Goal: Information Seeking & Learning: Learn about a topic

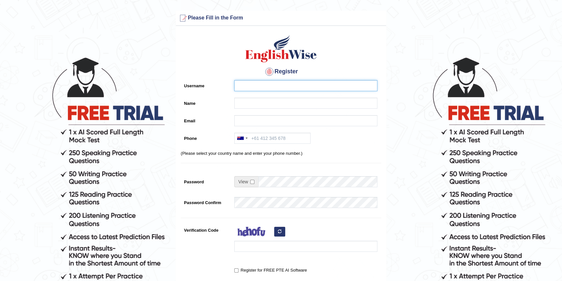
click at [263, 88] on input "Username" at bounding box center [305, 85] width 143 height 11
type input "r"
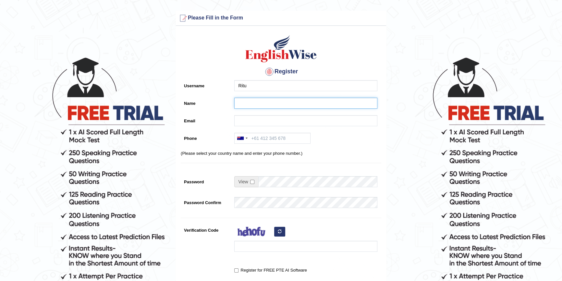
click at [237, 102] on input "Name" at bounding box center [305, 103] width 143 height 11
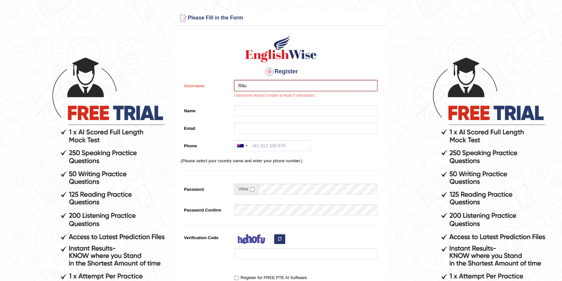
click at [254, 86] on input "Ritu" at bounding box center [305, 85] width 143 height 11
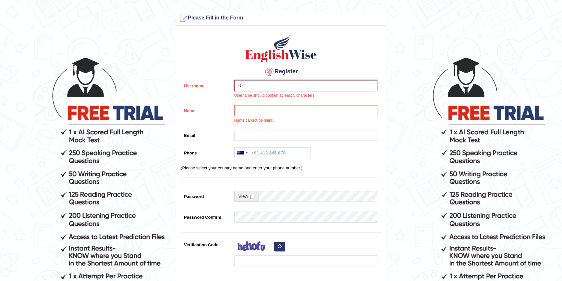
type input "R"
type input "Mehla"
click at [241, 110] on input "Name" at bounding box center [305, 110] width 143 height 11
type input "Ritu"
click at [244, 133] on input "Email" at bounding box center [305, 135] width 143 height 11
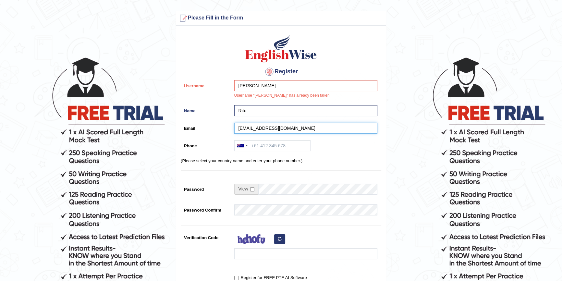
type input "ritupabla93@gmail.com"
click at [288, 146] on input "Phone" at bounding box center [272, 145] width 76 height 11
type input "44988852412"
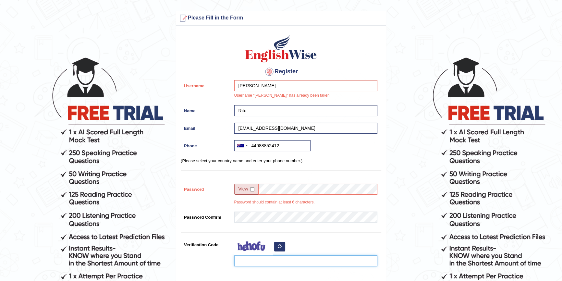
click at [248, 262] on input "Verification Code" at bounding box center [305, 260] width 143 height 11
type input "1993"
click at [253, 188] on input "checkbox" at bounding box center [252, 189] width 4 height 4
checkbox input "true"
click at [276, 189] on input "1234" at bounding box center [317, 189] width 119 height 11
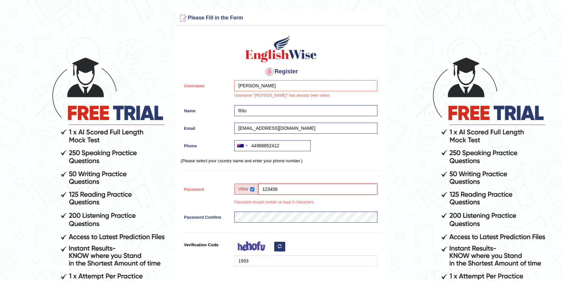
drag, startPoint x: 291, startPoint y: 189, endPoint x: 243, endPoint y: 188, distance: 47.7
click at [243, 188] on div "123456" at bounding box center [305, 189] width 143 height 11
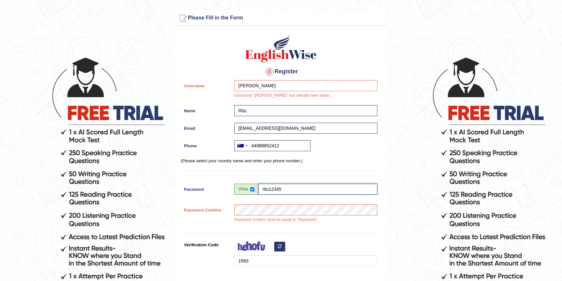
type input "ritu12345"
click at [263, 87] on input "Mehla" at bounding box center [305, 85] width 143 height 11
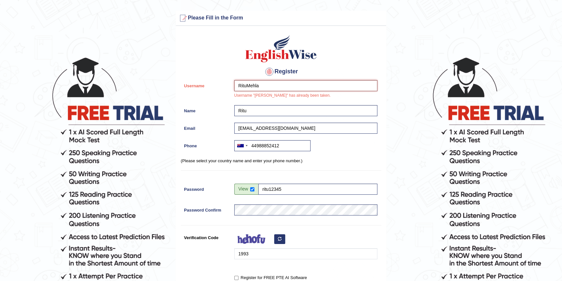
type input "RituMehla"
click at [364, 58] on div "Register Username RituMehla Username "Mehla" has already been taken. Name Ritu …" at bounding box center [281, 168] width 210 height 278
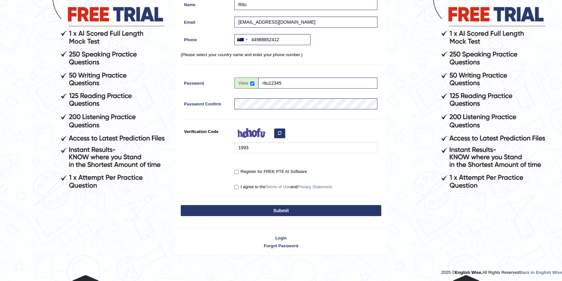
scroll to position [99, 0]
click at [235, 185] on input "I agree to the Terms of Use and Privacy Statement ." at bounding box center [236, 186] width 4 height 4
checkbox input "true"
click at [235, 171] on input "Register for FREE PTE AI Software" at bounding box center [236, 171] width 4 height 4
click at [237, 169] on input "Register for FREE PTE AI Software" at bounding box center [236, 171] width 4 height 4
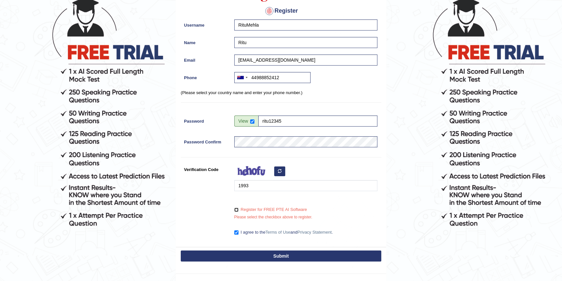
scroll to position [106, 0]
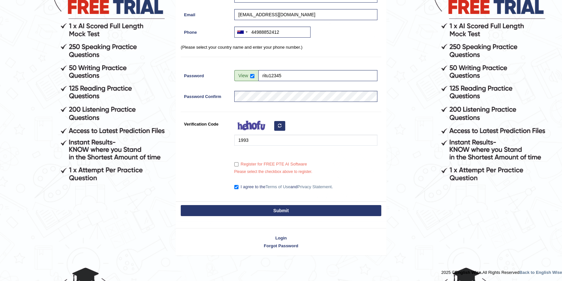
click at [257, 208] on button "Submit" at bounding box center [281, 210] width 200 height 11
click at [258, 207] on button "Submit" at bounding box center [281, 210] width 200 height 11
click at [237, 164] on input "Register for FREE PTE AI Software" at bounding box center [236, 164] width 4 height 4
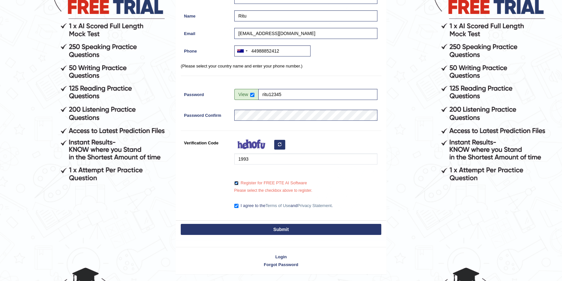
scroll to position [125, 0]
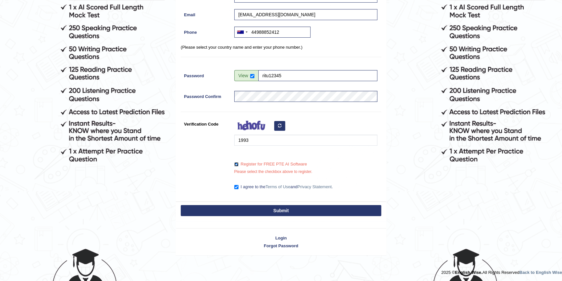
click at [235, 164] on input "Register for FREE PTE AI Software" at bounding box center [236, 164] width 4 height 4
click at [234, 161] on label "Register for FREE PTE AI Software" at bounding box center [270, 164] width 73 height 6
click at [234, 162] on input "Register for FREE PTE AI Software" at bounding box center [236, 164] width 4 height 4
checkbox input "true"
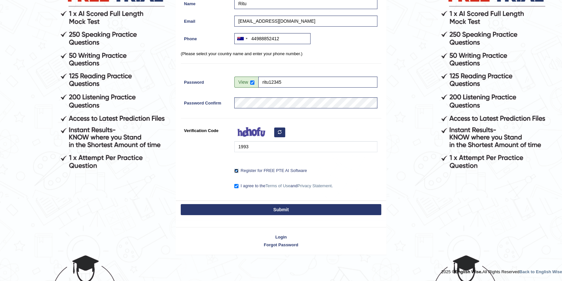
scroll to position [118, 0]
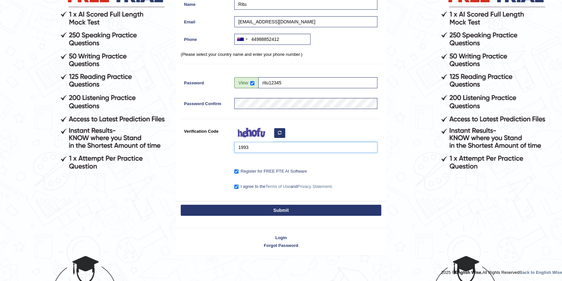
click at [273, 147] on input "1993" at bounding box center [305, 147] width 143 height 11
type input "magties"
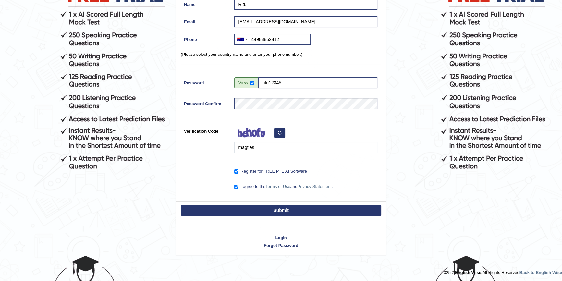
click at [277, 207] on button "Submit" at bounding box center [281, 210] width 200 height 11
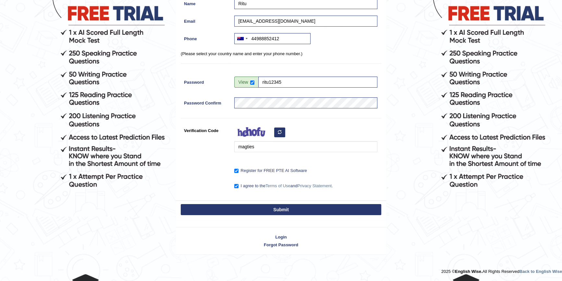
scroll to position [99, 0]
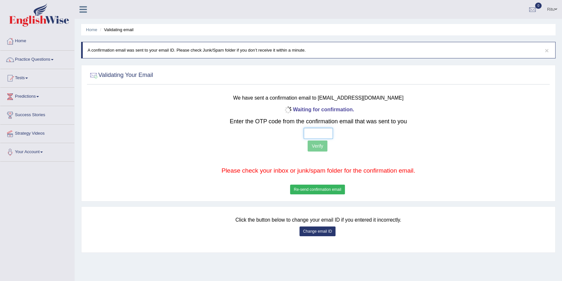
click at [321, 130] on input "text" at bounding box center [317, 133] width 29 height 11
click at [321, 185] on button "Re-send confirmation email" at bounding box center [317, 189] width 54 height 10
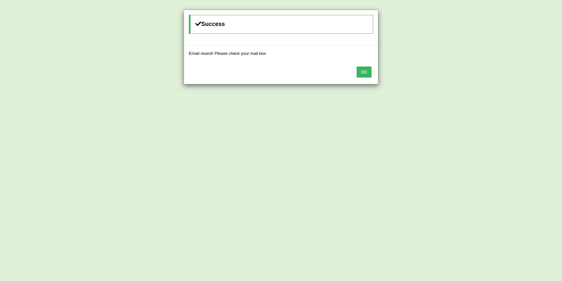
click at [364, 73] on button "OK" at bounding box center [363, 71] width 15 height 11
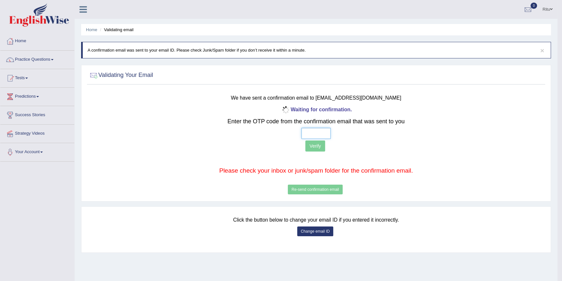
click at [315, 131] on input "text" at bounding box center [315, 133] width 29 height 11
type input "3 9 6 0"
click at [310, 154] on div "Waiting for confirmation. Enter the OTP code from the confirmation email that w…" at bounding box center [316, 150] width 378 height 91
click at [310, 147] on button "Verify" at bounding box center [315, 145] width 20 height 11
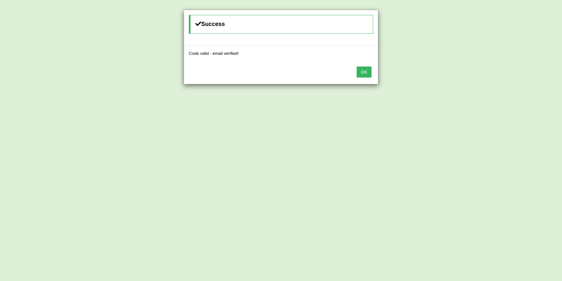
click at [365, 71] on button "OK" at bounding box center [363, 71] width 15 height 11
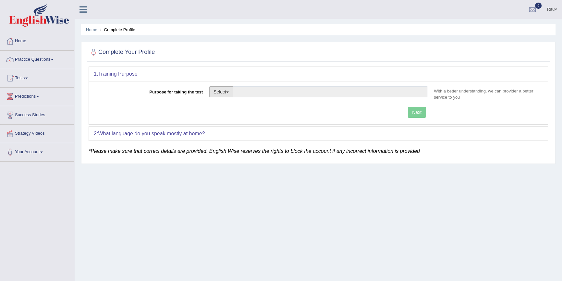
click at [227, 92] on span "button" at bounding box center [227, 91] width 3 height 1
click at [227, 128] on link "Other" at bounding box center [238, 131] width 58 height 8
click at [226, 89] on button "Select" at bounding box center [221, 91] width 24 height 11
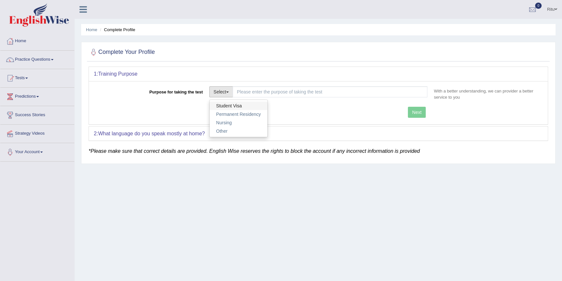
drag, startPoint x: 230, startPoint y: 103, endPoint x: 240, endPoint y: 109, distance: 11.9
click at [230, 103] on link "Student Visa" at bounding box center [238, 105] width 58 height 8
type input "Student Visa"
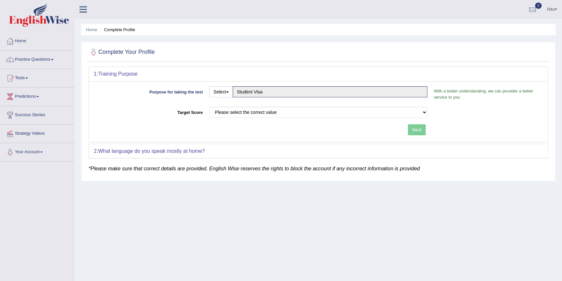
click at [359, 106] on div "Purpose for taking the test Select Student Visa Permanent Residency Nursing Oth…" at bounding box center [318, 111] width 458 height 61
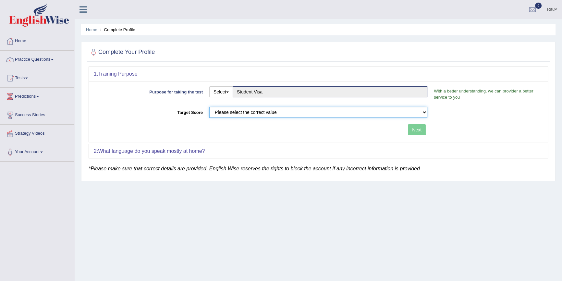
drag, startPoint x: 347, startPoint y: 109, endPoint x: 344, endPoint y: 116, distance: 8.3
click at [347, 109] on select "Please select the correct value 50 (6 bands) 58 (6.5 bands) 65 (7 bands) 79 (8 …" at bounding box center [318, 112] width 218 height 11
select select "50"
click at [209, 107] on select "Please select the correct value 50 (6 bands) 58 (6.5 bands) 65 (7 bands) 79 (8 …" at bounding box center [318, 112] width 218 height 11
click at [409, 133] on button "Next" at bounding box center [417, 129] width 18 height 11
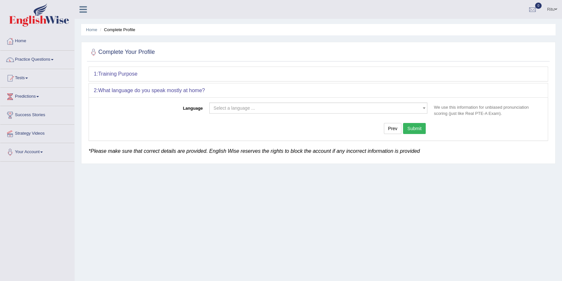
click at [248, 109] on span "Select a language ..." at bounding box center [233, 107] width 41 height 5
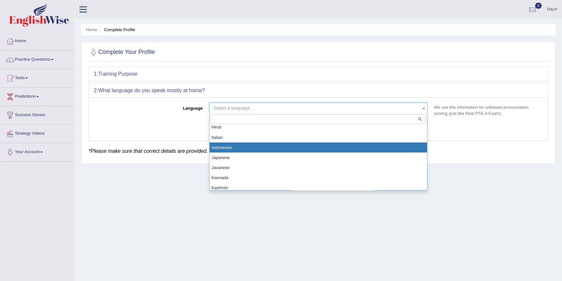
scroll to position [236, 0]
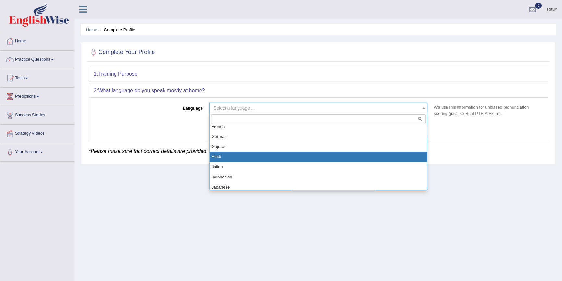
select select "Hindi"
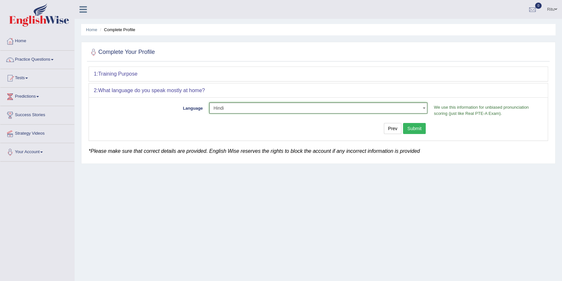
click at [415, 131] on button "Submit" at bounding box center [414, 128] width 23 height 11
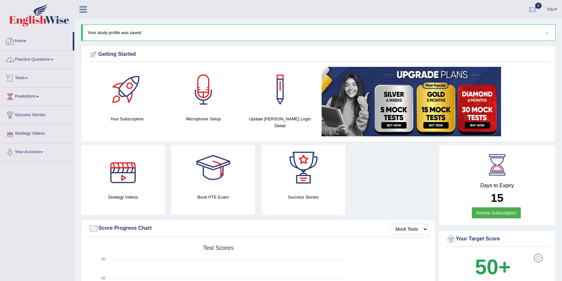
click at [47, 56] on link "Practice Questions" at bounding box center [37, 59] width 74 height 16
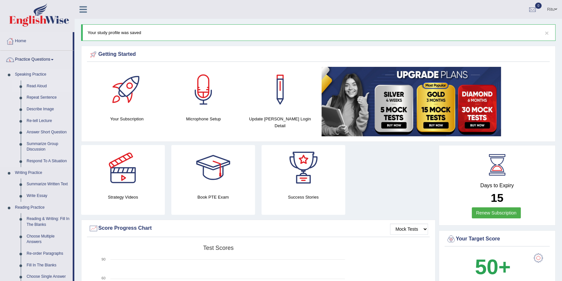
click at [35, 87] on link "Read Aloud" at bounding box center [48, 86] width 49 height 12
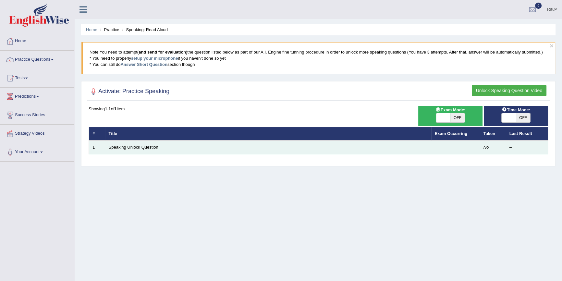
click at [94, 149] on td "1" at bounding box center [97, 147] width 16 height 14
click at [95, 148] on td "1" at bounding box center [97, 147] width 16 height 14
click at [136, 148] on link "Speaking Unlock Question" at bounding box center [134, 147] width 50 height 5
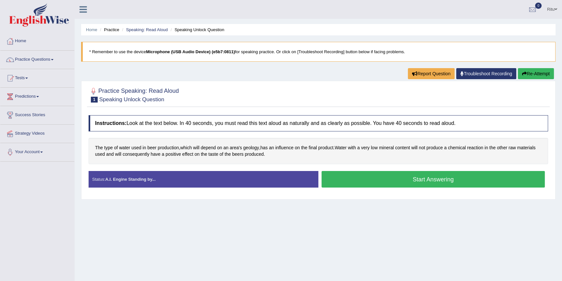
click at [417, 183] on button "Start Answering" at bounding box center [432, 179] width 223 height 17
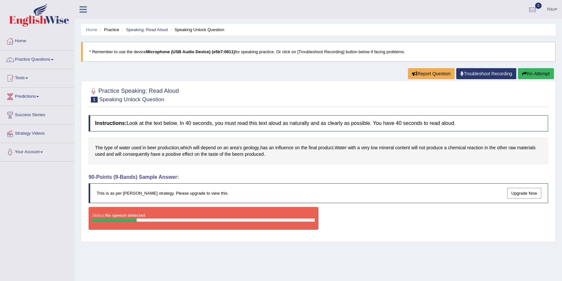
click at [530, 72] on button "Re-Attempt" at bounding box center [535, 73] width 36 height 11
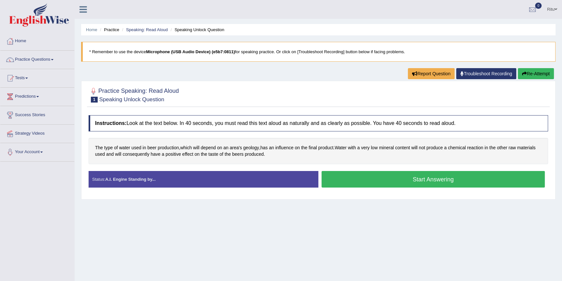
click at [434, 178] on button "Start Answering" at bounding box center [432, 179] width 223 height 17
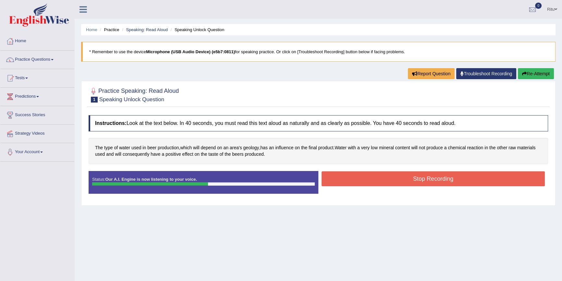
click at [434, 178] on button "Stop Recording" at bounding box center [432, 178] width 223 height 15
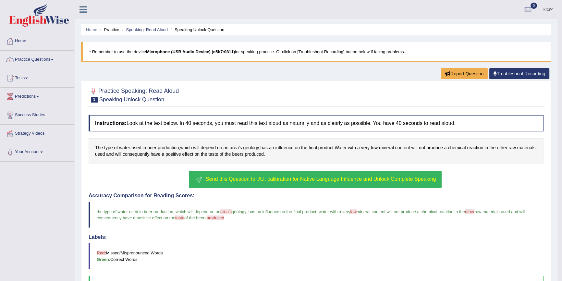
click at [362, 173] on button "Send this Question for A.I. calibration for Native Language Influence and Unloc…" at bounding box center [315, 179] width 252 height 17
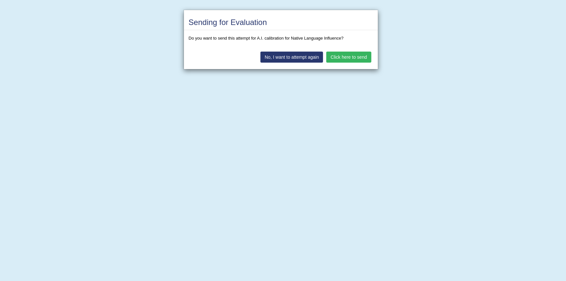
click at [344, 56] on button "Click here to send" at bounding box center [348, 57] width 45 height 11
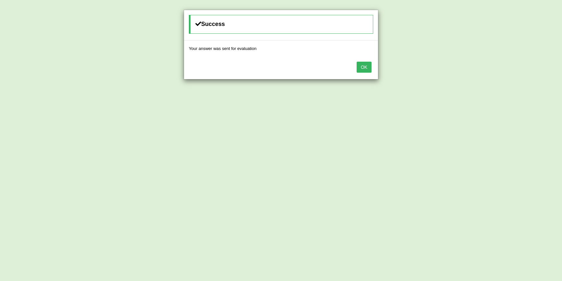
click at [360, 68] on button "OK" at bounding box center [363, 67] width 15 height 11
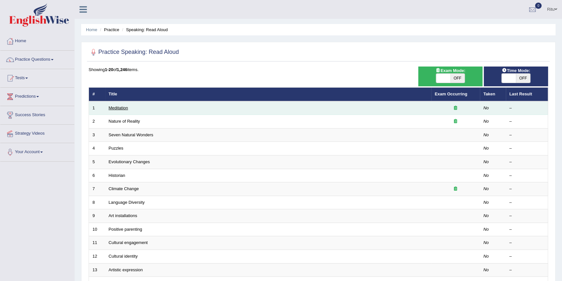
click at [125, 106] on link "Meditation" at bounding box center [118, 107] width 19 height 5
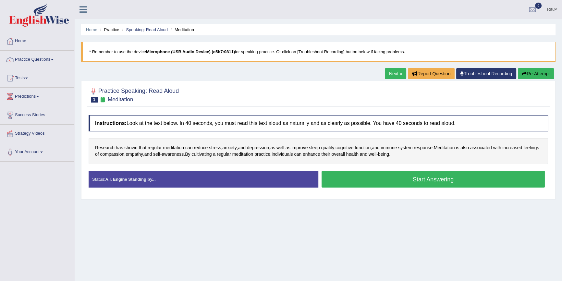
click at [421, 182] on button "Start Answering" at bounding box center [432, 179] width 223 height 17
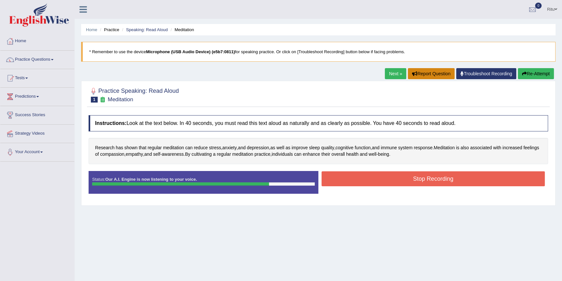
scroll to position [29, 0]
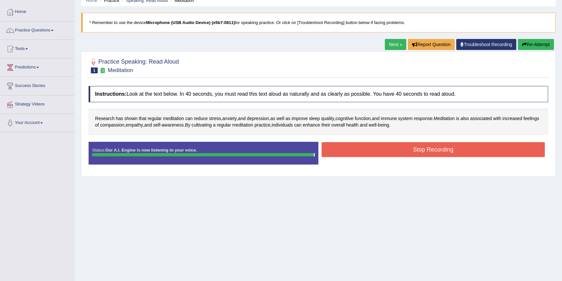
click at [461, 146] on div "Status: Our A.I. Engine is now listening to your voice. Start Answering Stop Re…" at bounding box center [318, 156] width 459 height 29
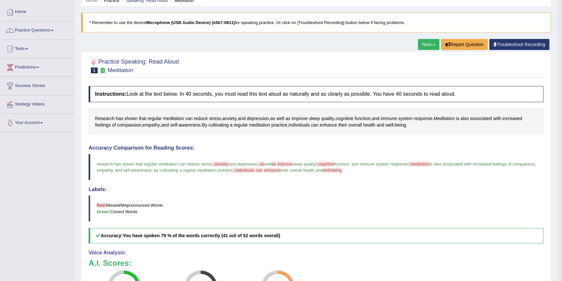
click at [421, 48] on link "Next »" at bounding box center [428, 44] width 21 height 11
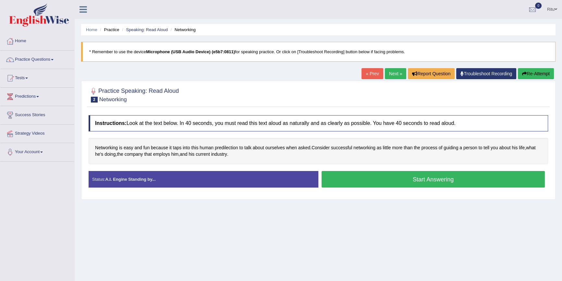
click at [399, 184] on button "Start Answering" at bounding box center [432, 179] width 223 height 17
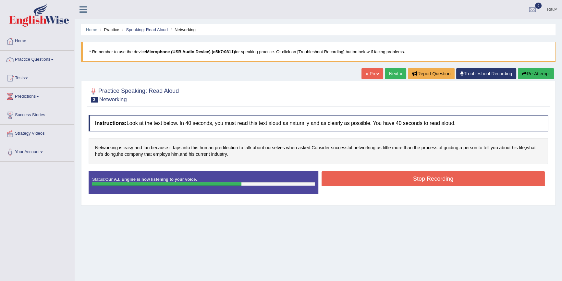
click at [445, 181] on button "Stop Recording" at bounding box center [432, 178] width 223 height 15
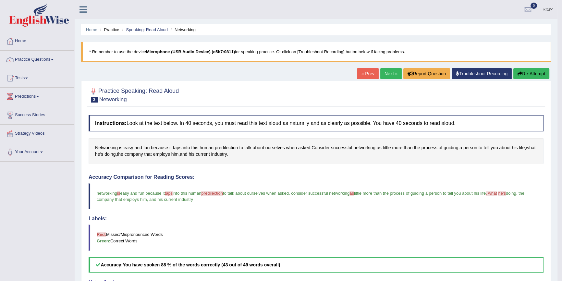
click at [387, 76] on link "Next »" at bounding box center [390, 73] width 21 height 11
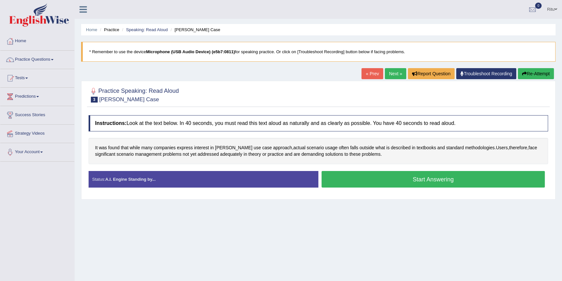
click at [423, 177] on button "Start Answering" at bounding box center [432, 179] width 223 height 17
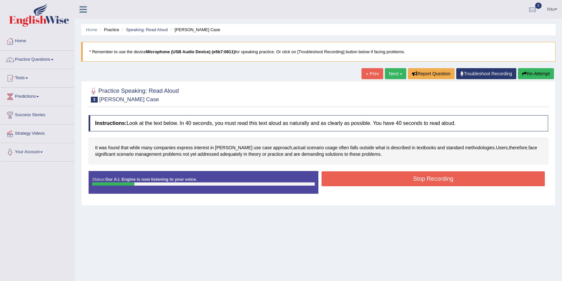
click at [392, 75] on link "Next »" at bounding box center [395, 73] width 21 height 11
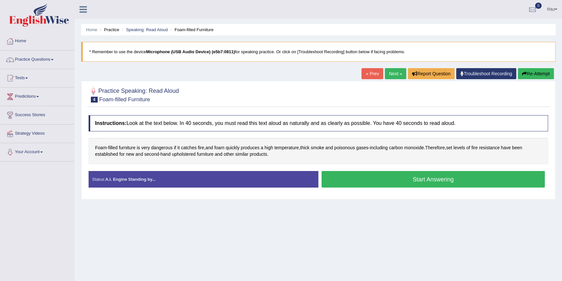
click at [421, 180] on button "Start Answering" at bounding box center [432, 179] width 223 height 17
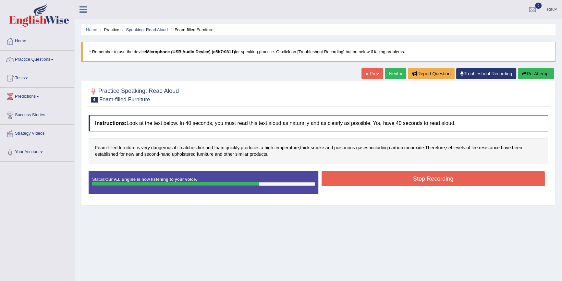
click at [392, 72] on link "Next »" at bounding box center [395, 73] width 21 height 11
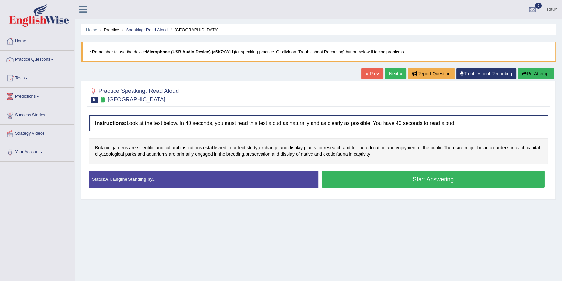
click at [386, 71] on link "Next »" at bounding box center [395, 73] width 21 height 11
click at [388, 75] on link "Next »" at bounding box center [395, 73] width 21 height 11
click at [387, 71] on link "Next »" at bounding box center [395, 73] width 21 height 11
click at [393, 75] on link "Next »" at bounding box center [395, 73] width 21 height 11
click at [389, 69] on link "Next »" at bounding box center [395, 73] width 21 height 11
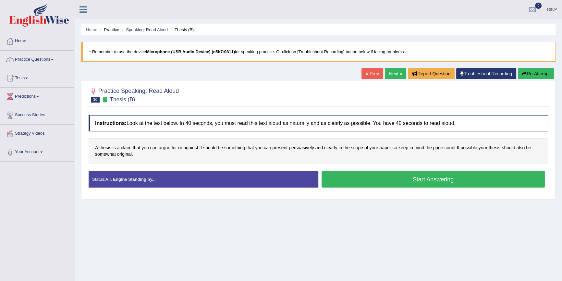
click at [388, 70] on link "Next »" at bounding box center [395, 73] width 21 height 11
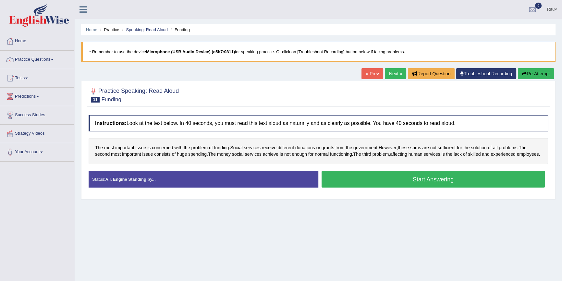
click at [391, 73] on link "Next »" at bounding box center [395, 73] width 21 height 11
click at [388, 73] on link "Next »" at bounding box center [395, 73] width 21 height 11
click at [388, 71] on link "Next »" at bounding box center [395, 73] width 21 height 11
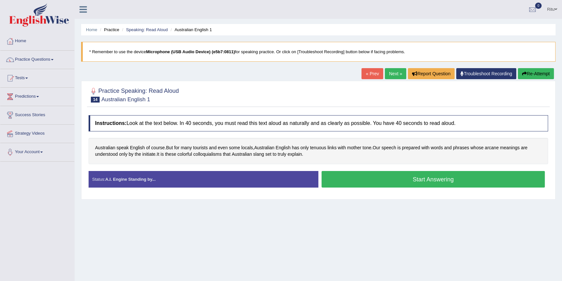
click at [389, 71] on link "Next »" at bounding box center [395, 73] width 21 height 11
click at [389, 73] on link "Next »" at bounding box center [395, 73] width 21 height 11
click at [387, 73] on link "Next »" at bounding box center [395, 73] width 21 height 11
click at [386, 74] on link "Next »" at bounding box center [395, 73] width 21 height 11
click at [391, 74] on link "Next »" at bounding box center [395, 73] width 21 height 11
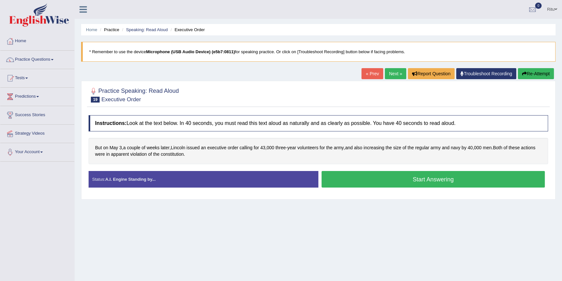
click at [387, 75] on link "Next »" at bounding box center [395, 73] width 21 height 11
click at [385, 74] on link "Next »" at bounding box center [395, 73] width 21 height 11
click at [392, 71] on link "Next »" at bounding box center [395, 73] width 21 height 11
click at [390, 71] on link "Next »" at bounding box center [395, 73] width 21 height 11
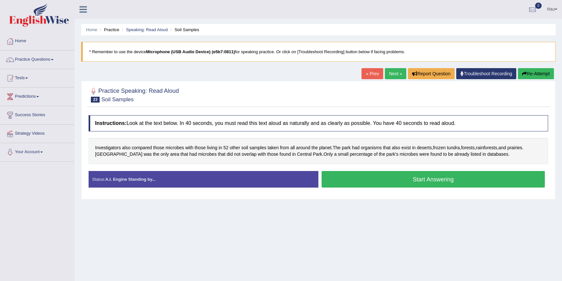
click at [390, 73] on link "Next »" at bounding box center [395, 73] width 21 height 11
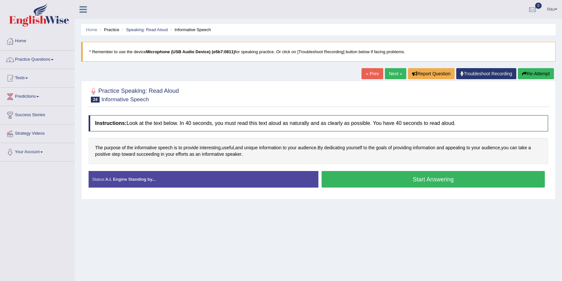
click at [393, 74] on link "Next »" at bounding box center [395, 73] width 21 height 11
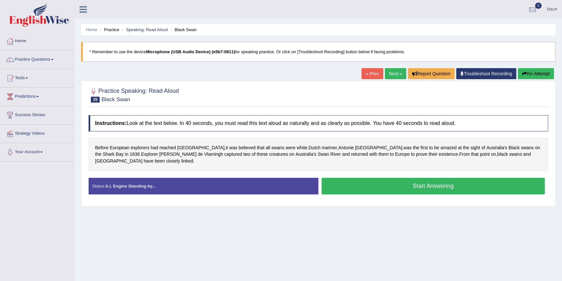
click at [392, 74] on link "Next »" at bounding box center [395, 73] width 21 height 11
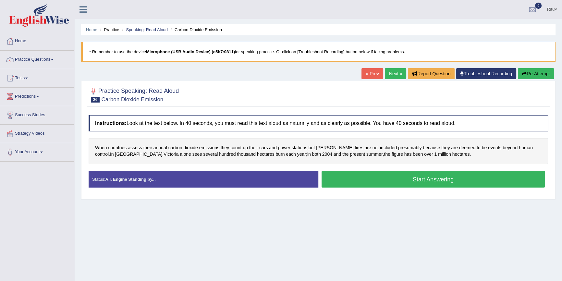
click at [392, 74] on link "Next »" at bounding box center [395, 73] width 21 height 11
click at [390, 74] on link "Next »" at bounding box center [395, 73] width 21 height 11
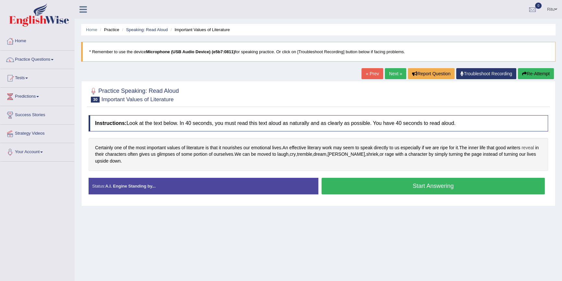
click at [529, 146] on span "reveal" at bounding box center [527, 147] width 12 height 7
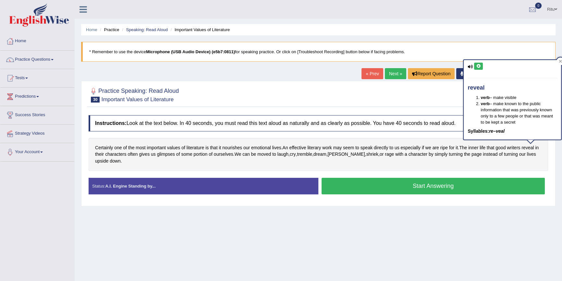
click at [479, 66] on icon at bounding box center [478, 66] width 5 height 4
click at [478, 65] on icon at bounding box center [478, 66] width 5 height 4
click at [291, 225] on div "Home Practice Speaking: Read Aloud Important Values of Literature * Remember to…" at bounding box center [318, 162] width 487 height 324
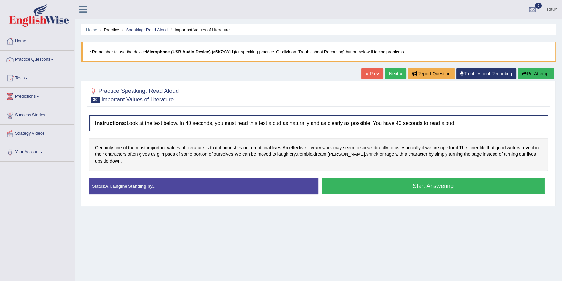
click at [366, 153] on span "shriek" at bounding box center [372, 154] width 12 height 7
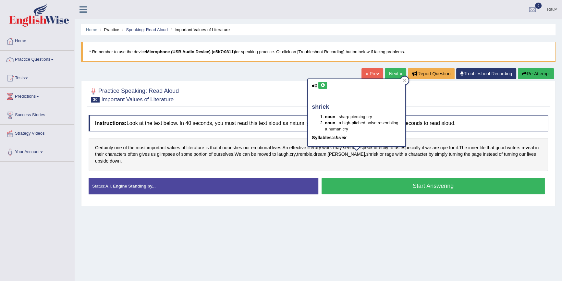
click at [323, 85] on icon at bounding box center [322, 85] width 5 height 4
click at [362, 241] on div "Home Practice Speaking: Read Aloud Important Values of Literature * Remember to…" at bounding box center [318, 162] width 487 height 324
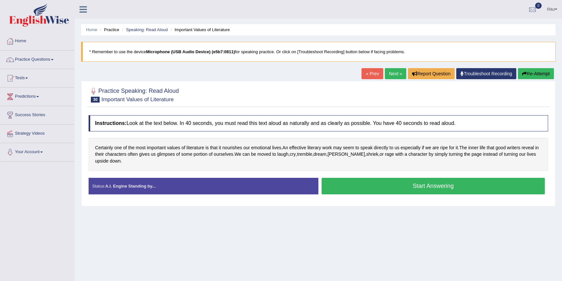
click at [399, 74] on link "Next »" at bounding box center [395, 73] width 21 height 11
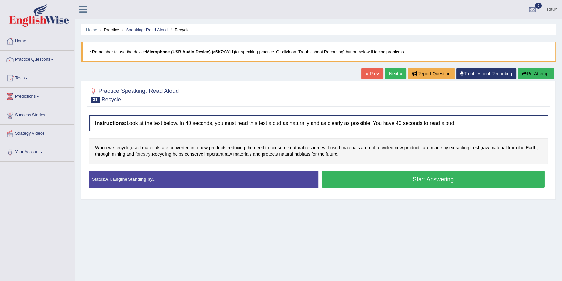
click at [150, 152] on span "forestry" at bounding box center [142, 154] width 15 height 7
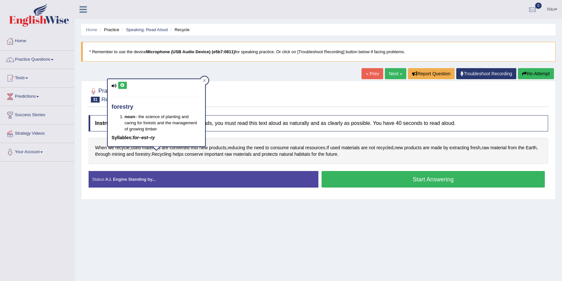
click at [121, 84] on icon at bounding box center [122, 85] width 5 height 4
click at [464, 147] on span "extracting" at bounding box center [459, 147] width 20 height 7
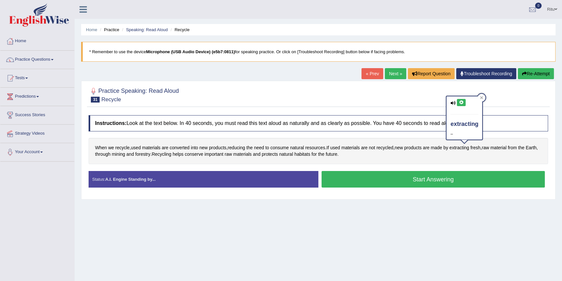
click at [461, 102] on icon at bounding box center [460, 103] width 5 height 4
click at [391, 72] on link "Next »" at bounding box center [395, 73] width 21 height 11
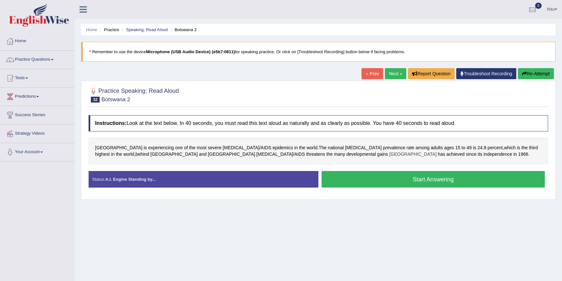
click at [389, 153] on span "[GEOGRAPHIC_DATA]" at bounding box center [412, 154] width 47 height 7
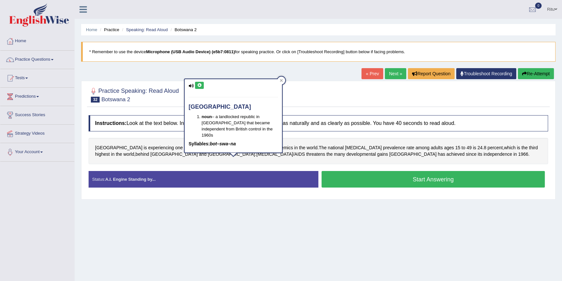
click at [198, 84] on icon at bounding box center [199, 85] width 5 height 4
click at [200, 86] on icon at bounding box center [199, 85] width 5 height 4
click at [198, 151] on span "Lesotho" at bounding box center [173, 154] width 47 height 7
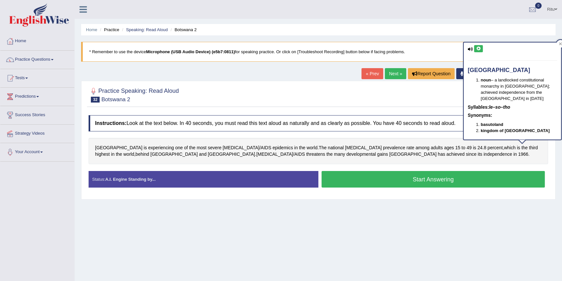
click at [479, 48] on icon at bounding box center [478, 49] width 5 height 4
click at [207, 152] on span "Swaziland" at bounding box center [230, 154] width 47 height 7
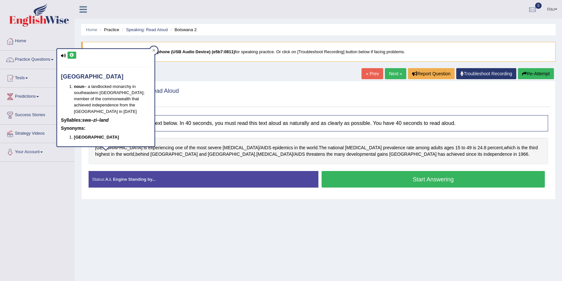
click at [74, 55] on icon at bounding box center [71, 55] width 5 height 4
click at [198, 151] on span "Lesotho" at bounding box center [173, 154] width 47 height 7
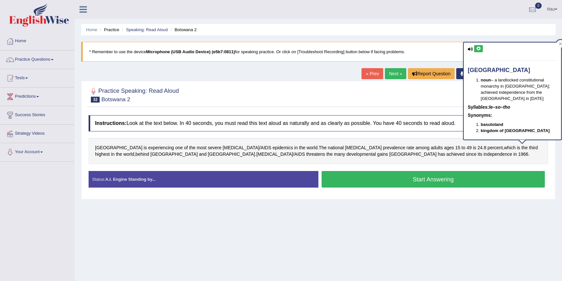
click at [477, 50] on button at bounding box center [478, 48] width 9 height 7
click at [389, 74] on link "Next »" at bounding box center [395, 73] width 21 height 11
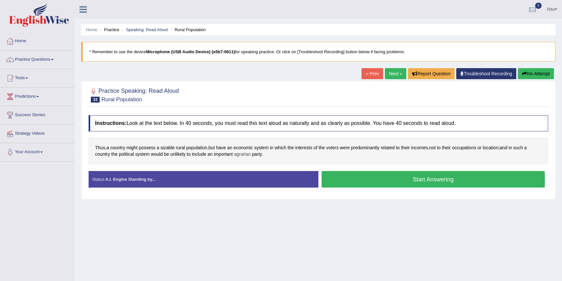
click at [243, 154] on span "agrarian" at bounding box center [242, 154] width 17 height 7
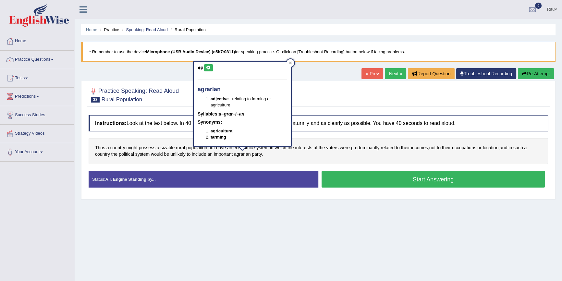
click at [208, 67] on icon at bounding box center [208, 68] width 5 height 4
click at [167, 148] on span "sizable" at bounding box center [167, 147] width 14 height 7
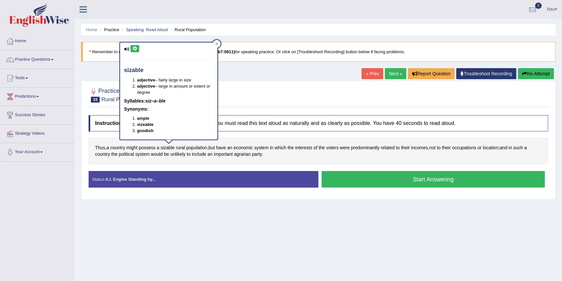
click at [135, 49] on icon at bounding box center [134, 49] width 5 height 4
click at [368, 148] on span "predominantly" at bounding box center [364, 147] width 29 height 7
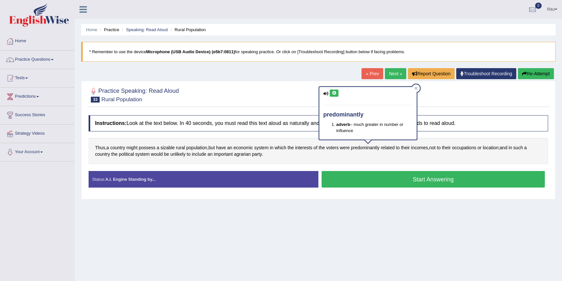
click at [333, 93] on icon at bounding box center [333, 93] width 5 height 4
click at [393, 73] on link "Next »" at bounding box center [395, 73] width 21 height 11
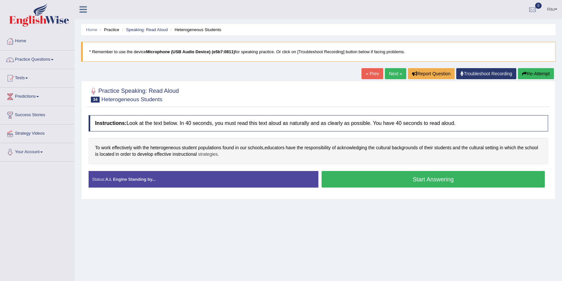
click at [214, 152] on span "strategies" at bounding box center [208, 154] width 20 height 7
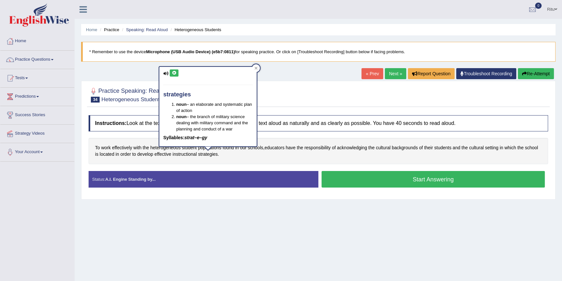
click at [172, 71] on icon at bounding box center [174, 73] width 5 height 4
click at [183, 155] on span "instructional" at bounding box center [184, 154] width 24 height 7
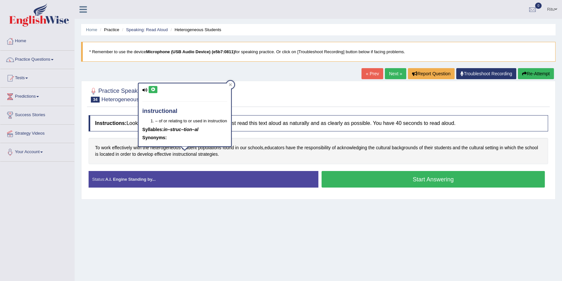
click at [152, 88] on icon at bounding box center [152, 90] width 5 height 4
click at [168, 148] on div "instructional – of or relating to or used in instruction Syllables: in–struc–ti…" at bounding box center [185, 117] width 94 height 68
drag, startPoint x: 255, startPoint y: 219, endPoint x: 246, endPoint y: 214, distance: 9.7
click at [255, 219] on div "Home Practice Speaking: Read Aloud Heterogeneous Students * Remember to use the…" at bounding box center [318, 162] width 487 height 324
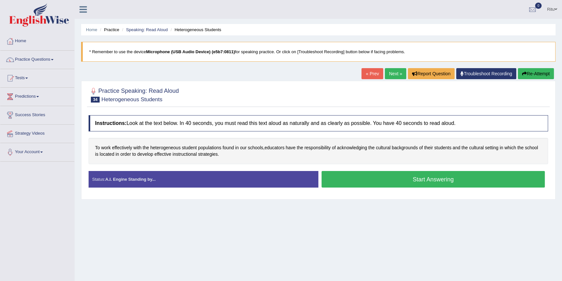
click at [388, 75] on link "Next »" at bounding box center [395, 73] width 21 height 11
click at [222, 153] on span "learners" at bounding box center [214, 154] width 17 height 7
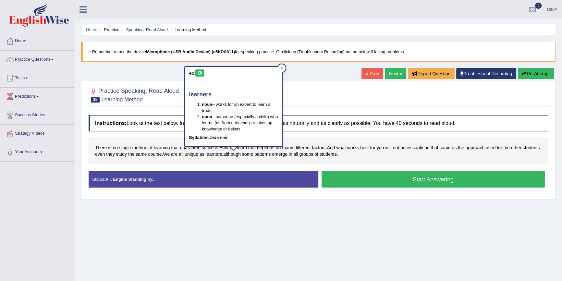
click at [197, 72] on icon at bounding box center [199, 73] width 5 height 4
click at [252, 227] on div "Home Practice Speaking: Read Aloud Learning Method * Remember to use the device…" at bounding box center [318, 162] width 487 height 324
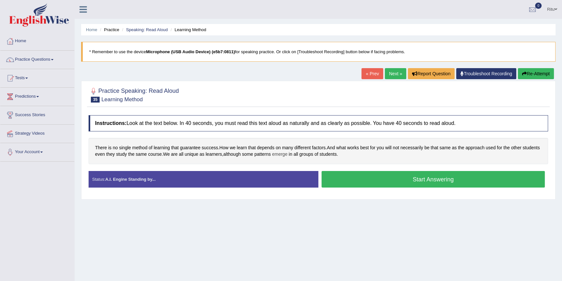
click at [287, 153] on span "emerge" at bounding box center [279, 154] width 15 height 7
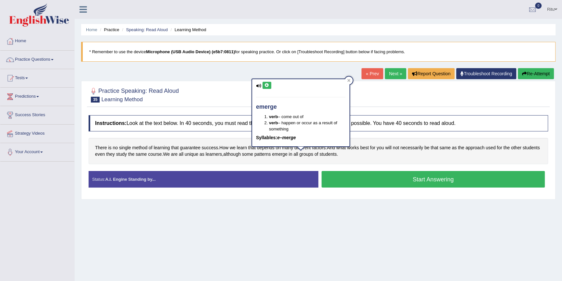
click at [266, 86] on icon at bounding box center [266, 85] width 5 height 4
click at [387, 73] on link "Next »" at bounding box center [395, 73] width 21 height 11
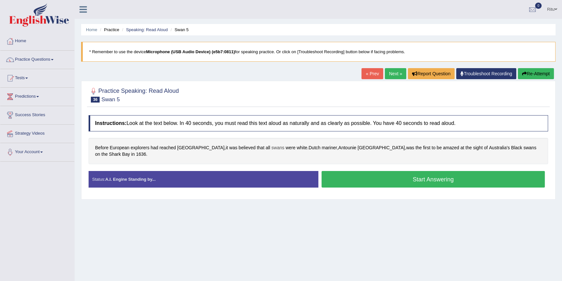
click at [271, 148] on span "swans" at bounding box center [277, 147] width 13 height 7
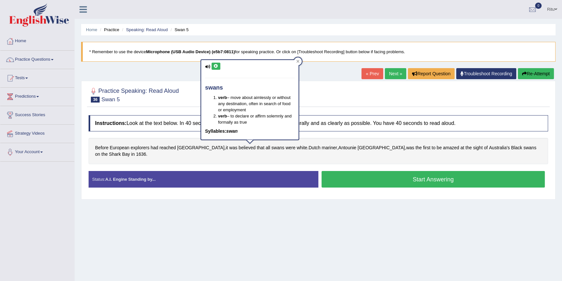
click at [215, 64] on icon at bounding box center [215, 66] width 5 height 4
click at [308, 148] on span "Dutch" at bounding box center [314, 147] width 12 height 7
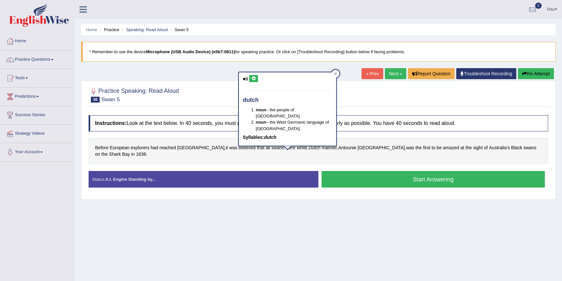
click at [254, 75] on button at bounding box center [253, 78] width 9 height 7
click at [321, 149] on span "mariner" at bounding box center [328, 147] width 15 height 7
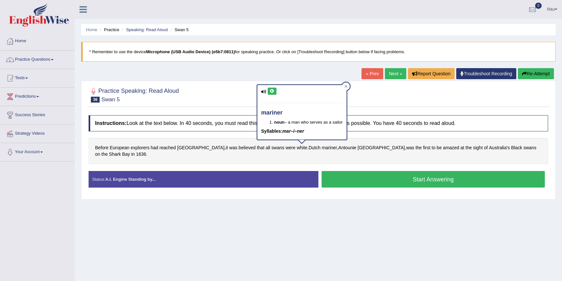
click at [273, 90] on icon at bounding box center [271, 91] width 5 height 4
click at [271, 91] on icon at bounding box center [271, 91] width 5 height 4
click at [338, 146] on span "Antounie" at bounding box center [347, 147] width 18 height 7
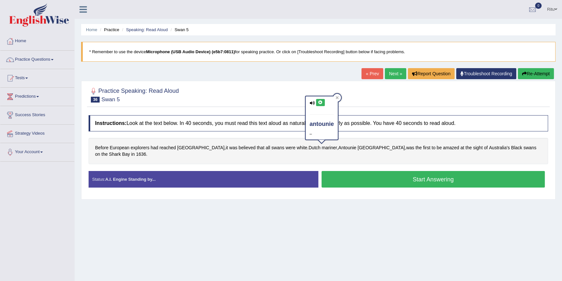
click at [318, 101] on icon at bounding box center [320, 103] width 5 height 4
click at [357, 147] on span "Caen" at bounding box center [380, 147] width 47 height 7
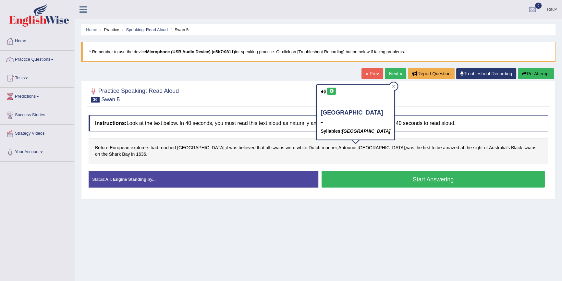
click at [332, 90] on icon at bounding box center [331, 91] width 5 height 4
click at [333, 91] on icon at bounding box center [331, 91] width 5 height 4
click at [389, 74] on link "Next »" at bounding box center [395, 73] width 21 height 11
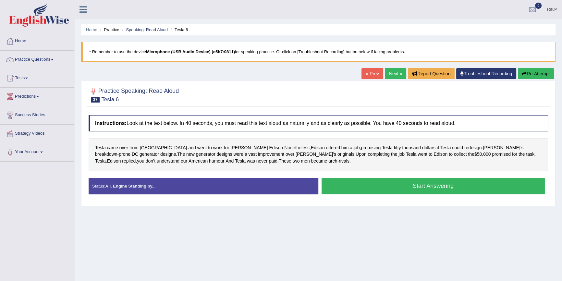
click at [284, 146] on span "Nonetheless" at bounding box center [296, 147] width 25 height 7
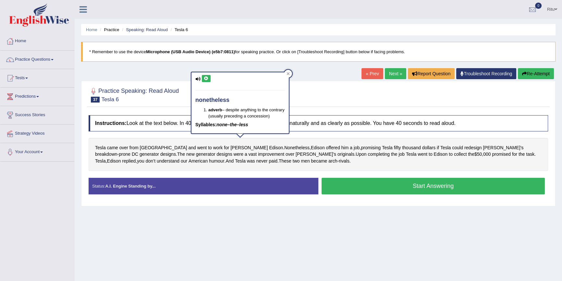
click at [206, 78] on icon at bounding box center [206, 79] width 5 height 4
click at [328, 162] on span "arch" at bounding box center [332, 161] width 9 height 7
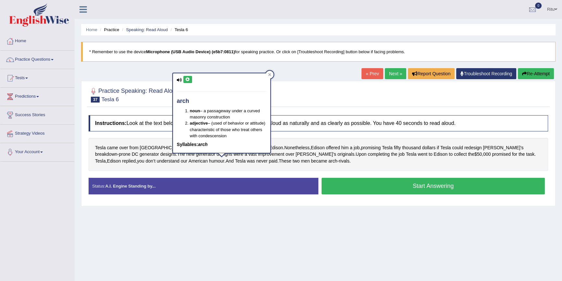
click at [188, 80] on icon at bounding box center [187, 79] width 5 height 4
click at [338, 160] on span "rivals" at bounding box center [343, 161] width 11 height 7
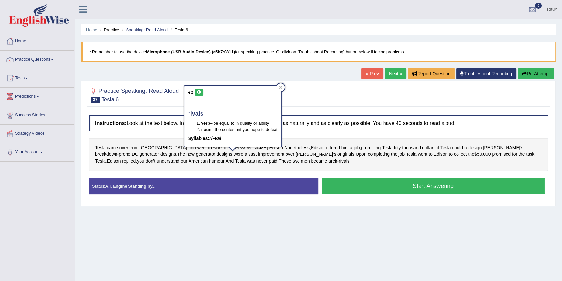
click at [199, 90] on icon at bounding box center [198, 92] width 5 height 4
click at [406, 152] on span "Tesla" at bounding box center [411, 154] width 11 height 7
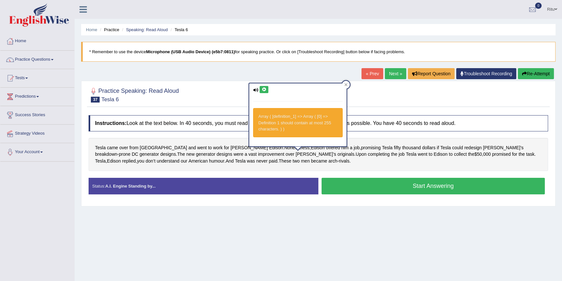
click at [264, 89] on icon at bounding box center [263, 90] width 5 height 4
click at [209, 160] on span "humour" at bounding box center [216, 161] width 15 height 7
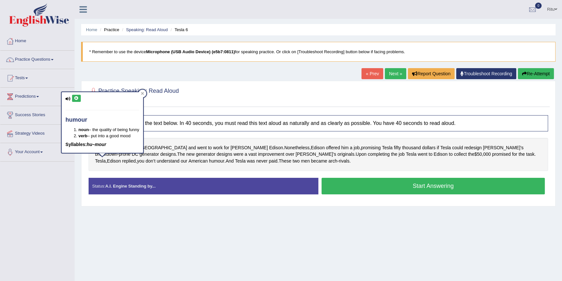
click at [77, 97] on icon at bounding box center [76, 98] width 5 height 4
click at [391, 73] on link "Next »" at bounding box center [395, 73] width 21 height 11
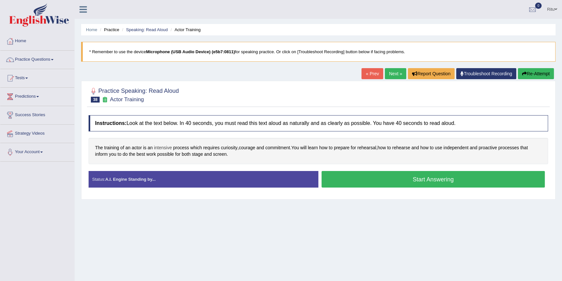
click at [163, 147] on span "intensive" at bounding box center [163, 147] width 18 height 7
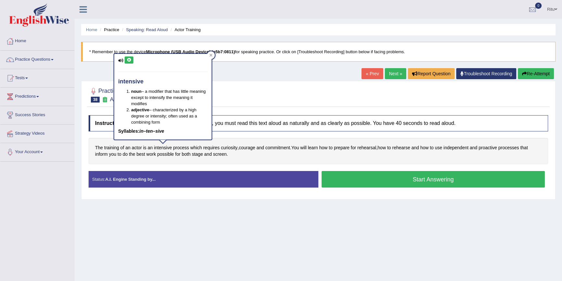
click at [130, 60] on icon at bounding box center [128, 60] width 5 height 4
drag, startPoint x: 221, startPoint y: 231, endPoint x: 216, endPoint y: 217, distance: 15.0
click at [222, 231] on div "Home Practice Speaking: Read Aloud Actor Training * Remember to use the device …" at bounding box center [318, 162] width 487 height 324
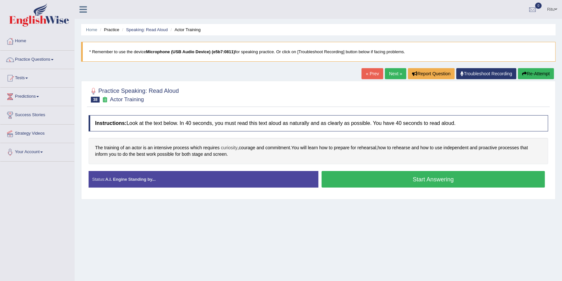
click at [231, 146] on span "curiosity" at bounding box center [229, 147] width 17 height 7
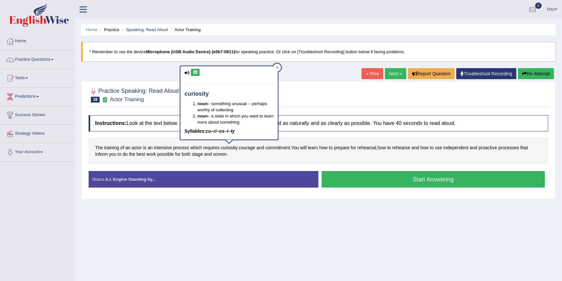
click at [195, 72] on icon at bounding box center [195, 72] width 5 height 4
click at [369, 148] on span "rehearsal" at bounding box center [366, 147] width 19 height 7
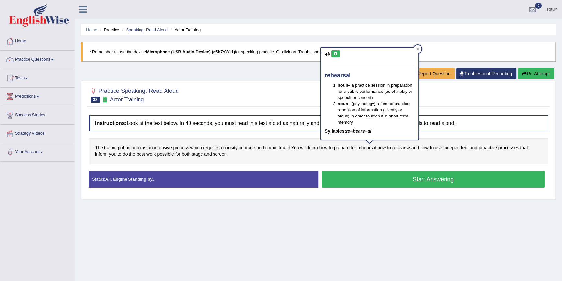
click at [337, 54] on icon at bounding box center [335, 54] width 5 height 4
click at [335, 54] on icon at bounding box center [335, 54] width 5 height 4
click at [405, 148] on span "rehearse" at bounding box center [401, 147] width 18 height 7
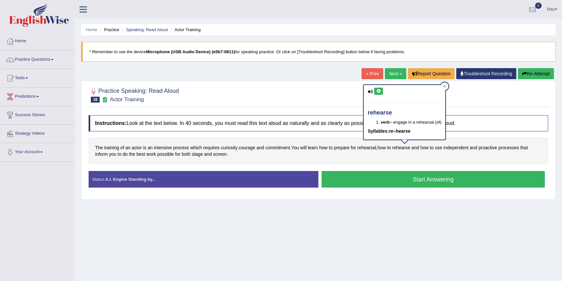
click at [377, 88] on button at bounding box center [378, 91] width 9 height 7
click at [378, 90] on icon at bounding box center [378, 91] width 5 height 4
click at [401, 74] on link "Next »" at bounding box center [395, 73] width 21 height 11
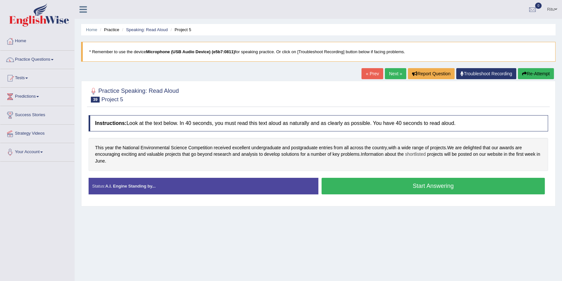
click at [422, 153] on span "shortlisted" at bounding box center [415, 154] width 21 height 7
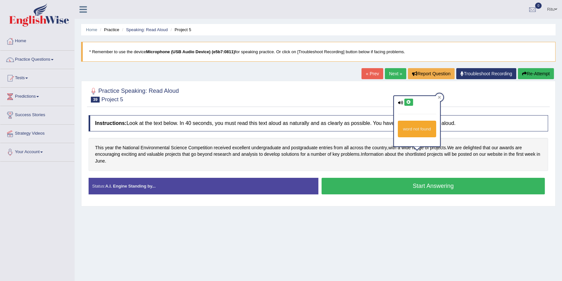
click at [406, 102] on icon at bounding box center [408, 102] width 5 height 4
click at [409, 102] on icon at bounding box center [408, 102] width 5 height 4
click at [388, 74] on link "Next »" at bounding box center [395, 73] width 21 height 11
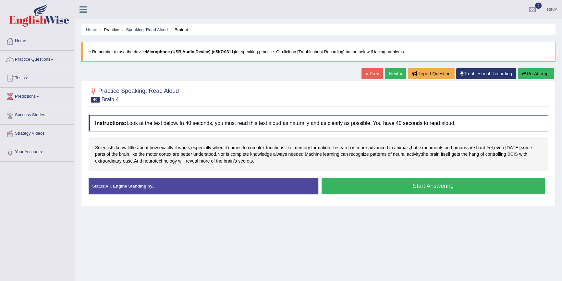
click at [517, 152] on span "BCIS" at bounding box center [512, 154] width 11 height 7
click at [522, 107] on icon at bounding box center [520, 109] width 5 height 4
click at [405, 153] on span "neural" at bounding box center [399, 154] width 13 height 7
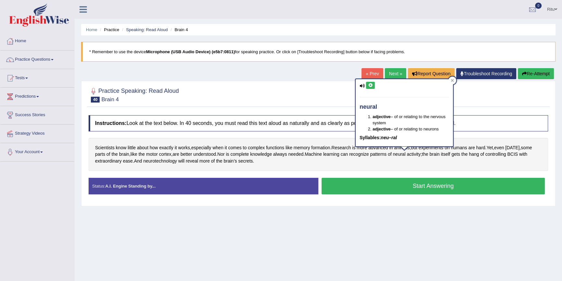
click at [369, 85] on icon at bounding box center [370, 85] width 5 height 4
click at [162, 159] on span "neurotechnology" at bounding box center [160, 161] width 34 height 7
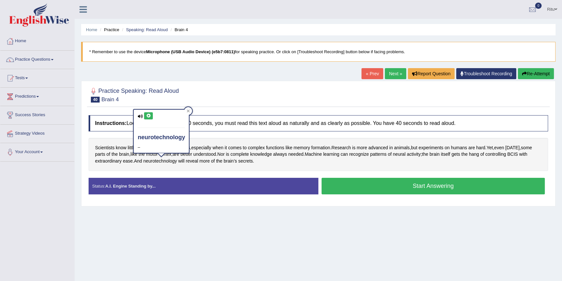
click at [148, 114] on icon at bounding box center [148, 116] width 5 height 4
click at [404, 154] on span "neural" at bounding box center [399, 154] width 13 height 7
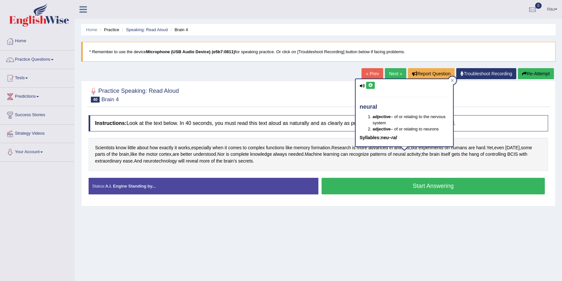
click at [370, 86] on icon at bounding box center [370, 85] width 5 height 4
click at [388, 73] on link "Next »" at bounding box center [395, 73] width 21 height 11
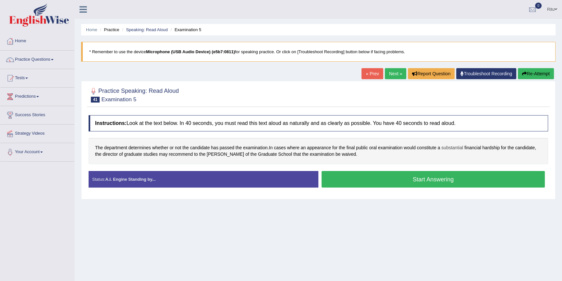
click at [456, 147] on span "substantial" at bounding box center [452, 147] width 22 height 7
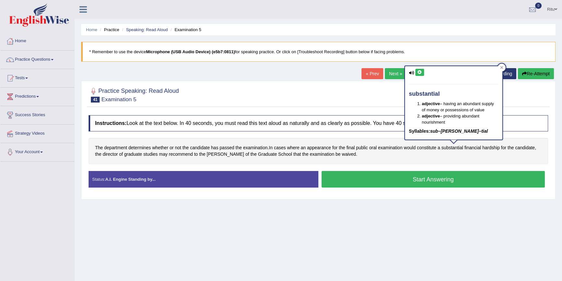
click at [418, 74] on icon at bounding box center [419, 72] width 5 height 4
click at [185, 154] on span "recommend" at bounding box center [181, 154] width 24 height 7
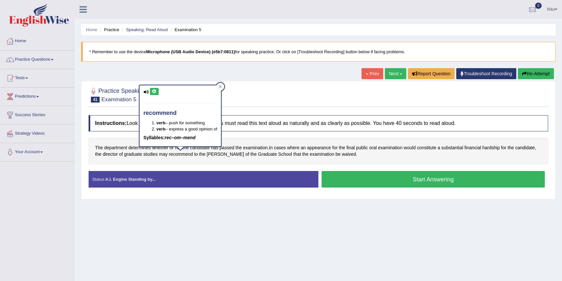
click at [152, 91] on icon at bounding box center [154, 91] width 5 height 4
click at [211, 154] on span "[PERSON_NAME]" at bounding box center [225, 154] width 37 height 7
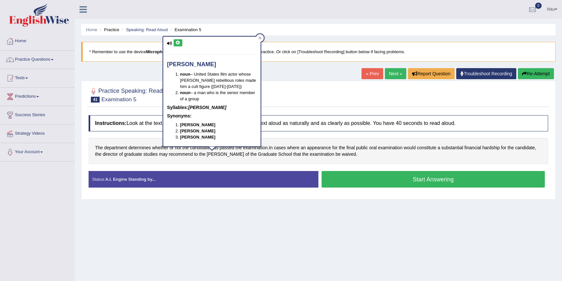
click at [178, 41] on icon at bounding box center [177, 43] width 5 height 4
click at [341, 152] on span "waived" at bounding box center [348, 154] width 14 height 7
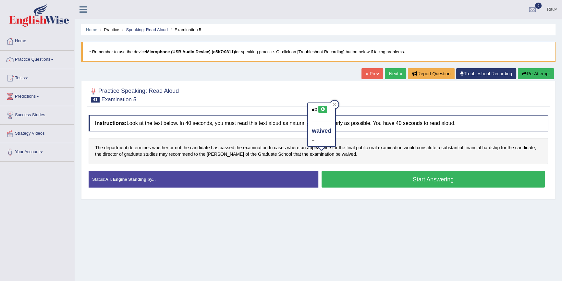
click at [322, 107] on icon at bounding box center [322, 109] width 5 height 4
click at [396, 74] on link "Next »" at bounding box center [395, 73] width 21 height 11
click at [105, 153] on span "temperamental" at bounding box center [110, 154] width 30 height 7
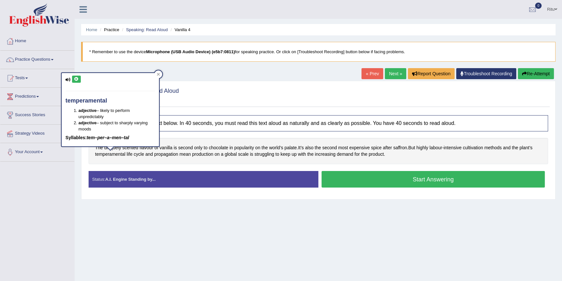
click at [75, 78] on icon at bounding box center [76, 79] width 5 height 4
click at [164, 152] on span "propagation" at bounding box center [166, 154] width 24 height 7
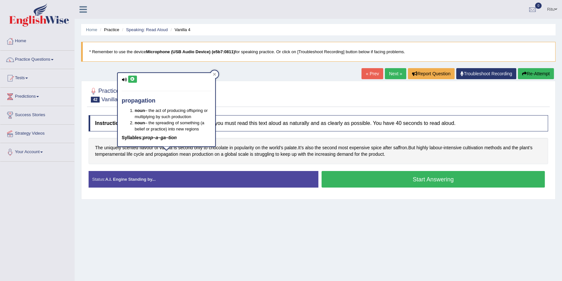
click at [130, 78] on icon at bounding box center [132, 79] width 5 height 4
click at [266, 155] on span "struggling" at bounding box center [264, 154] width 20 height 7
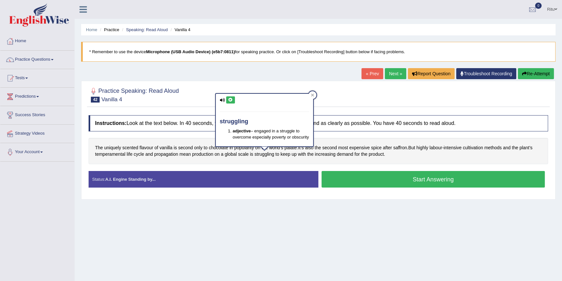
click at [227, 98] on button at bounding box center [230, 99] width 9 height 7
click at [404, 147] on span "saffron" at bounding box center [400, 147] width 14 height 7
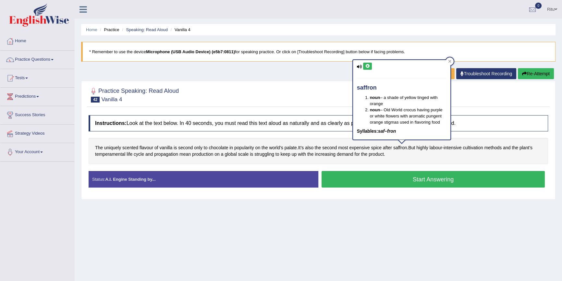
click at [365, 65] on icon at bounding box center [367, 66] width 5 height 4
click at [110, 152] on span "temperamental" at bounding box center [110, 154] width 30 height 7
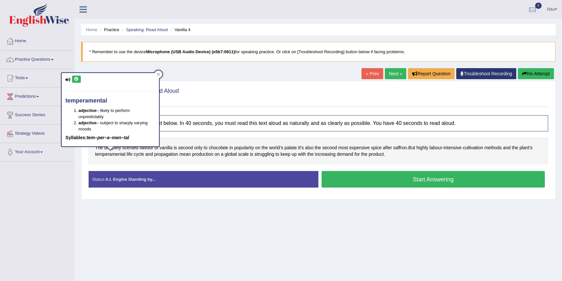
drag, startPoint x: 73, startPoint y: 78, endPoint x: 69, endPoint y: 79, distance: 4.1
click at [69, 79] on div "temperamental adjective – likely to perform unpredictably adjective – subject t…" at bounding box center [110, 109] width 97 height 73
click at [78, 77] on icon at bounding box center [76, 79] width 5 height 4
click at [391, 73] on link "Next »" at bounding box center [395, 73] width 21 height 11
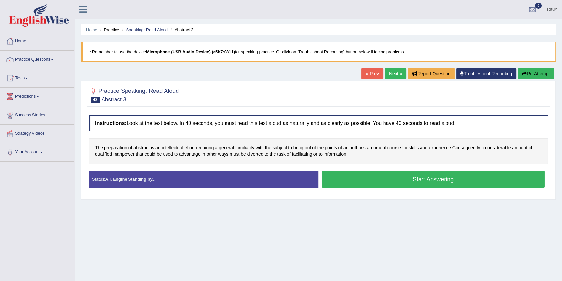
click at [172, 146] on span "intellectual" at bounding box center [172, 147] width 21 height 7
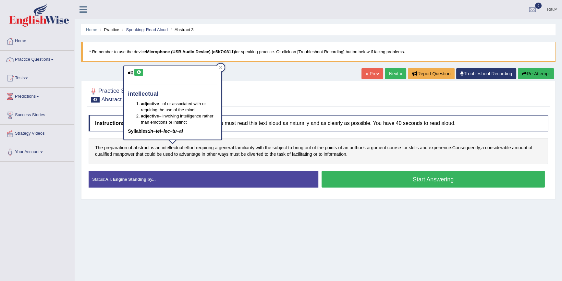
click at [139, 72] on icon at bounding box center [138, 72] width 5 height 4
click at [140, 72] on icon at bounding box center [138, 72] width 5 height 4
click at [142, 146] on span "abstract" at bounding box center [141, 147] width 16 height 7
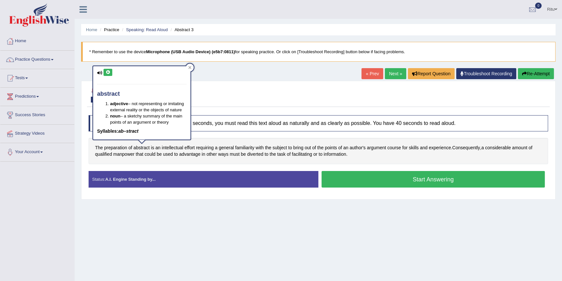
click at [107, 71] on icon at bounding box center [107, 72] width 5 height 4
click at [246, 147] on span "familiarity" at bounding box center [244, 147] width 19 height 7
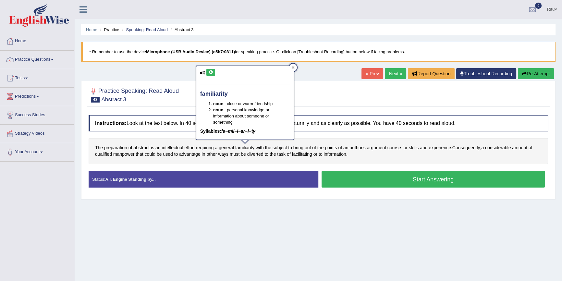
click at [210, 73] on icon at bounding box center [210, 72] width 5 height 4
click at [208, 71] on icon at bounding box center [210, 72] width 5 height 4
click at [255, 154] on span "diverted" at bounding box center [255, 154] width 16 height 7
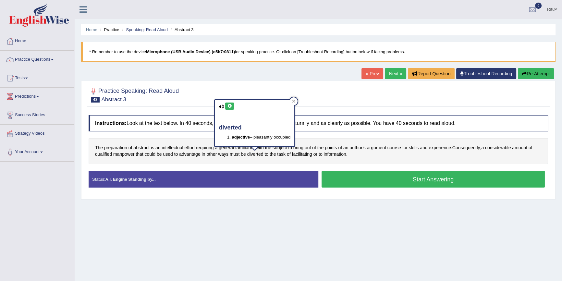
click at [230, 104] on icon at bounding box center [229, 106] width 5 height 4
click at [393, 72] on link "Next »" at bounding box center [395, 73] width 21 height 11
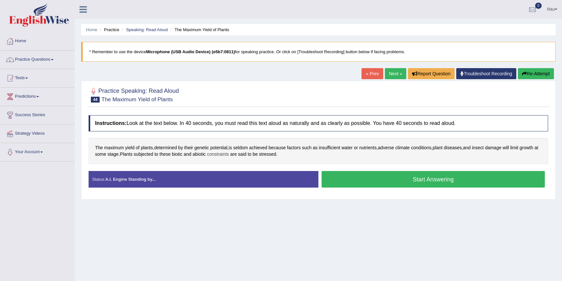
click at [226, 154] on span "constraints" at bounding box center [218, 154] width 22 height 7
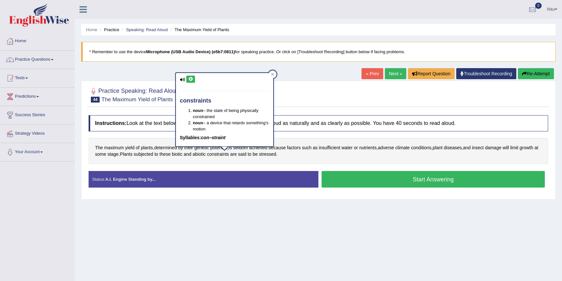
click at [191, 79] on icon at bounding box center [190, 79] width 5 height 4
click at [190, 79] on icon at bounding box center [190, 79] width 5 height 4
click at [392, 73] on link "Next »" at bounding box center [395, 73] width 21 height 11
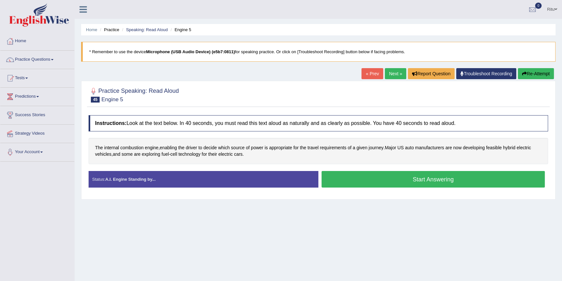
click at [394, 71] on link "Next »" at bounding box center [395, 73] width 21 height 11
click at [259, 146] on span "manmade" at bounding box center [257, 147] width 20 height 7
click at [255, 102] on icon at bounding box center [256, 103] width 5 height 4
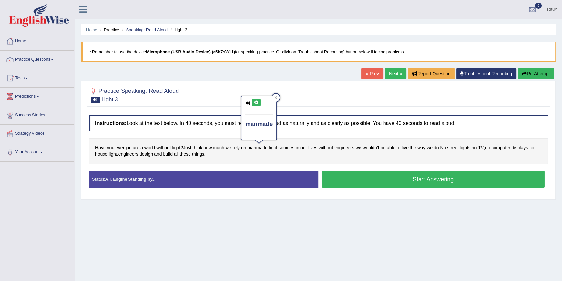
click at [238, 146] on span "rely" at bounding box center [235, 147] width 7 height 7
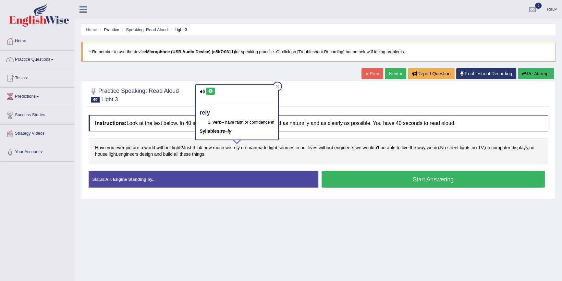
click at [211, 90] on icon at bounding box center [210, 91] width 5 height 4
click at [210, 92] on icon at bounding box center [210, 91] width 5 height 4
click at [259, 147] on span "manmade" at bounding box center [257, 147] width 20 height 7
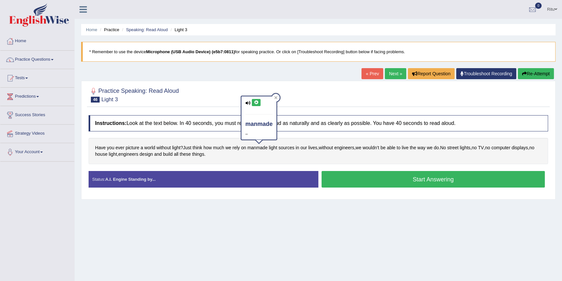
click at [256, 101] on icon at bounding box center [256, 103] width 5 height 4
click at [350, 148] on span "engineers" at bounding box center [344, 147] width 20 height 7
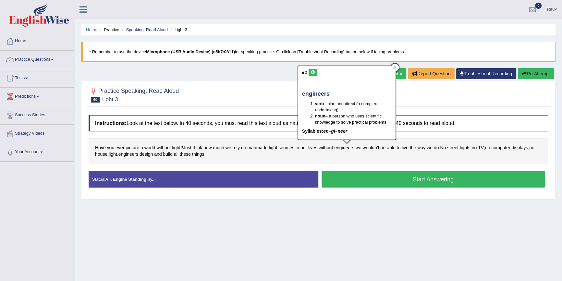
click at [311, 72] on icon at bounding box center [312, 72] width 5 height 4
click at [397, 72] on link "Next »" at bounding box center [395, 73] width 21 height 11
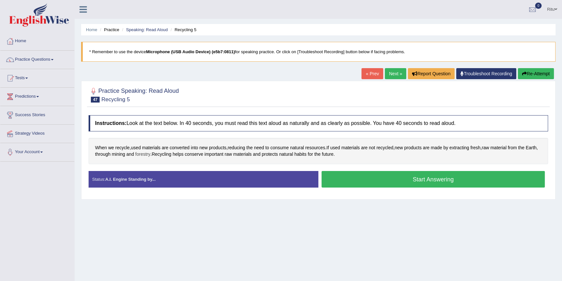
click at [150, 154] on span "forestry" at bounding box center [142, 154] width 15 height 7
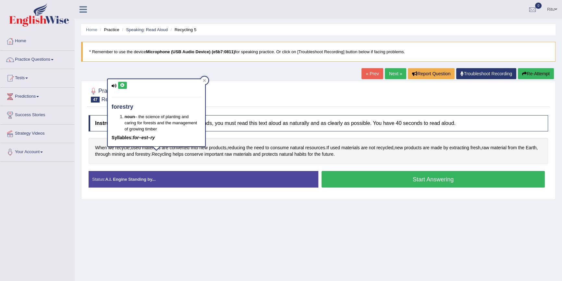
click at [121, 85] on icon at bounding box center [122, 85] width 5 height 4
click at [390, 71] on link "Next »" at bounding box center [395, 73] width 21 height 11
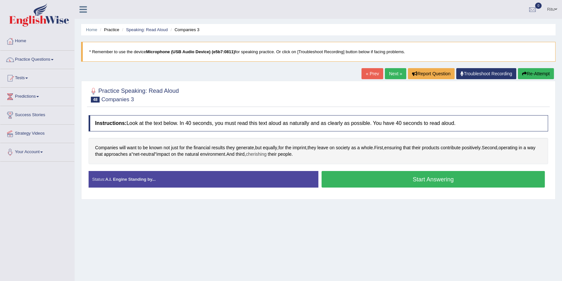
click at [267, 155] on span "cherishing" at bounding box center [256, 154] width 21 height 7
click at [268, 111] on button at bounding box center [266, 109] width 9 height 7
click at [266, 108] on icon at bounding box center [266, 109] width 5 height 4
click at [155, 154] on span "neutral" at bounding box center [148, 154] width 14 height 7
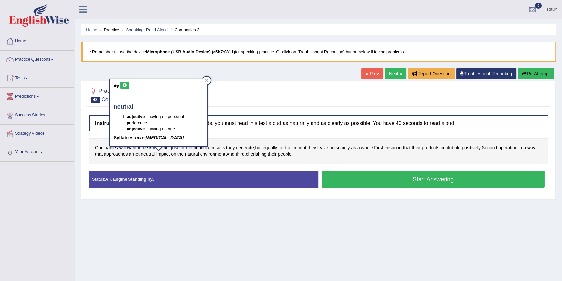
click at [122, 84] on icon at bounding box center [124, 85] width 5 height 4
click at [267, 152] on span "cherishing" at bounding box center [256, 154] width 21 height 7
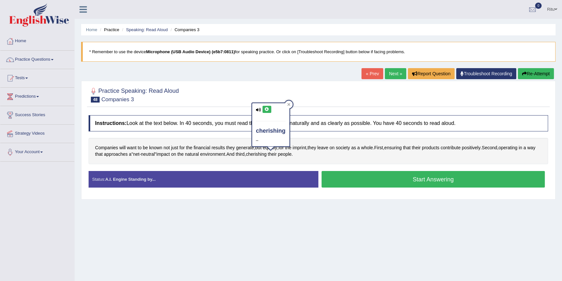
click at [267, 109] on icon at bounding box center [266, 109] width 5 height 4
click at [395, 75] on link "Next »" at bounding box center [395, 73] width 21 height 11
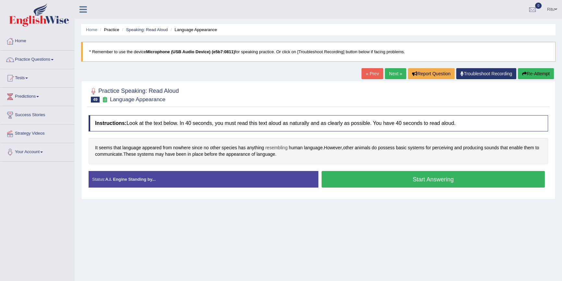
click at [272, 146] on span "resembling" at bounding box center [276, 147] width 22 height 7
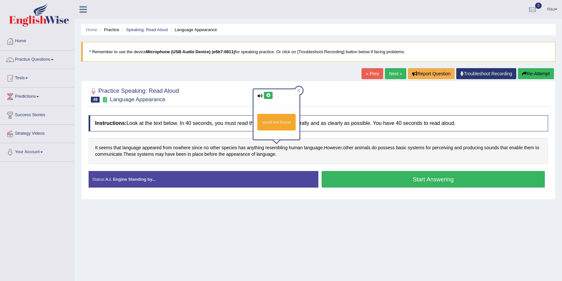
click at [268, 94] on icon at bounding box center [268, 95] width 5 height 4
click at [156, 146] on span "appeared" at bounding box center [151, 147] width 19 height 7
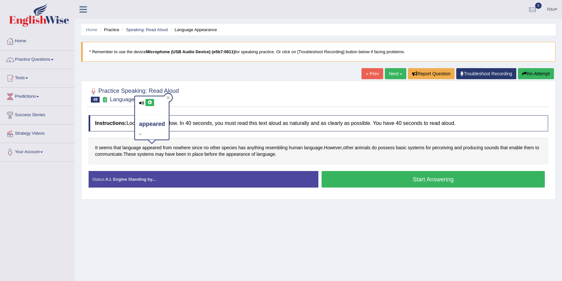
click at [150, 101] on icon at bounding box center [149, 103] width 5 height 4
click at [391, 72] on link "Next »" at bounding box center [395, 73] width 21 height 11
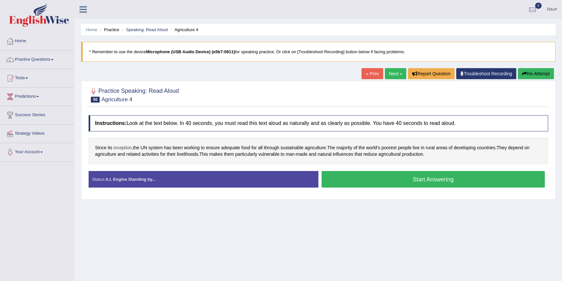
click at [123, 147] on span "inception" at bounding box center [122, 147] width 18 height 7
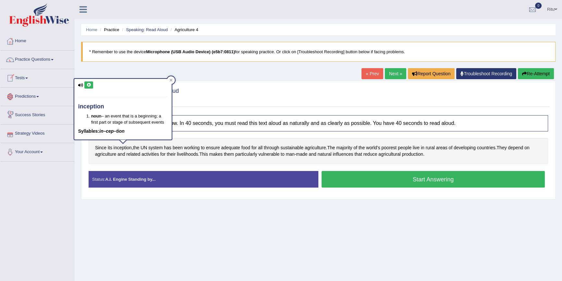
click at [89, 84] on icon at bounding box center [88, 85] width 5 height 4
click at [232, 147] on span "adequate" at bounding box center [230, 147] width 19 height 7
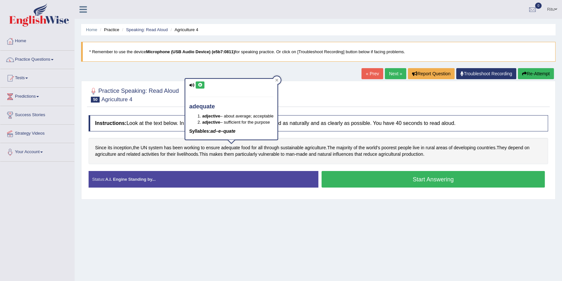
click at [198, 86] on icon at bounding box center [199, 85] width 5 height 4
click at [266, 152] on span "vulnerable" at bounding box center [268, 154] width 21 height 7
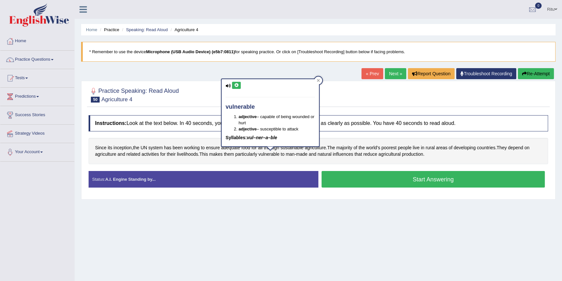
click at [237, 84] on icon at bounding box center [236, 85] width 5 height 4
click at [240, 84] on button at bounding box center [236, 85] width 9 height 7
click at [394, 74] on link "Next »" at bounding box center [395, 73] width 21 height 11
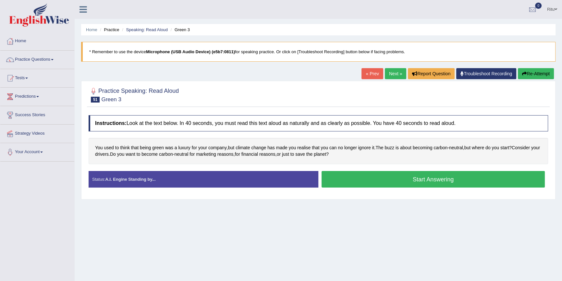
click at [388, 72] on link "Next »" at bounding box center [395, 73] width 21 height 11
click at [483, 148] on span "feasible" at bounding box center [484, 147] width 16 height 7
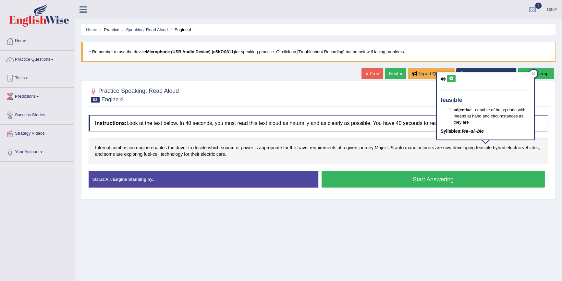
click at [450, 77] on icon at bounding box center [450, 79] width 5 height 4
click at [449, 78] on icon at bounding box center [450, 79] width 5 height 4
click at [451, 80] on icon at bounding box center [450, 79] width 5 height 4
click at [453, 77] on icon at bounding box center [450, 79] width 5 height 4
click at [112, 271] on div "Home Practice Speaking: Read Aloud Engine 4 * Remember to use the device Microp…" at bounding box center [318, 162] width 487 height 324
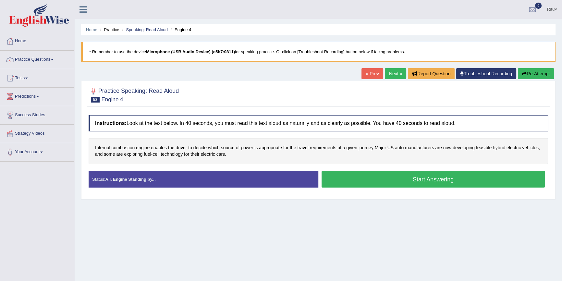
click at [498, 149] on span "hybrid" at bounding box center [498, 147] width 12 height 7
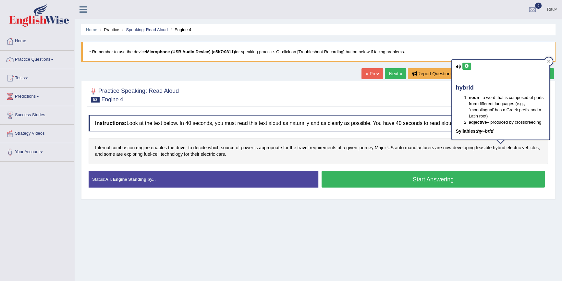
click at [466, 65] on icon at bounding box center [466, 66] width 5 height 4
click at [487, 147] on span "feasible" at bounding box center [484, 147] width 16 height 7
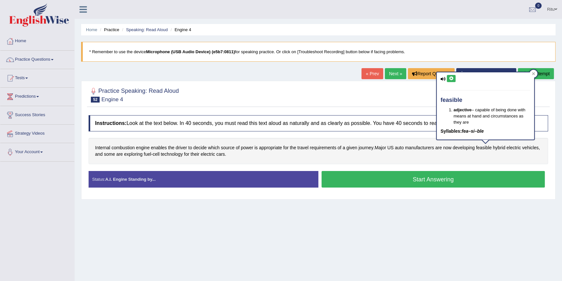
click at [450, 78] on icon at bounding box center [450, 79] width 5 height 4
click at [393, 72] on link "Next »" at bounding box center [395, 73] width 21 height 11
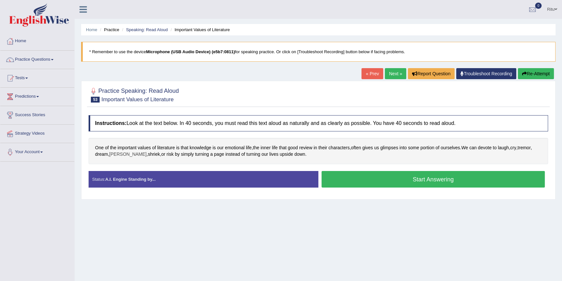
click at [122, 154] on span "ponder" at bounding box center [127, 154] width 37 height 7
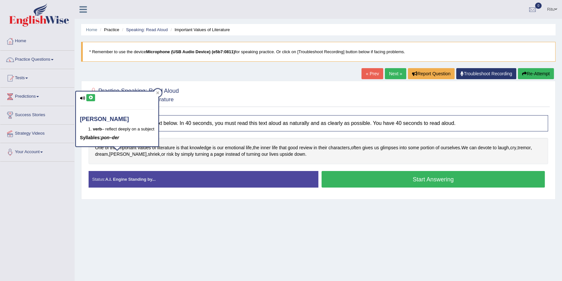
click at [90, 97] on icon at bounding box center [90, 98] width 5 height 4
click at [148, 154] on span "shriek" at bounding box center [154, 154] width 12 height 7
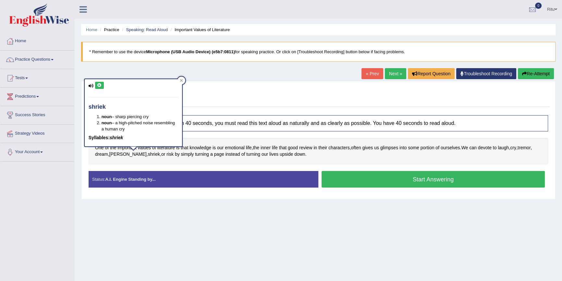
click at [100, 85] on icon at bounding box center [99, 85] width 5 height 4
click at [101, 85] on icon at bounding box center [99, 85] width 5 height 4
click at [530, 146] on span "tremor" at bounding box center [523, 147] width 13 height 7
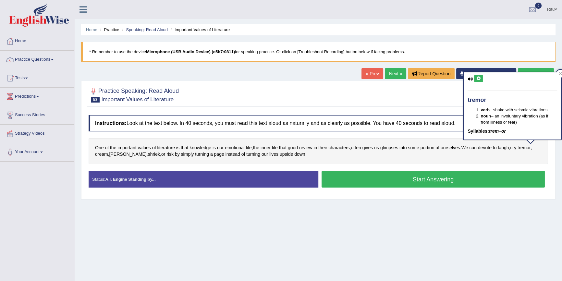
click at [478, 77] on icon at bounding box center [478, 79] width 5 height 4
click at [479, 77] on icon at bounding box center [478, 79] width 5 height 4
click at [480, 77] on icon at bounding box center [478, 79] width 5 height 4
click at [116, 154] on span "ponder" at bounding box center [127, 154] width 37 height 7
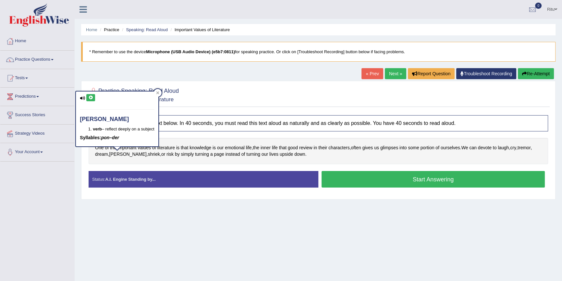
click at [91, 96] on icon at bounding box center [90, 98] width 5 height 4
drag, startPoint x: 390, startPoint y: 73, endPoint x: 393, endPoint y: 72, distance: 3.3
click at [390, 72] on link "Next »" at bounding box center [395, 73] width 21 height 11
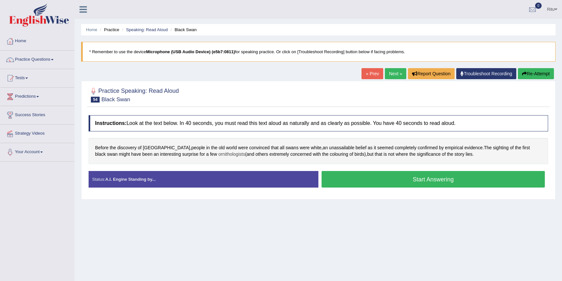
click at [218, 153] on span "ornithologists" at bounding box center [231, 154] width 27 height 7
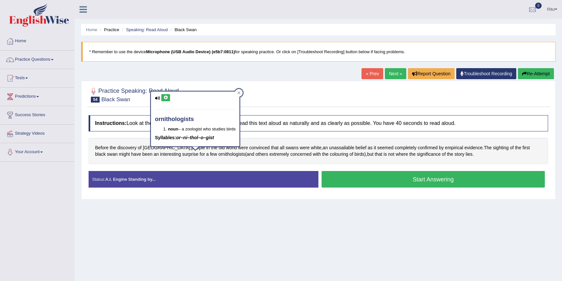
click at [166, 98] on icon at bounding box center [165, 98] width 5 height 4
click at [165, 96] on icon at bounding box center [165, 98] width 5 height 4
click at [162, 96] on button at bounding box center [165, 97] width 9 height 7
click at [391, 74] on link "Next »" at bounding box center [395, 73] width 21 height 11
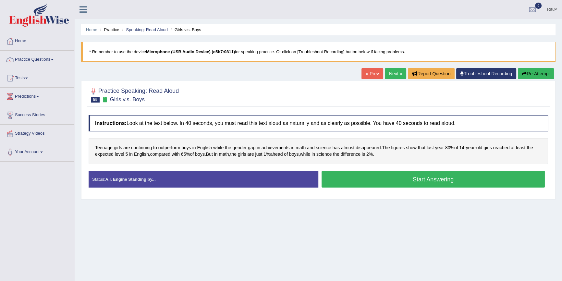
click at [391, 74] on link "Next »" at bounding box center [395, 73] width 21 height 11
click at [171, 147] on span "contemporary" at bounding box center [170, 147] width 28 height 7
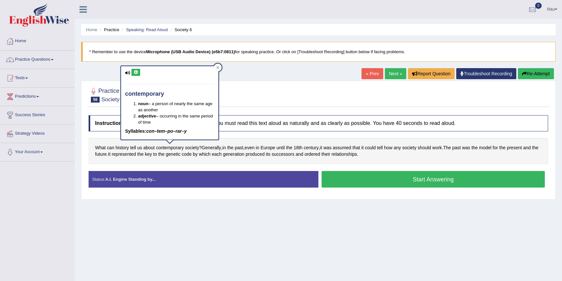
click at [138, 71] on button at bounding box center [135, 72] width 9 height 7
click at [137, 71] on icon at bounding box center [135, 72] width 5 height 4
click at [372, 75] on link "« Prev" at bounding box center [371, 73] width 21 height 11
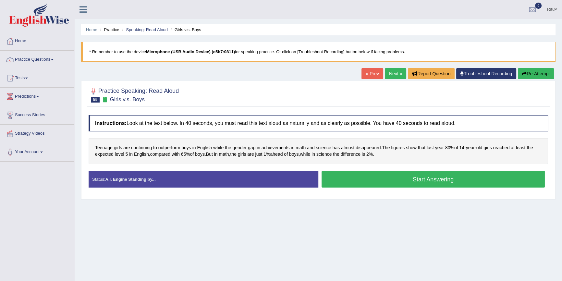
click at [392, 71] on link "Next »" at bounding box center [395, 73] width 21 height 11
click at [105, 148] on span "[PERSON_NAME]" at bounding box center [113, 147] width 37 height 7
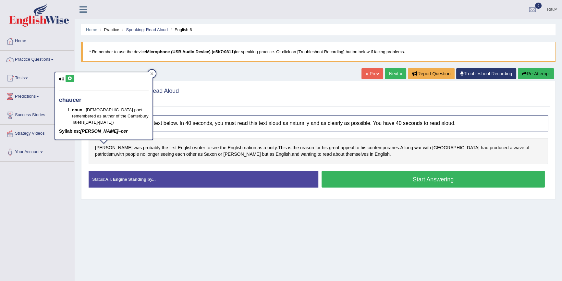
click at [67, 77] on icon at bounding box center [69, 79] width 5 height 4
click at [367, 150] on span "contemporaries" at bounding box center [382, 147] width 31 height 7
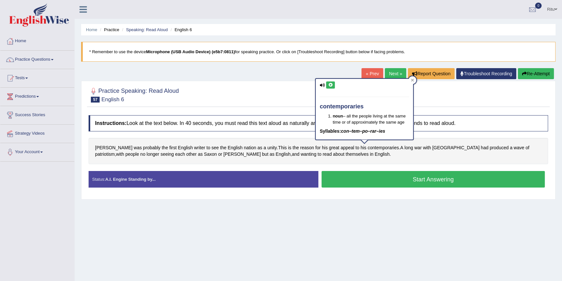
click at [327, 81] on button at bounding box center [330, 84] width 9 height 7
click at [115, 151] on span "patriotism" at bounding box center [105, 154] width 20 height 7
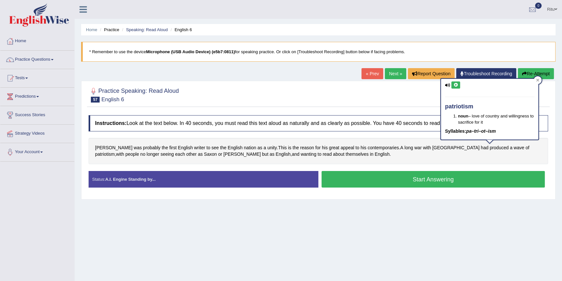
click at [454, 84] on icon at bounding box center [455, 85] width 5 height 4
click at [454, 83] on icon at bounding box center [455, 85] width 5 height 4
click at [451, 85] on button at bounding box center [455, 84] width 9 height 7
click at [455, 83] on icon at bounding box center [455, 85] width 5 height 4
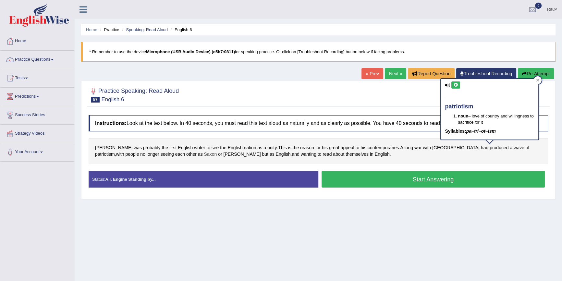
click at [204, 154] on span "Saxon" at bounding box center [210, 154] width 13 height 7
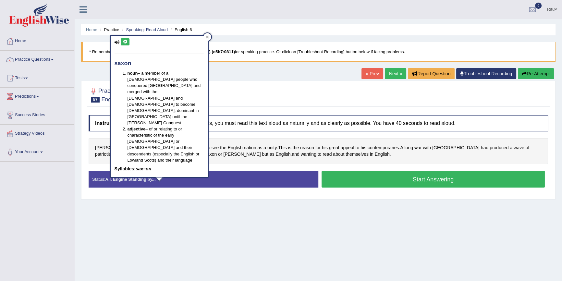
click at [125, 41] on icon at bounding box center [125, 42] width 5 height 4
click at [124, 41] on icon at bounding box center [125, 42] width 5 height 4
click at [394, 73] on link "Next »" at bounding box center [395, 73] width 21 height 11
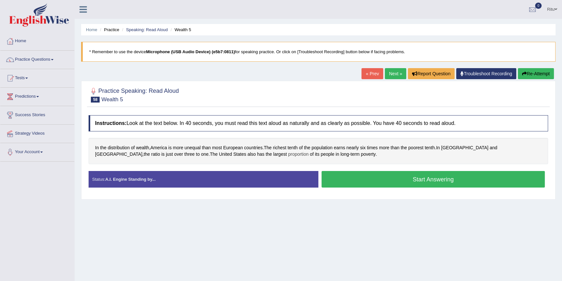
click at [288, 152] on span "proportion" at bounding box center [298, 154] width 20 height 7
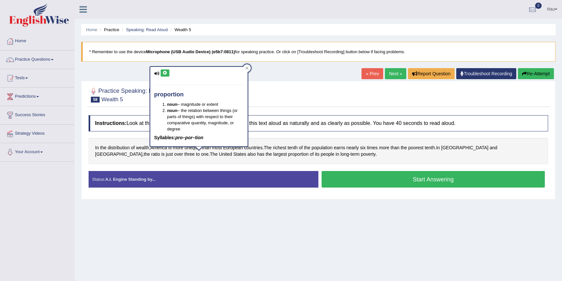
click at [163, 73] on icon at bounding box center [164, 73] width 5 height 4
click at [165, 73] on icon at bounding box center [164, 73] width 5 height 4
click at [394, 74] on link "Next »" at bounding box center [395, 73] width 21 height 11
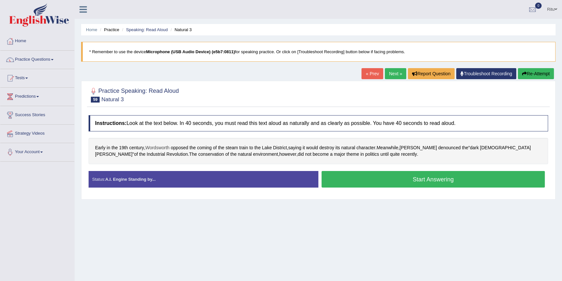
click at [163, 147] on span "Wordsworth" at bounding box center [157, 147] width 24 height 7
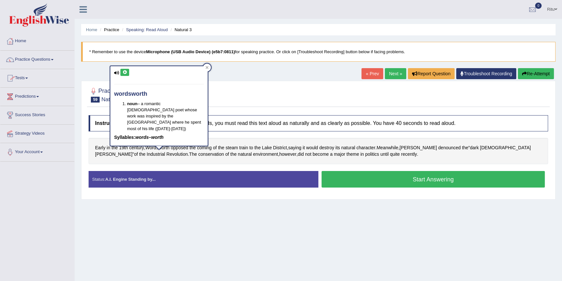
click at [125, 71] on icon at bounding box center [124, 72] width 5 height 4
click at [126, 72] on icon at bounding box center [124, 72] width 5 height 4
click at [162, 147] on span "Wordsworth" at bounding box center [157, 147] width 24 height 7
click at [123, 71] on icon at bounding box center [124, 72] width 5 height 4
click at [279, 145] on span "District" at bounding box center [280, 147] width 14 height 7
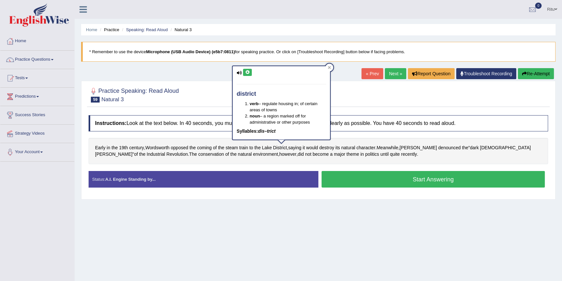
click at [249, 72] on icon at bounding box center [247, 72] width 5 height 4
click at [438, 147] on span "denounced" at bounding box center [449, 147] width 22 height 7
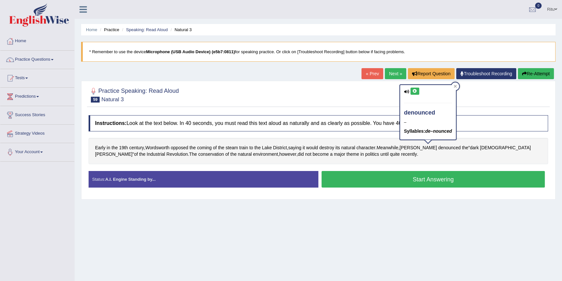
click at [414, 91] on icon at bounding box center [414, 91] width 5 height 4
click at [414, 92] on icon at bounding box center [414, 91] width 5 height 4
click at [395, 73] on link "Next »" at bounding box center [395, 73] width 21 height 11
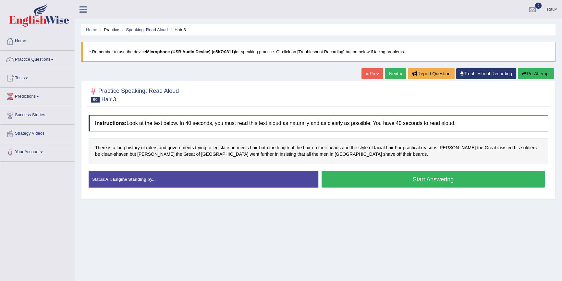
click at [38, 41] on link "Home" at bounding box center [37, 40] width 74 height 16
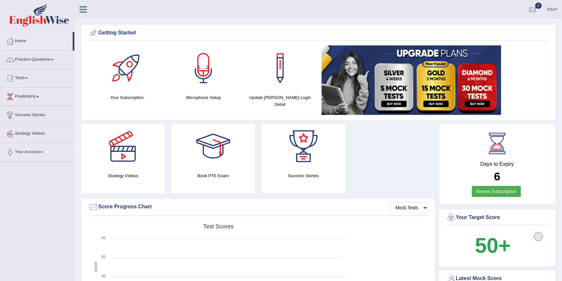
click at [28, 43] on link "Home" at bounding box center [36, 40] width 72 height 16
click at [58, 59] on link "Practice Questions" at bounding box center [37, 59] width 74 height 16
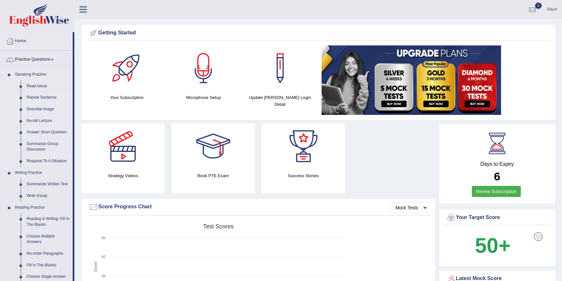
click at [43, 98] on link "Repeat Sentence" at bounding box center [48, 98] width 49 height 12
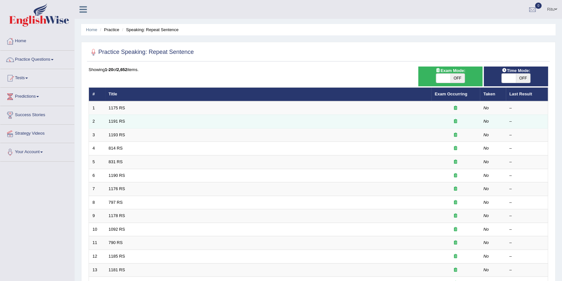
click at [353, 123] on td "1191 RS" at bounding box center [268, 122] width 326 height 14
click at [353, 124] on td "1191 RS" at bounding box center [268, 122] width 326 height 14
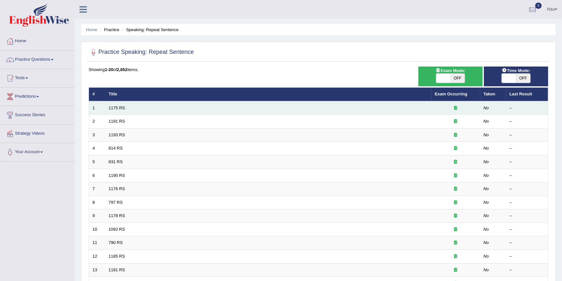
click at [347, 111] on td "1175 RS" at bounding box center [268, 108] width 326 height 14
click at [321, 107] on td "1175 RS" at bounding box center [268, 108] width 326 height 14
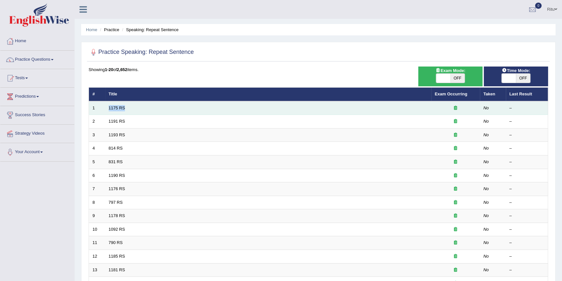
click at [321, 107] on td "1175 RS" at bounding box center [268, 108] width 326 height 14
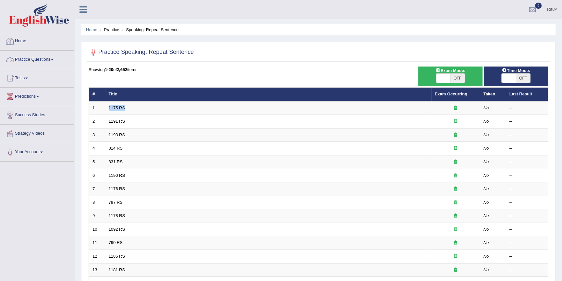
click at [53, 61] on link "Practice Questions" at bounding box center [37, 59] width 74 height 16
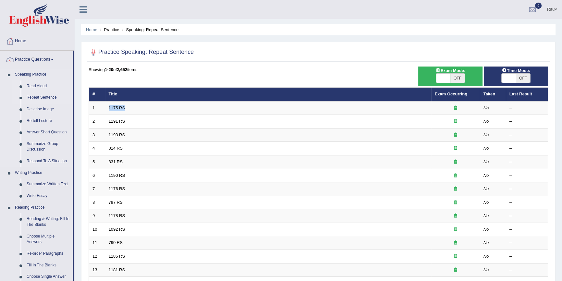
click at [39, 84] on link "Read Aloud" at bounding box center [48, 86] width 49 height 12
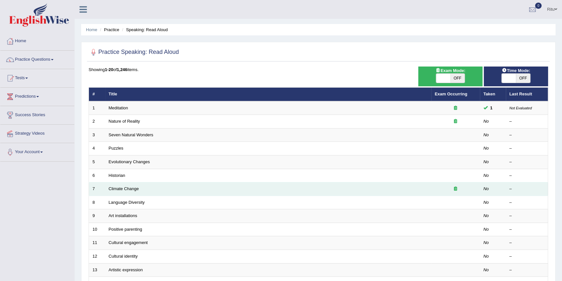
click at [158, 190] on td "Climate Change" at bounding box center [268, 189] width 326 height 14
click at [159, 186] on td "Climate Change" at bounding box center [268, 189] width 326 height 14
click at [160, 186] on td "Climate Change" at bounding box center [268, 189] width 326 height 14
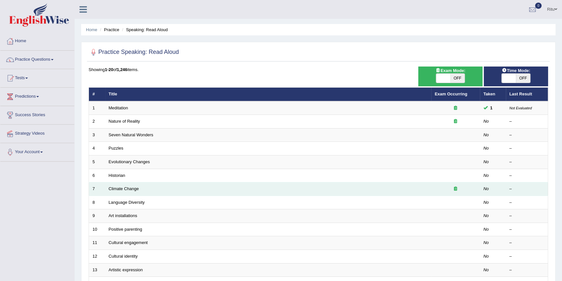
click at [160, 186] on td "Climate Change" at bounding box center [268, 189] width 326 height 14
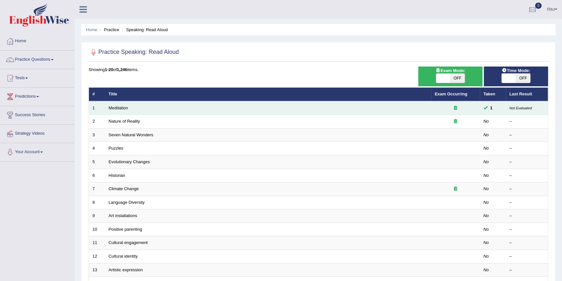
click at [433, 107] on td at bounding box center [455, 108] width 49 height 14
click at [117, 109] on link "Meditation" at bounding box center [118, 107] width 19 height 5
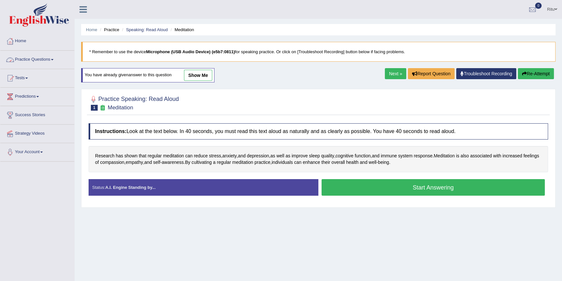
click at [37, 60] on link "Practice Questions" at bounding box center [37, 59] width 74 height 16
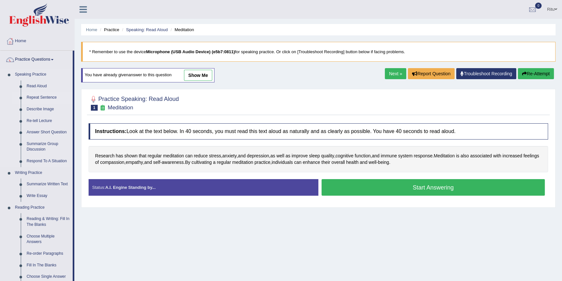
click at [45, 96] on link "Repeat Sentence" at bounding box center [48, 98] width 49 height 12
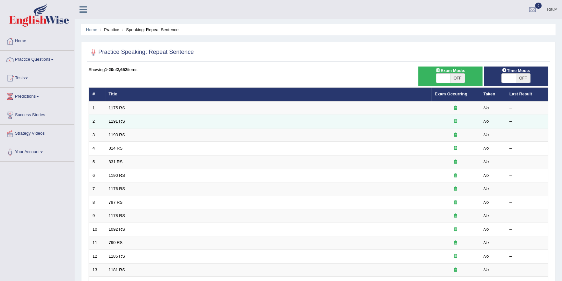
click at [114, 121] on link "1191 RS" at bounding box center [117, 121] width 17 height 5
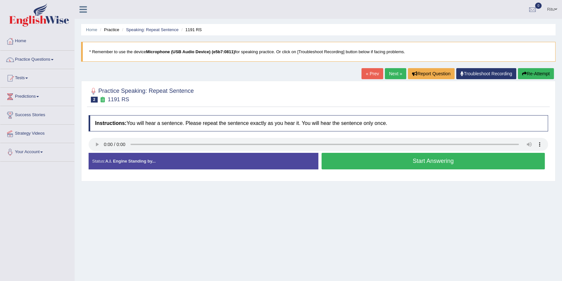
click at [442, 162] on button "Start Answering" at bounding box center [432, 161] width 223 height 17
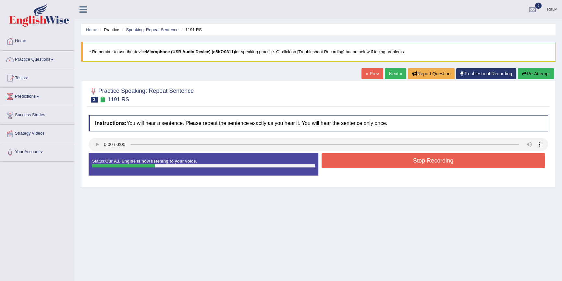
click at [443, 163] on button "Stop Recording" at bounding box center [432, 160] width 223 height 15
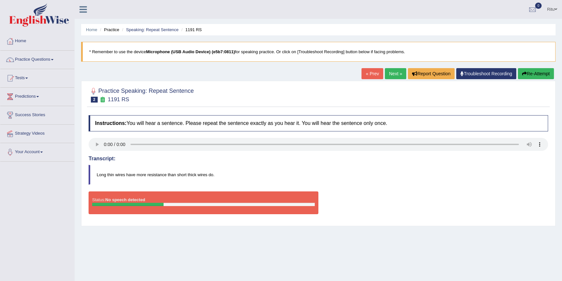
click at [396, 74] on link "Next »" at bounding box center [395, 73] width 21 height 11
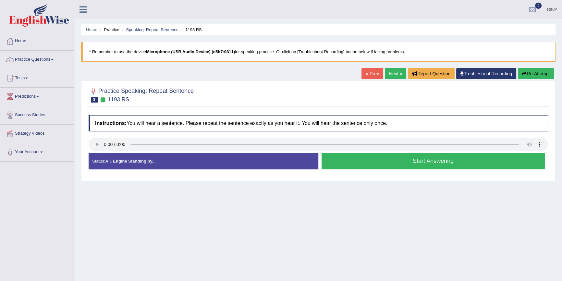
click at [463, 163] on button "Start Answering" at bounding box center [432, 161] width 223 height 17
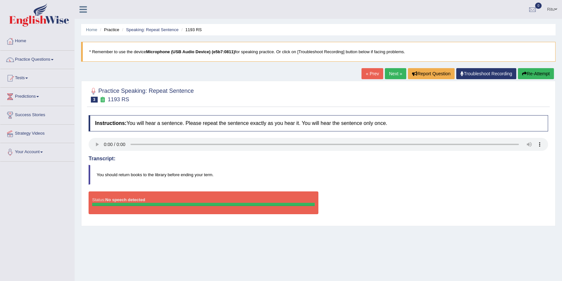
click at [389, 72] on link "Next »" at bounding box center [395, 73] width 21 height 11
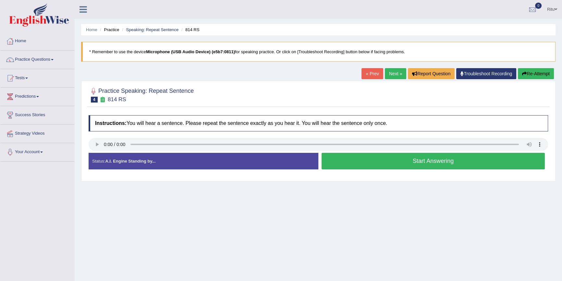
click at [441, 157] on button "Start Answering" at bounding box center [432, 161] width 223 height 17
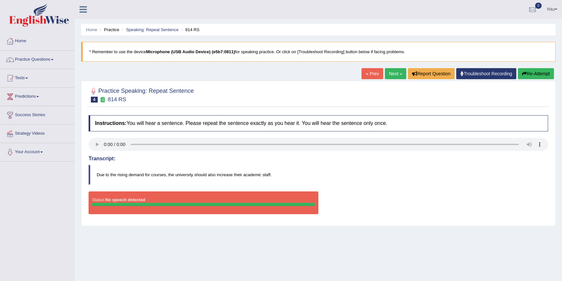
click at [398, 74] on link "Next »" at bounding box center [395, 73] width 21 height 11
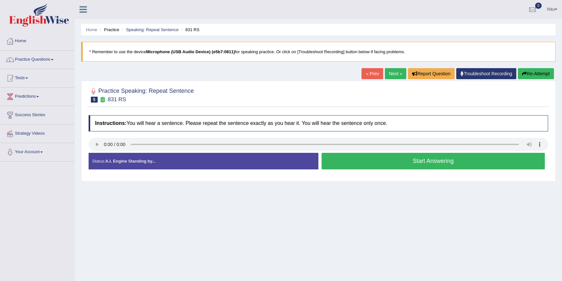
click at [448, 159] on button "Start Answering" at bounding box center [432, 161] width 223 height 17
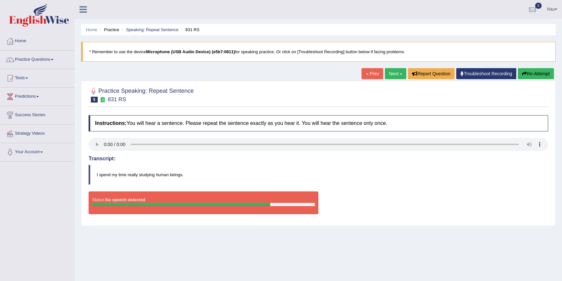
click at [392, 77] on link "Next »" at bounding box center [395, 73] width 21 height 11
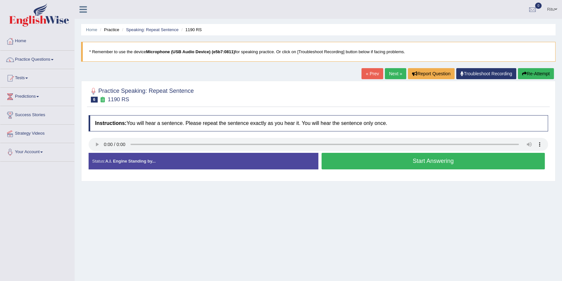
click at [433, 162] on button "Start Answering" at bounding box center [432, 161] width 223 height 17
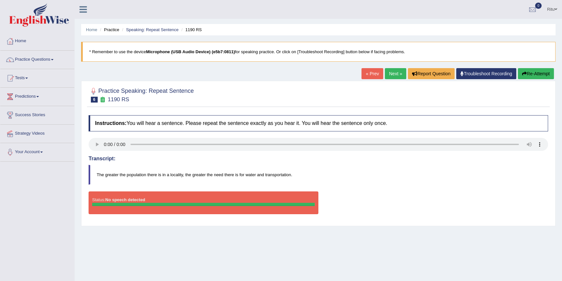
click at [393, 76] on link "Next »" at bounding box center [395, 73] width 21 height 11
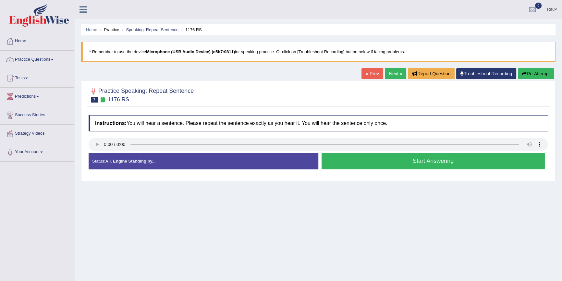
click at [390, 74] on link "Next »" at bounding box center [395, 73] width 21 height 11
click at [428, 158] on button "Start Answering" at bounding box center [432, 161] width 223 height 17
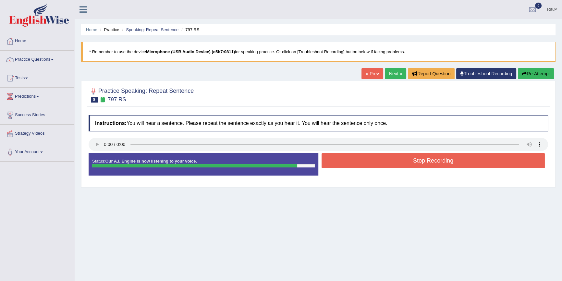
click at [415, 161] on button "Stop Recording" at bounding box center [432, 160] width 223 height 15
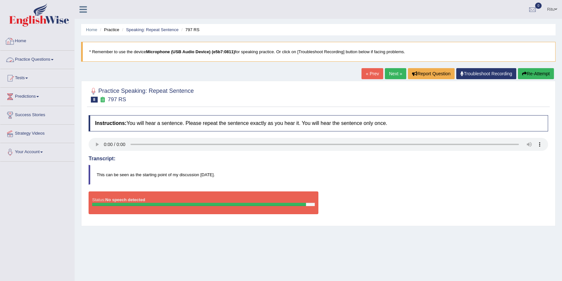
click at [45, 42] on link "Home" at bounding box center [37, 40] width 74 height 16
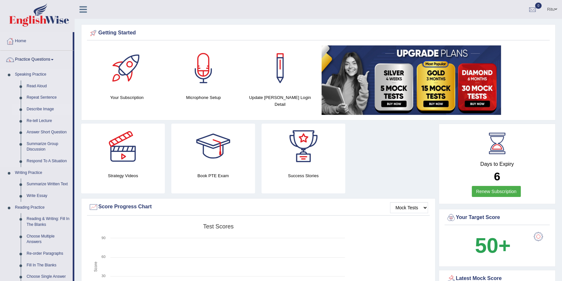
click at [38, 109] on link "Describe Image" at bounding box center [48, 109] width 49 height 12
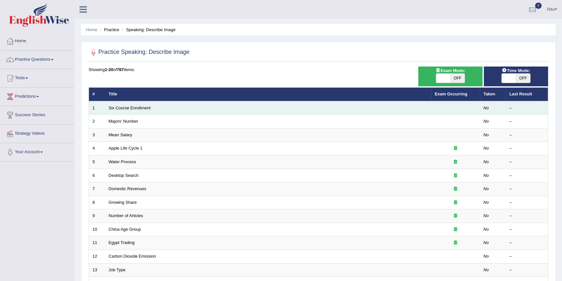
click at [167, 107] on td "Six Course Enrollment" at bounding box center [268, 108] width 326 height 14
click at [172, 113] on td "Six Course Enrollment" at bounding box center [268, 108] width 326 height 14
click at [178, 108] on td "Six Course Enrollment" at bounding box center [268, 108] width 326 height 14
click at [133, 107] on link "Six Course Enrollment" at bounding box center [130, 107] width 42 height 5
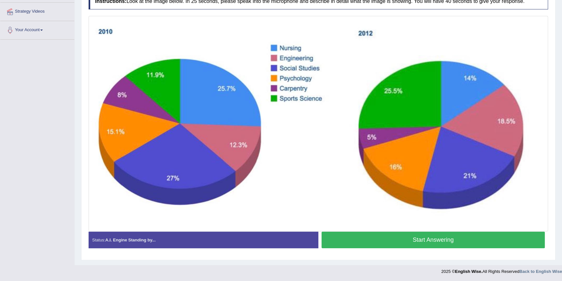
scroll to position [92, 0]
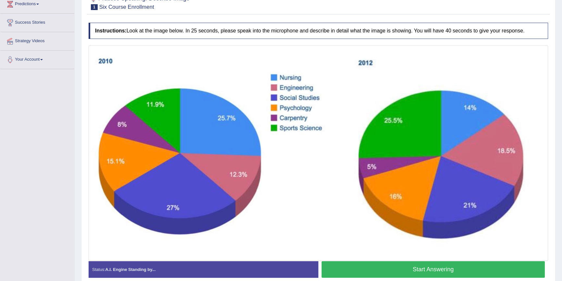
click at [437, 267] on button "Start Answering" at bounding box center [432, 269] width 223 height 17
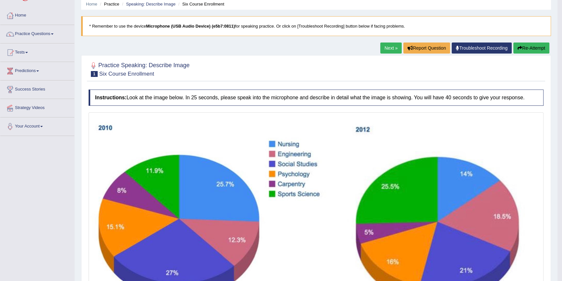
scroll to position [21, 0]
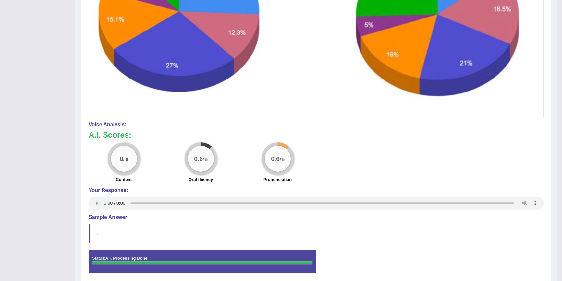
click at [388, 53] on div "Home Practice Speaking: Describe Image Six Course Enrollment * Remember to use …" at bounding box center [316, 28] width 482 height 522
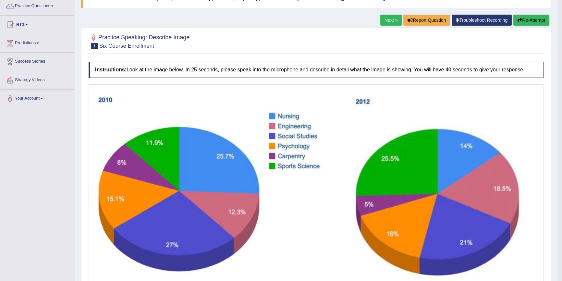
scroll to position [51, 0]
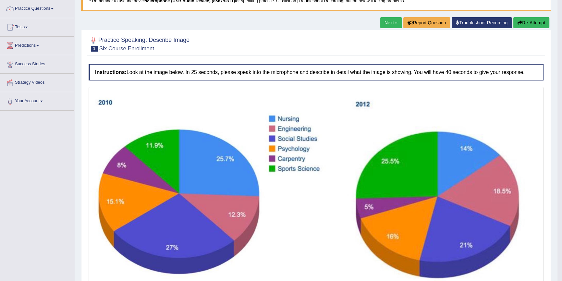
click at [388, 22] on link "Next »" at bounding box center [390, 22] width 21 height 11
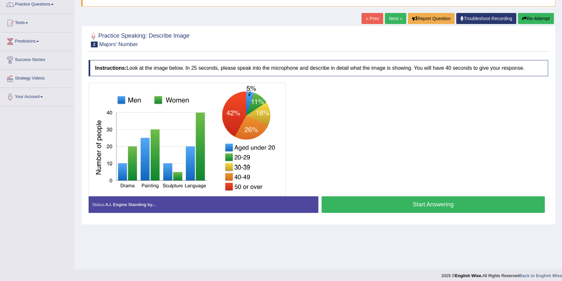
scroll to position [59, 0]
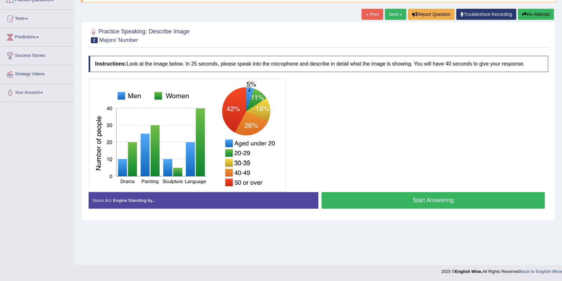
click at [390, 15] on link "Next »" at bounding box center [395, 14] width 21 height 11
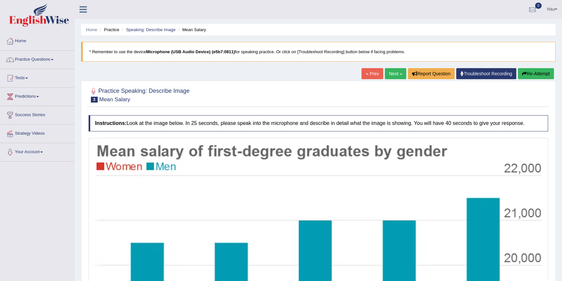
click at [391, 72] on link "Next »" at bounding box center [395, 73] width 21 height 11
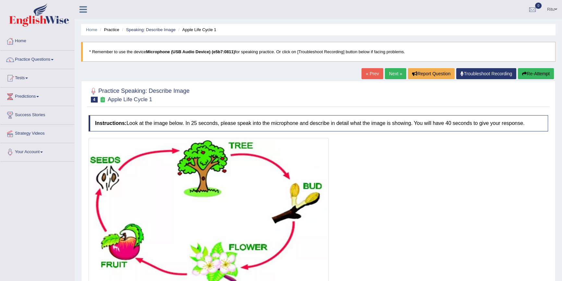
scroll to position [59, 0]
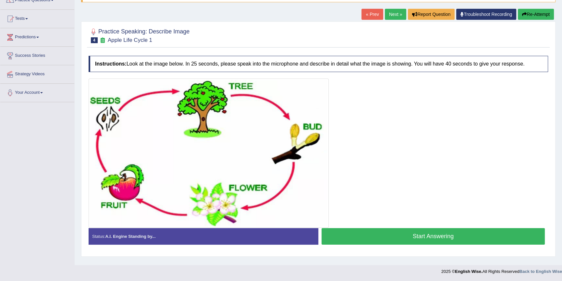
click at [389, 14] on link "Next »" at bounding box center [395, 14] width 21 height 11
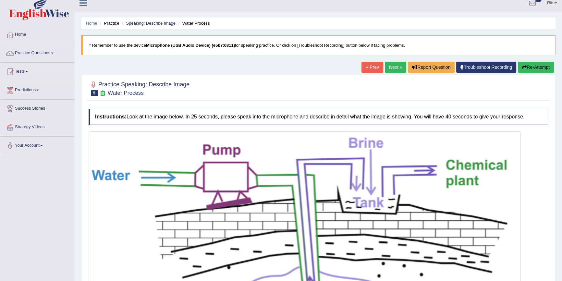
scroll to position [29, 0]
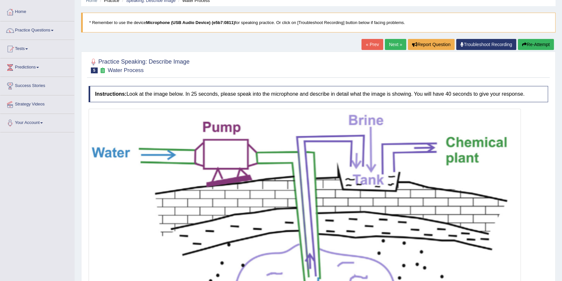
click at [391, 44] on link "Next »" at bounding box center [395, 44] width 21 height 11
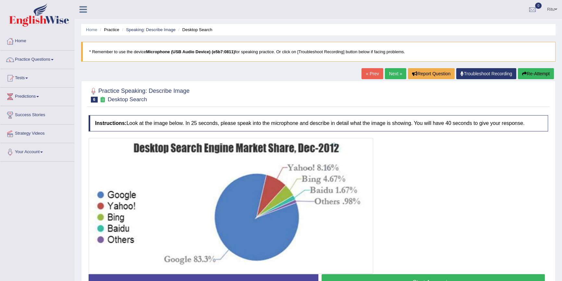
click at [394, 77] on link "Next »" at bounding box center [395, 73] width 21 height 11
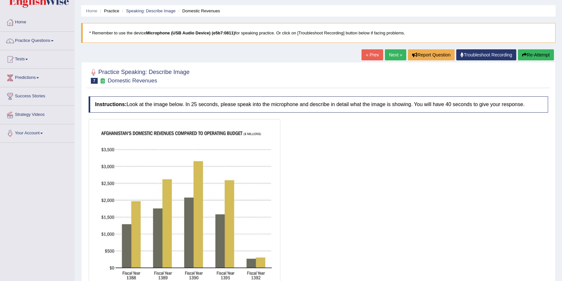
scroll to position [29, 0]
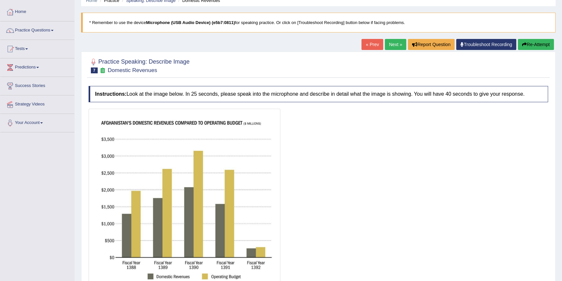
click at [392, 45] on link "Next »" at bounding box center [395, 44] width 21 height 11
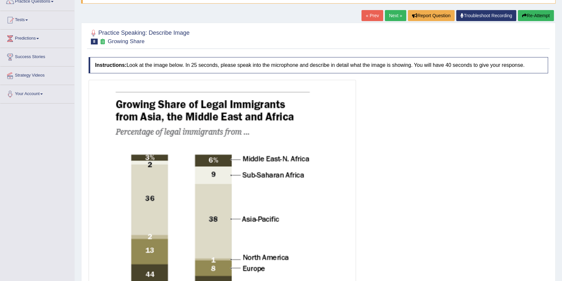
scroll to position [59, 0]
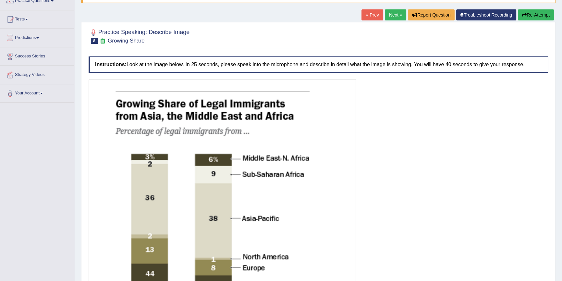
click at [395, 14] on link "Next »" at bounding box center [395, 14] width 21 height 11
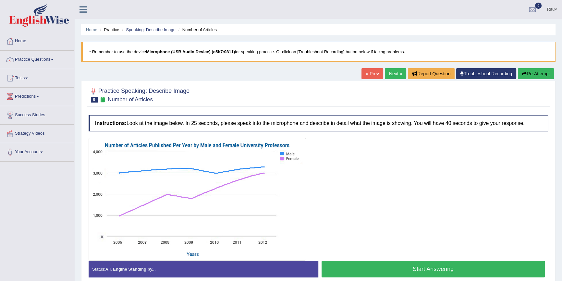
click at [390, 73] on link "Next »" at bounding box center [395, 73] width 21 height 11
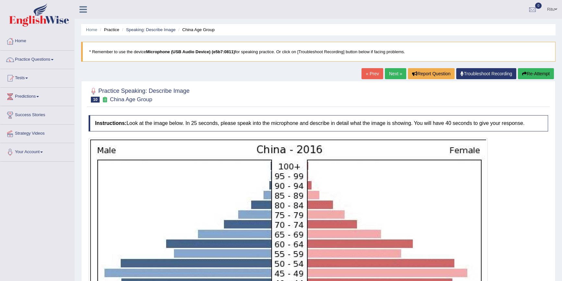
click at [393, 74] on link "Next »" at bounding box center [395, 73] width 21 height 11
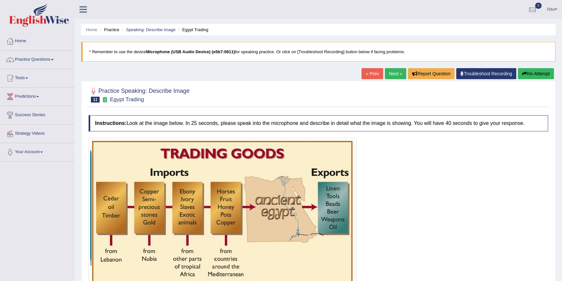
click at [393, 74] on link "Next »" at bounding box center [395, 73] width 21 height 11
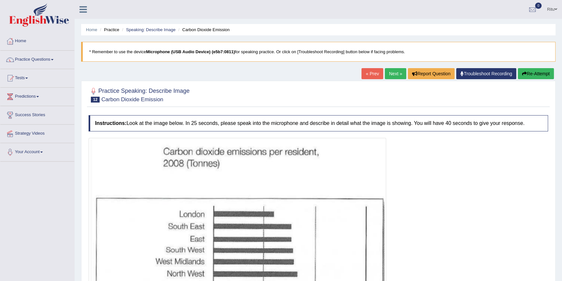
click at [393, 74] on link "Next »" at bounding box center [395, 73] width 21 height 11
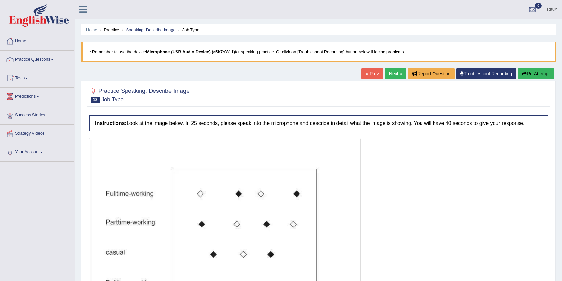
click at [393, 74] on link "Next »" at bounding box center [395, 73] width 21 height 11
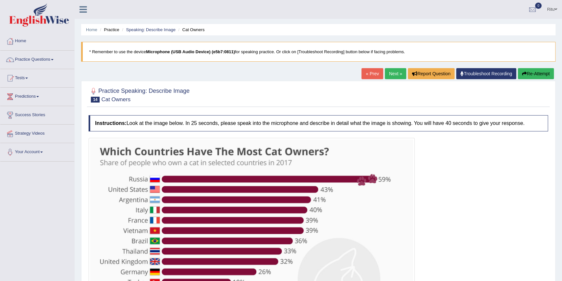
click at [393, 74] on link "Next »" at bounding box center [395, 73] width 21 height 11
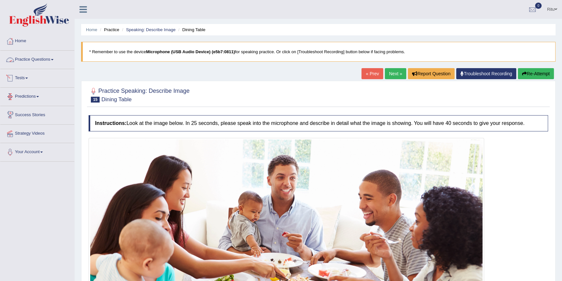
click at [42, 61] on link "Practice Questions" at bounding box center [37, 59] width 74 height 16
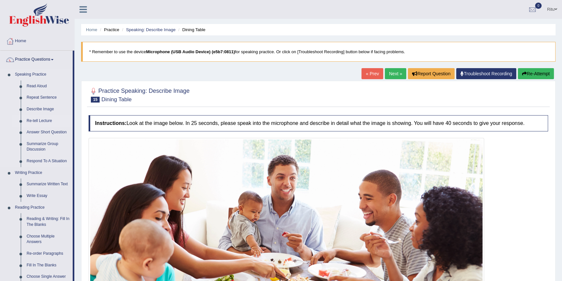
click at [47, 120] on link "Re-tell Lecture" at bounding box center [48, 121] width 49 height 12
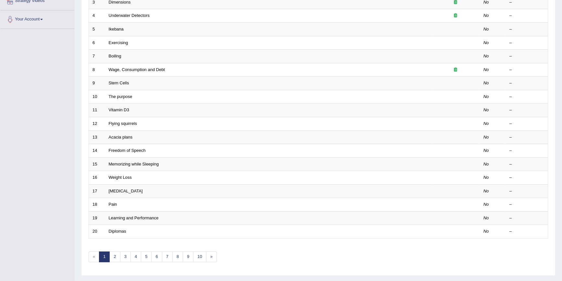
scroll to position [148, 0]
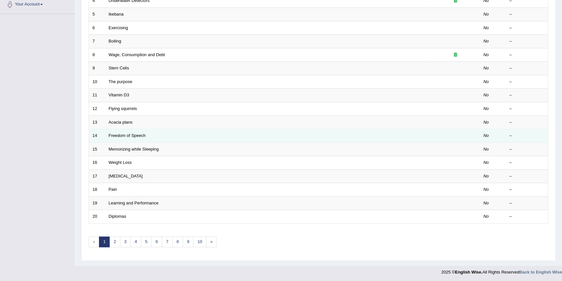
click at [156, 136] on td "Freedom of Speech" at bounding box center [268, 136] width 326 height 14
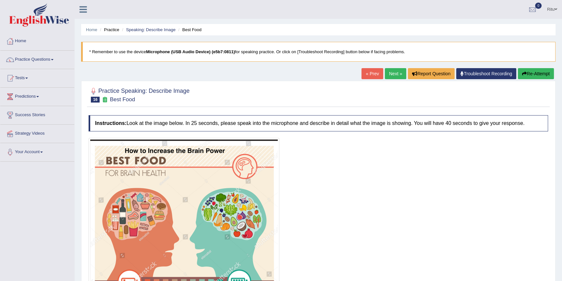
click at [393, 73] on link "Next »" at bounding box center [395, 73] width 21 height 11
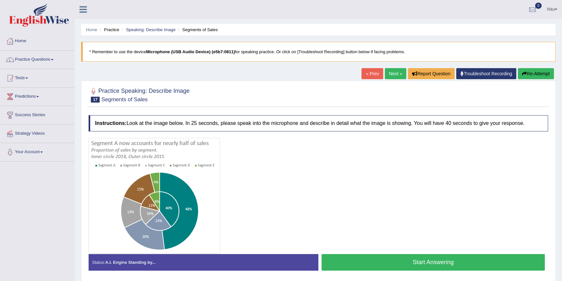
click at [393, 73] on link "Next »" at bounding box center [395, 73] width 21 height 11
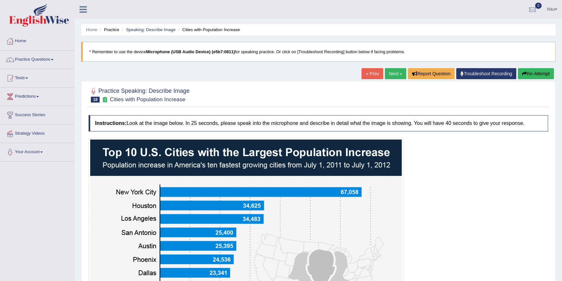
click at [55, 58] on link "Practice Questions" at bounding box center [37, 59] width 74 height 16
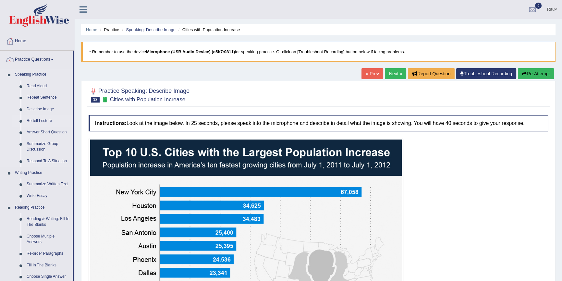
click at [51, 120] on link "Re-tell Lecture" at bounding box center [48, 121] width 49 height 12
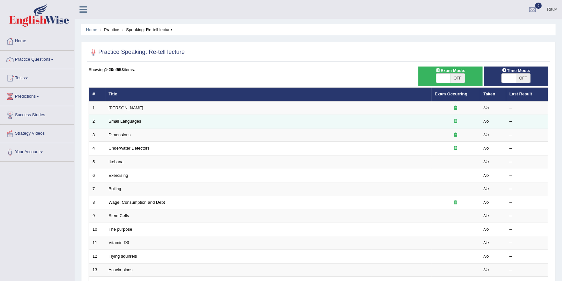
click at [160, 123] on td "Small Languages" at bounding box center [268, 122] width 326 height 14
click at [178, 120] on td "Small Languages" at bounding box center [268, 122] width 326 height 14
click at [126, 122] on link "Small Languages" at bounding box center [125, 121] width 32 height 5
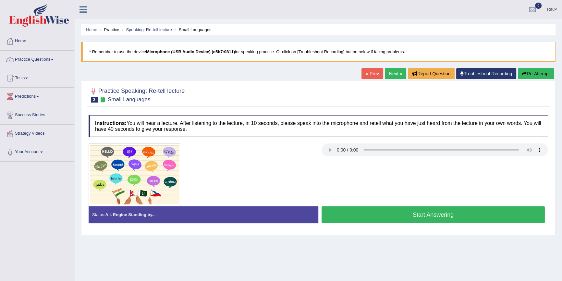
click at [466, 216] on button "Start Answering" at bounding box center [432, 214] width 223 height 17
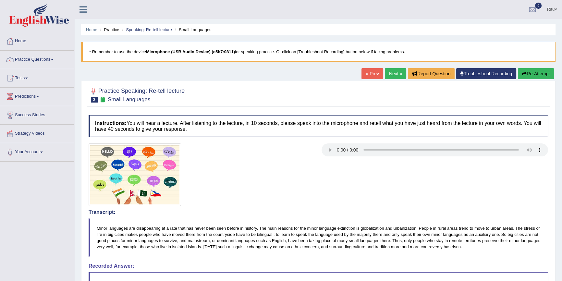
click at [393, 75] on link "Next »" at bounding box center [395, 73] width 21 height 11
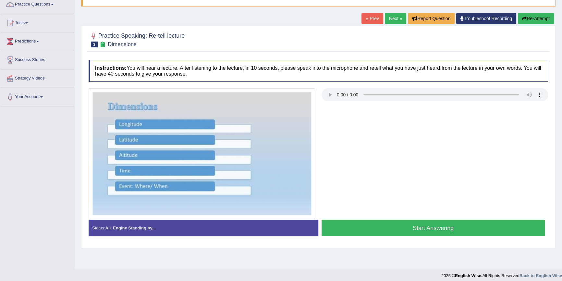
scroll to position [59, 0]
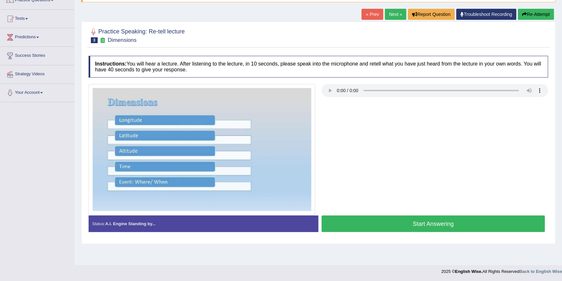
click at [431, 218] on button "Start Answering" at bounding box center [432, 223] width 223 height 17
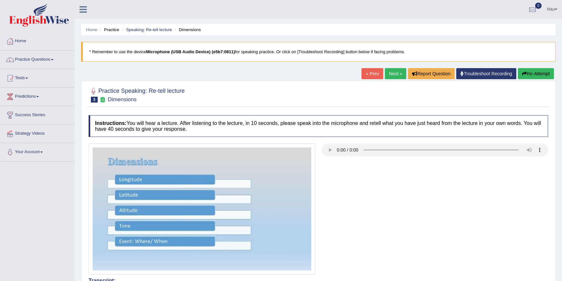
scroll to position [0, 0]
click at [391, 74] on link "Next »" at bounding box center [395, 73] width 21 height 11
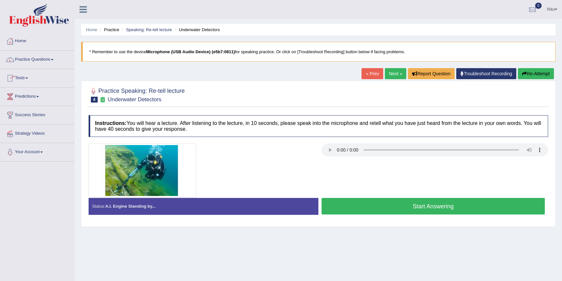
click at [49, 60] on link "Practice Questions" at bounding box center [37, 59] width 74 height 16
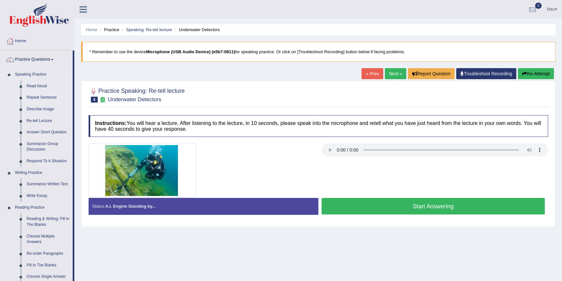
click at [49, 97] on link "Repeat Sentence" at bounding box center [48, 98] width 49 height 12
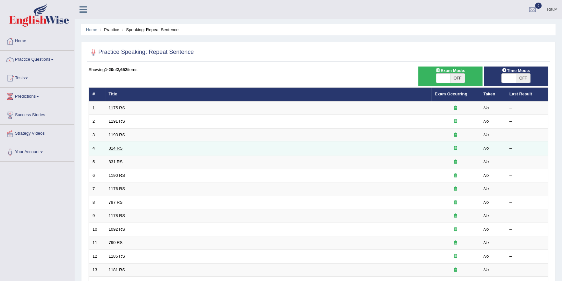
click at [117, 148] on link "814 RS" at bounding box center [116, 148] width 14 height 5
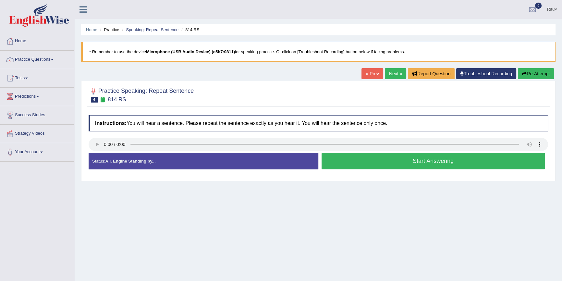
click at [388, 75] on link "Next »" at bounding box center [395, 73] width 21 height 11
click at [395, 74] on link "Next »" at bounding box center [395, 73] width 21 height 11
click at [393, 71] on link "Next »" at bounding box center [395, 73] width 21 height 11
click at [402, 155] on button "Start Answering" at bounding box center [432, 161] width 223 height 17
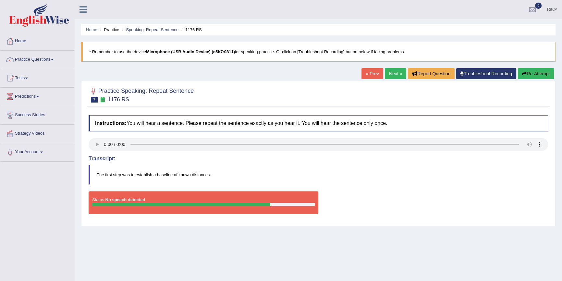
click at [392, 72] on link "Next »" at bounding box center [395, 73] width 21 height 11
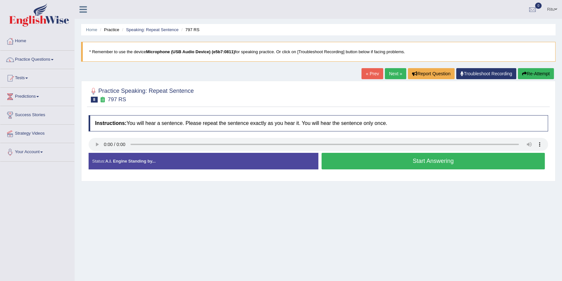
click at [396, 70] on link "Next »" at bounding box center [395, 73] width 21 height 11
click at [369, 162] on button "Start Answering" at bounding box center [432, 161] width 223 height 17
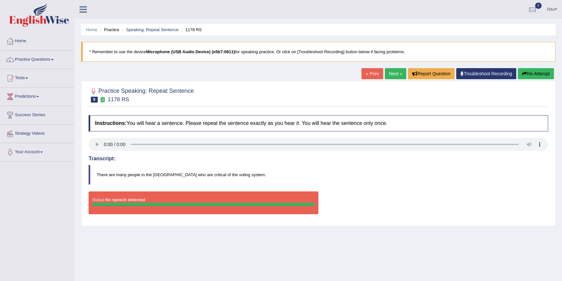
click at [393, 72] on link "Next »" at bounding box center [395, 73] width 21 height 11
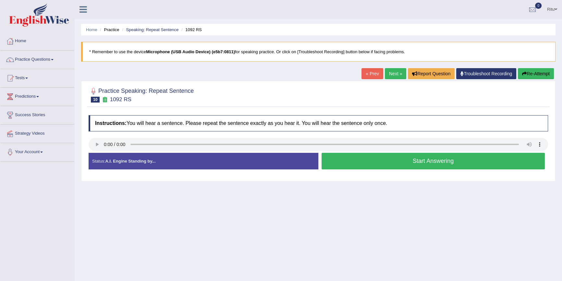
click at [403, 159] on button "Start Answering" at bounding box center [432, 161] width 223 height 17
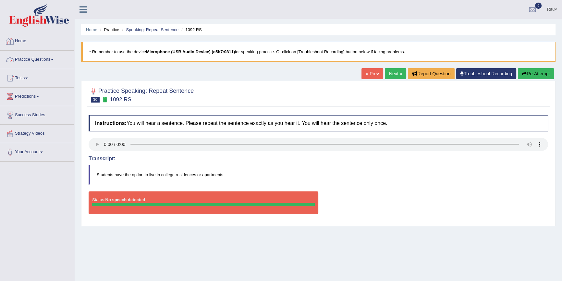
click at [54, 62] on link "Practice Questions" at bounding box center [37, 59] width 74 height 16
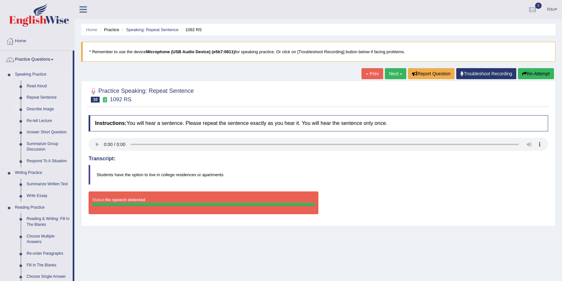
click at [48, 109] on link "Describe Image" at bounding box center [48, 109] width 49 height 12
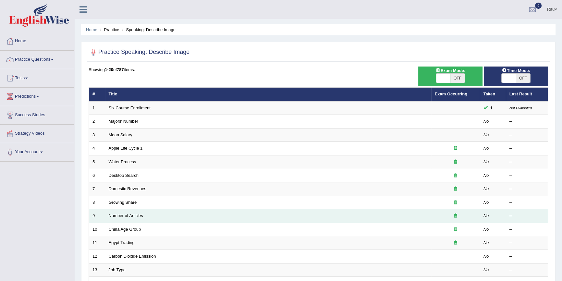
click at [163, 214] on td "Number of Articles" at bounding box center [268, 216] width 326 height 14
click at [136, 218] on td "Number of Articles" at bounding box center [268, 216] width 326 height 14
click at [156, 216] on td "Number of Articles" at bounding box center [268, 216] width 326 height 14
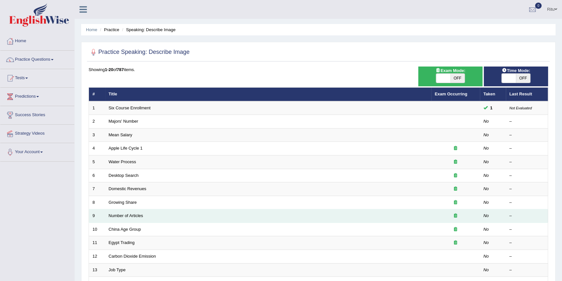
click at [157, 216] on td "Number of Articles" at bounding box center [268, 216] width 326 height 14
click at [120, 215] on link "Number of Articles" at bounding box center [126, 215] width 34 height 5
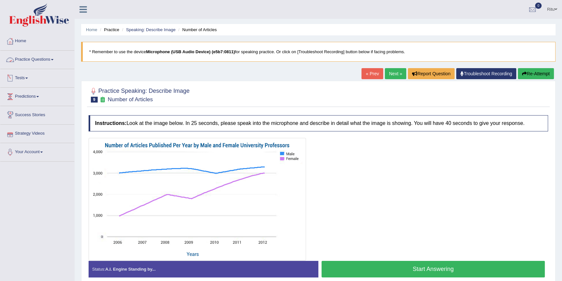
click at [54, 61] on link "Practice Questions" at bounding box center [37, 59] width 74 height 16
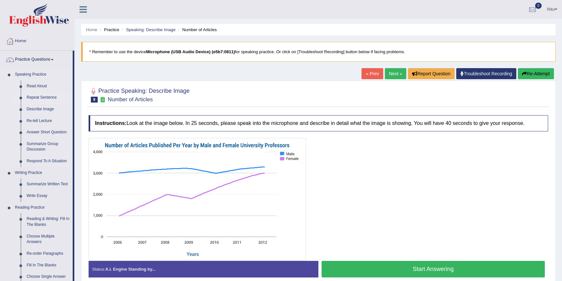
click at [42, 96] on link "Repeat Sentence" at bounding box center [48, 98] width 49 height 12
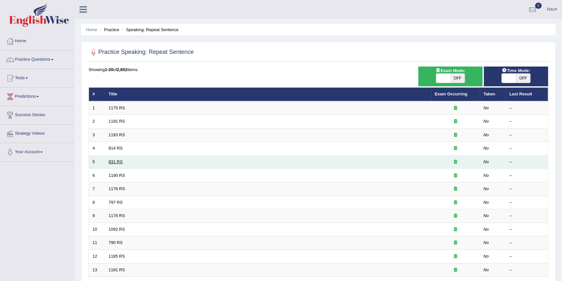
click at [115, 161] on link "831 RS" at bounding box center [116, 161] width 14 height 5
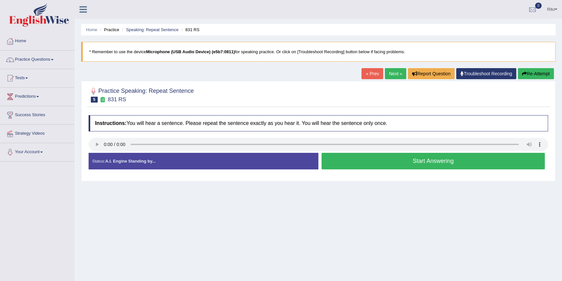
click at [398, 165] on button "Start Answering" at bounding box center [432, 161] width 223 height 17
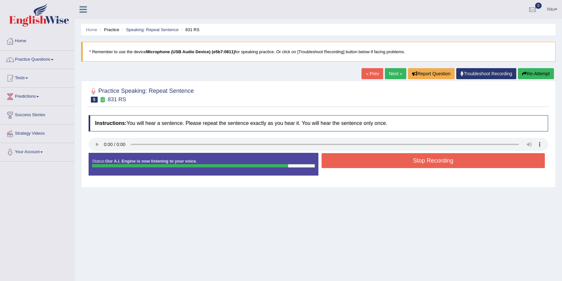
click at [392, 74] on link "Next »" at bounding box center [395, 73] width 21 height 11
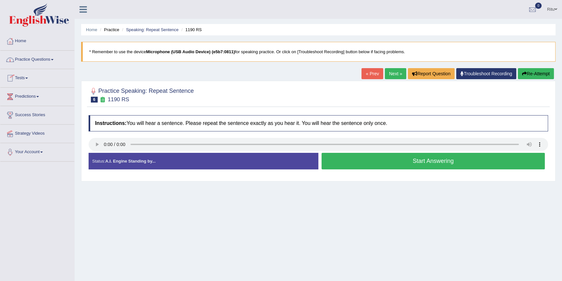
click at [26, 59] on link "Practice Questions" at bounding box center [37, 59] width 74 height 16
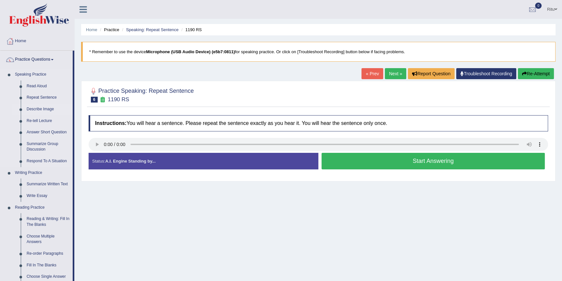
click at [45, 108] on link "Describe Image" at bounding box center [48, 109] width 49 height 12
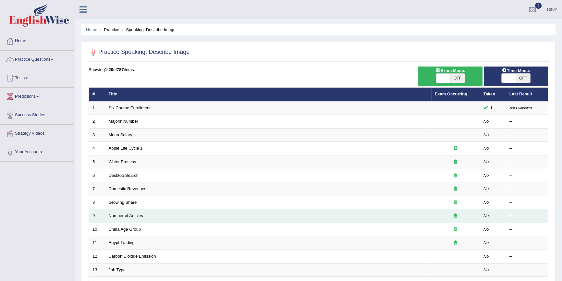
click at [156, 212] on td "Number of Articles" at bounding box center [268, 216] width 326 height 14
click at [149, 215] on td "Number of Articles" at bounding box center [268, 216] width 326 height 14
click at [133, 214] on link "Number of Articles" at bounding box center [126, 215] width 34 height 5
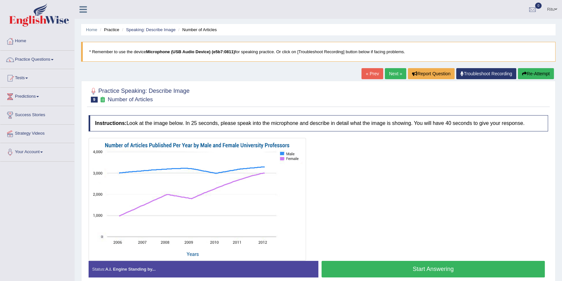
click at [393, 74] on link "Next »" at bounding box center [395, 73] width 21 height 11
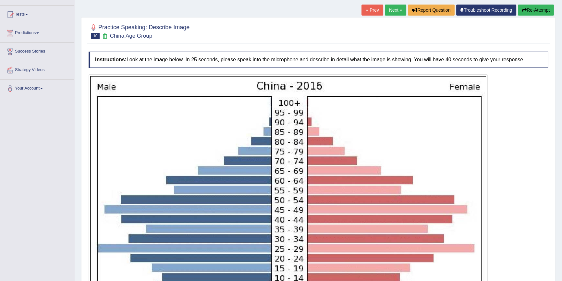
scroll to position [59, 0]
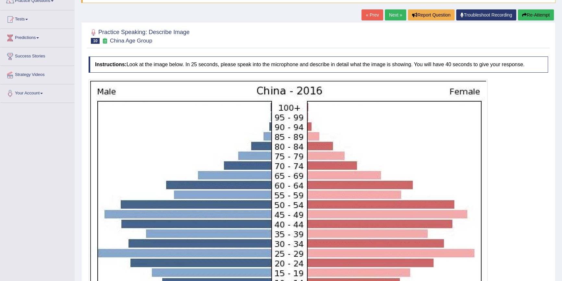
click at [393, 12] on link "Next »" at bounding box center [395, 14] width 21 height 11
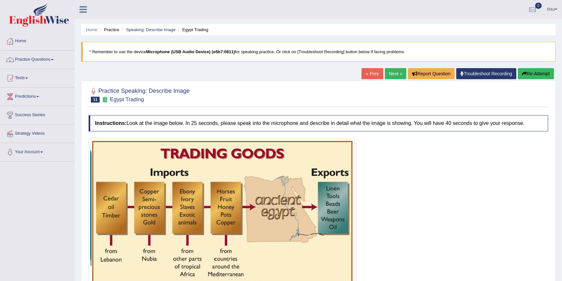
click at [396, 75] on link "Next »" at bounding box center [395, 73] width 21 height 11
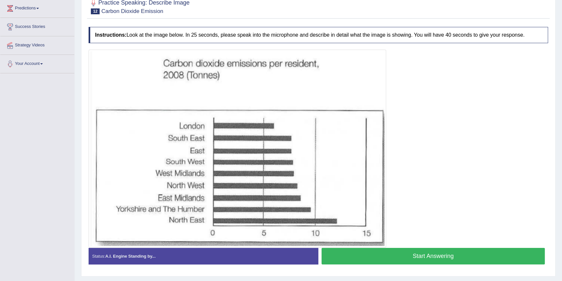
scroll to position [59, 0]
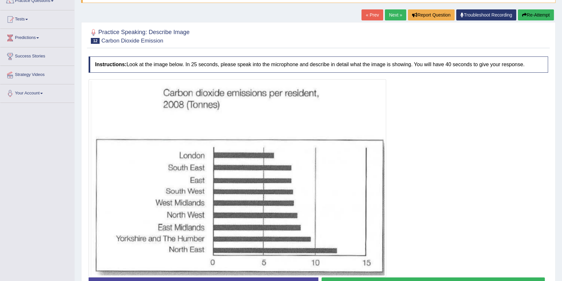
click at [392, 13] on link "Next »" at bounding box center [395, 14] width 21 height 11
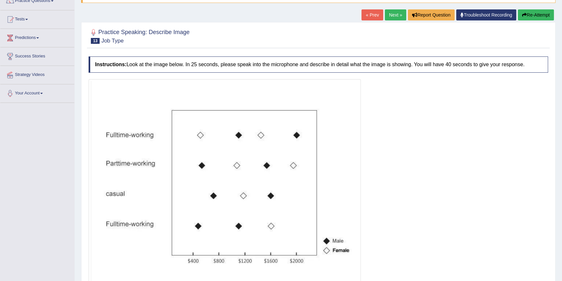
scroll to position [59, 0]
click at [392, 19] on link "Next »" at bounding box center [395, 14] width 21 height 11
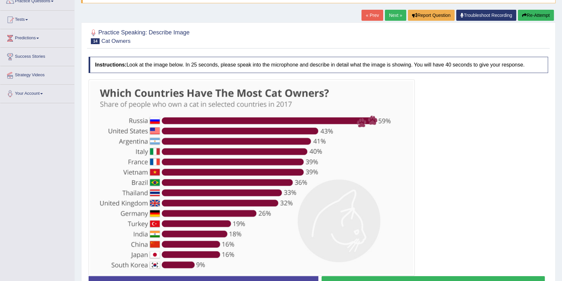
scroll to position [59, 0]
click at [392, 18] on link "Next »" at bounding box center [395, 14] width 21 height 11
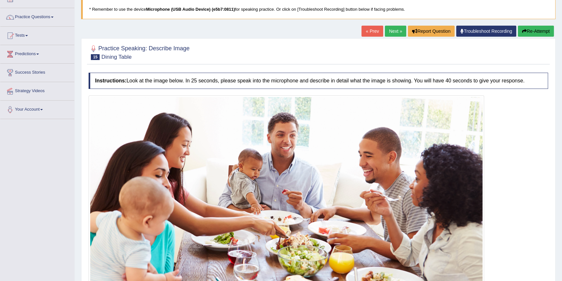
scroll to position [27, 0]
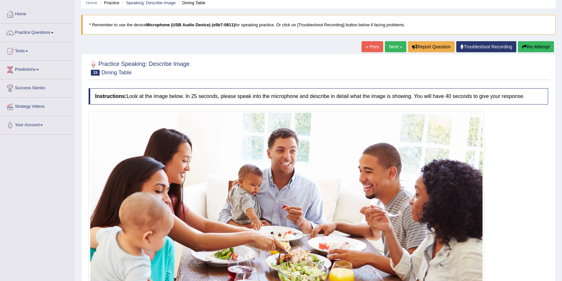
click at [393, 47] on link "Next »" at bounding box center [395, 46] width 21 height 11
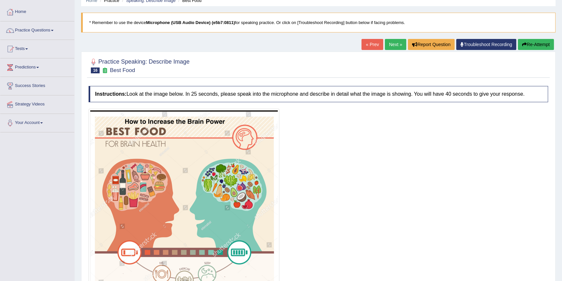
click at [396, 43] on link "Next »" at bounding box center [395, 44] width 21 height 11
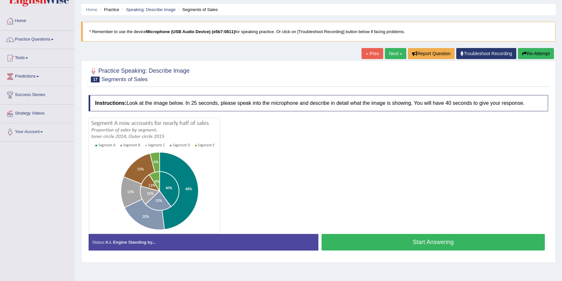
scroll to position [29, 0]
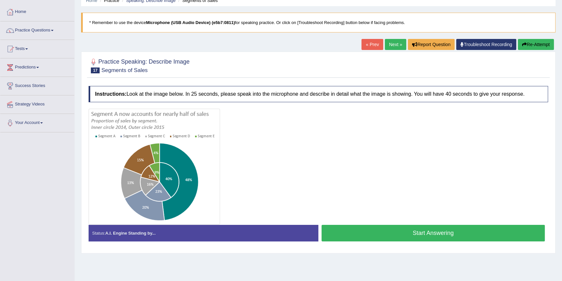
click at [391, 43] on link "Next »" at bounding box center [395, 44] width 21 height 11
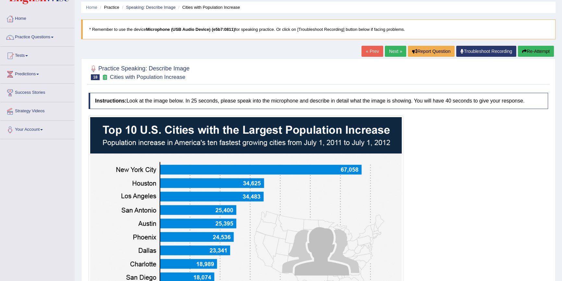
scroll to position [59, 0]
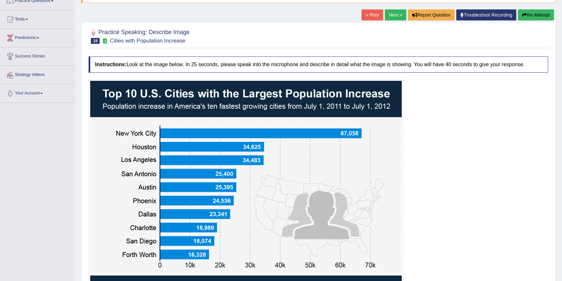
click at [393, 14] on link "Next »" at bounding box center [395, 14] width 21 height 11
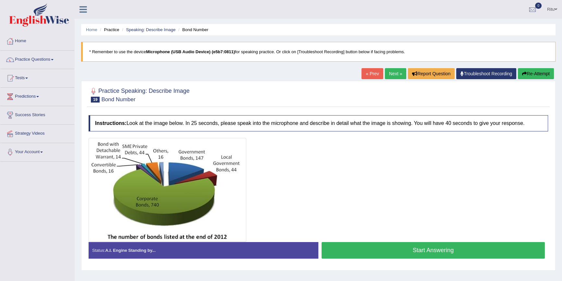
click at [390, 73] on link "Next »" at bounding box center [395, 73] width 21 height 11
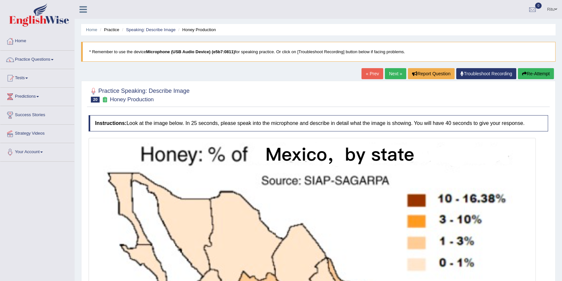
click at [391, 74] on link "Next »" at bounding box center [395, 73] width 21 height 11
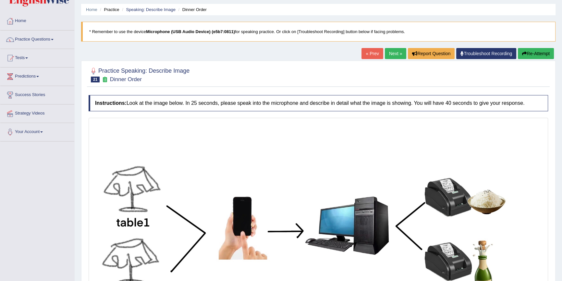
scroll to position [59, 0]
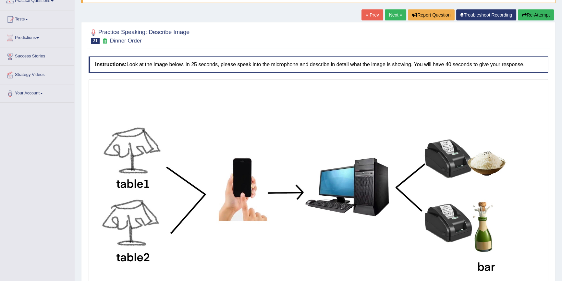
click at [396, 17] on link "Next »" at bounding box center [395, 14] width 21 height 11
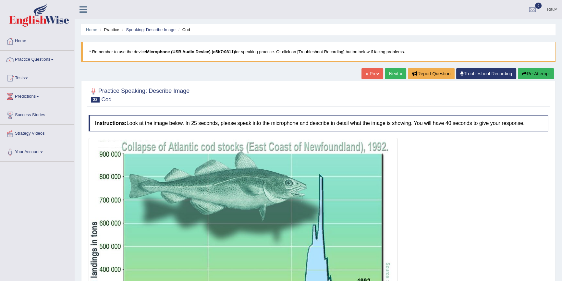
click at [394, 74] on link "Next »" at bounding box center [395, 73] width 21 height 11
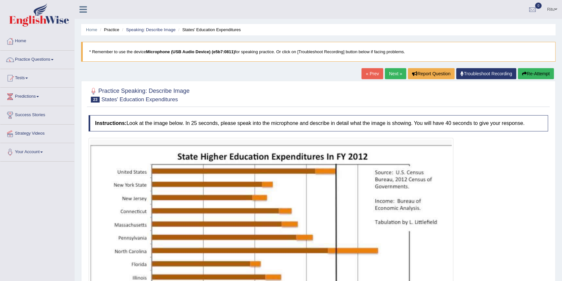
click at [389, 76] on link "Next »" at bounding box center [395, 73] width 21 height 11
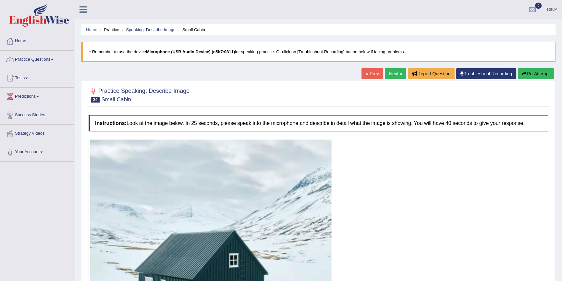
click at [392, 72] on link "Next »" at bounding box center [395, 73] width 21 height 11
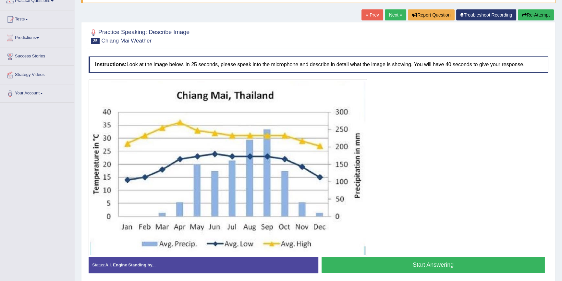
click at [391, 16] on link "Next »" at bounding box center [395, 14] width 21 height 11
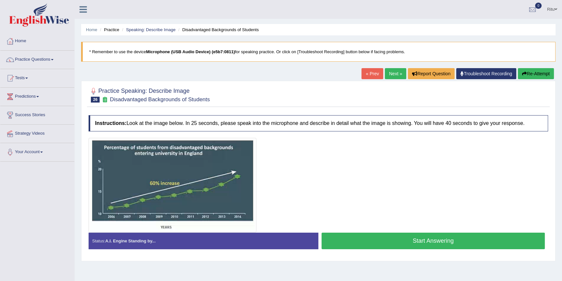
click at [399, 75] on link "Next »" at bounding box center [395, 73] width 21 height 11
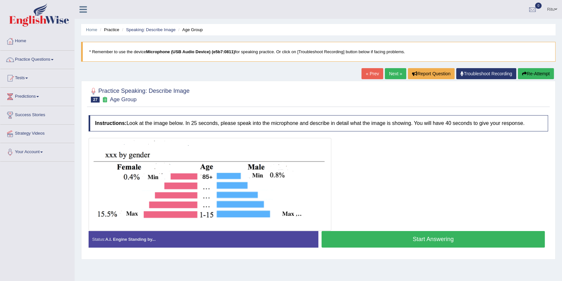
click at [399, 75] on link "Next »" at bounding box center [395, 73] width 21 height 11
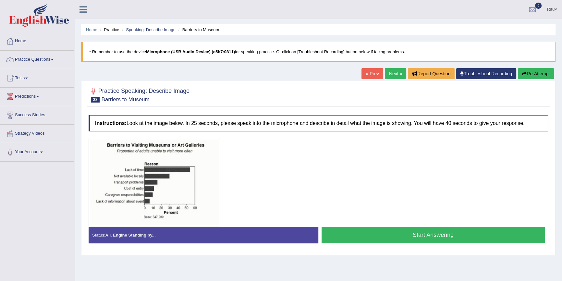
click at [395, 73] on link "Next »" at bounding box center [395, 73] width 21 height 11
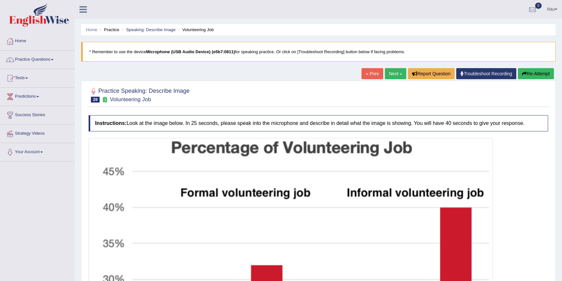
click at [390, 71] on link "Next »" at bounding box center [395, 73] width 21 height 11
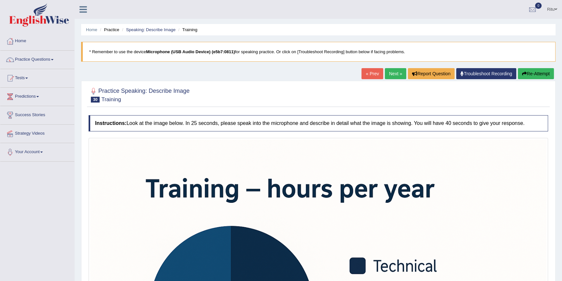
click at [393, 75] on link "Next »" at bounding box center [395, 73] width 21 height 11
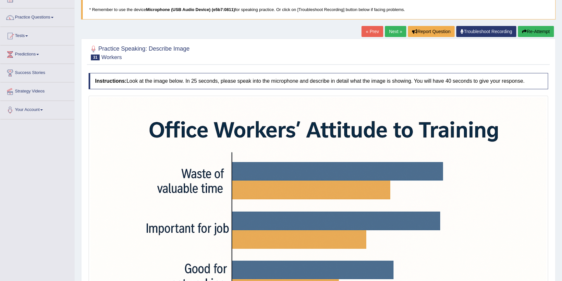
scroll to position [29, 0]
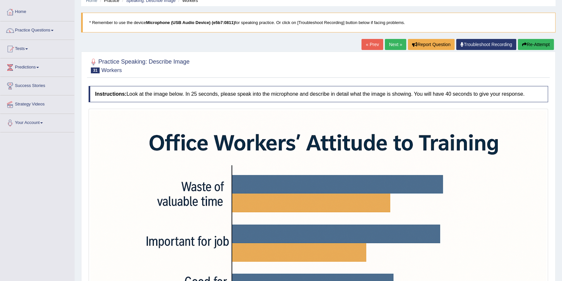
click at [389, 41] on link "Next »" at bounding box center [395, 44] width 21 height 11
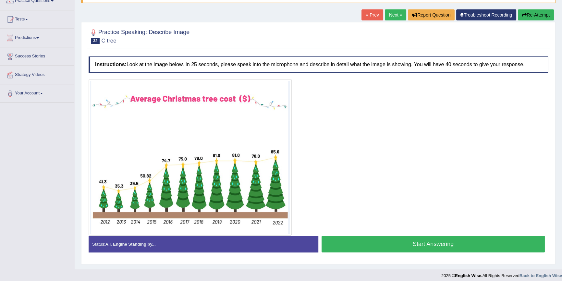
click at [395, 16] on link "Next »" at bounding box center [395, 14] width 21 height 11
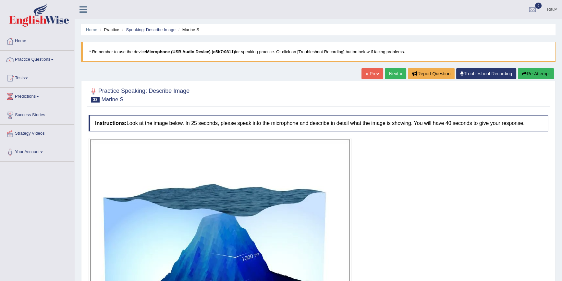
click at [390, 74] on link "Next »" at bounding box center [395, 73] width 21 height 11
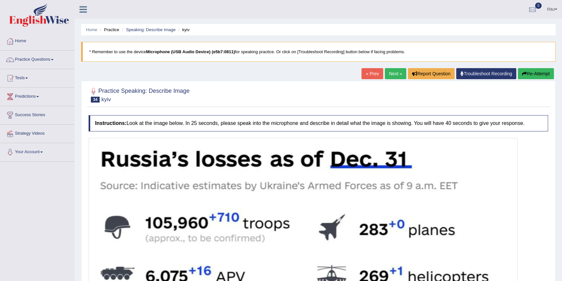
click at [394, 74] on link "Next »" at bounding box center [395, 73] width 21 height 11
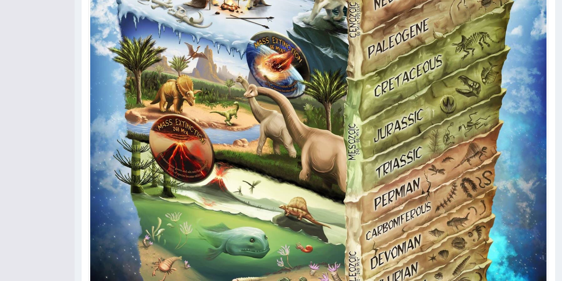
scroll to position [324, 0]
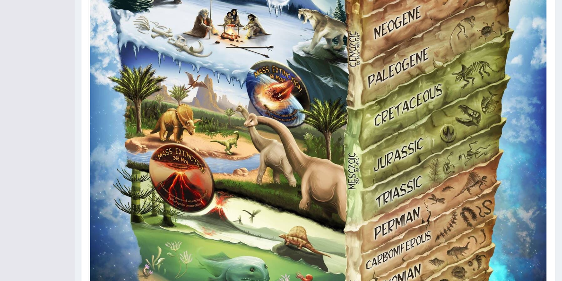
click at [473, 188] on img at bounding box center [318, 135] width 456 height 640
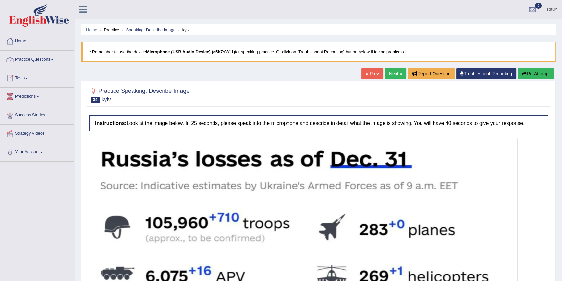
click at [48, 60] on link "Practice Questions" at bounding box center [37, 59] width 74 height 16
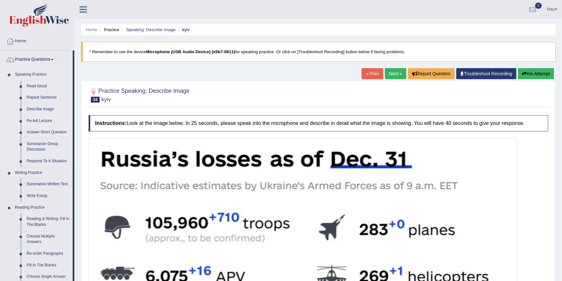
click at [43, 119] on link "Re-tell Lecture" at bounding box center [48, 121] width 49 height 12
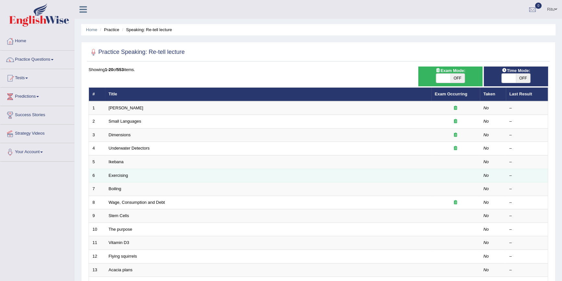
click at [131, 174] on td "Exercising" at bounding box center [268, 176] width 326 height 14
click at [122, 175] on link "Exercising" at bounding box center [118, 175] width 19 height 5
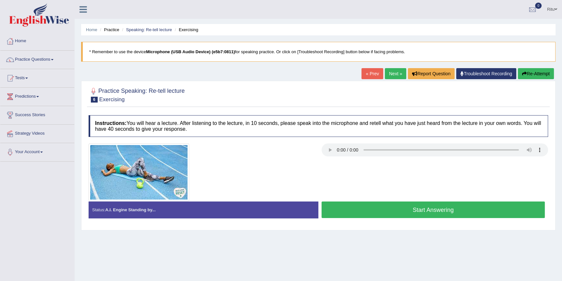
click at [396, 73] on link "Next »" at bounding box center [395, 73] width 21 height 11
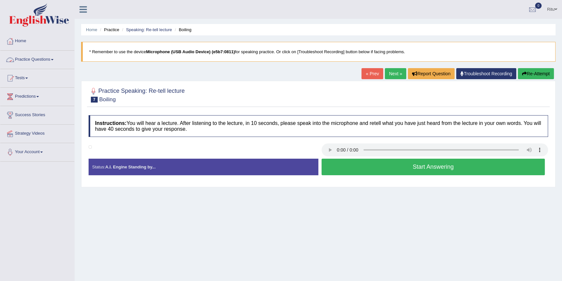
click at [50, 64] on link "Practice Questions" at bounding box center [37, 59] width 74 height 16
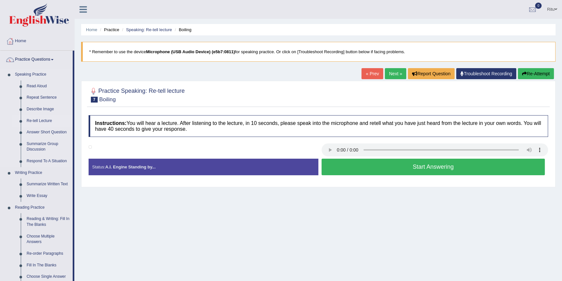
click at [45, 121] on link "Re-tell Lecture" at bounding box center [48, 121] width 49 height 12
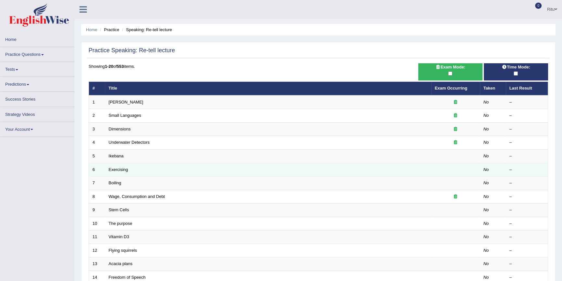
click at [182, 170] on td "Exercising" at bounding box center [268, 170] width 326 height 14
click at [120, 170] on link "Exercising" at bounding box center [118, 169] width 19 height 5
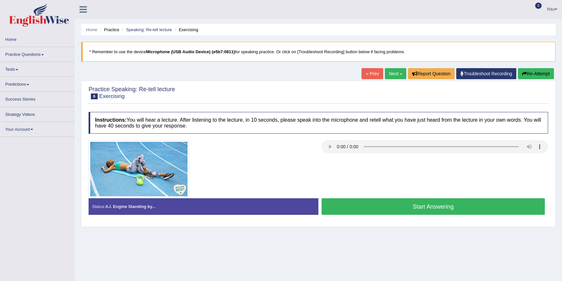
click at [392, 71] on link "Next »" at bounding box center [395, 73] width 21 height 11
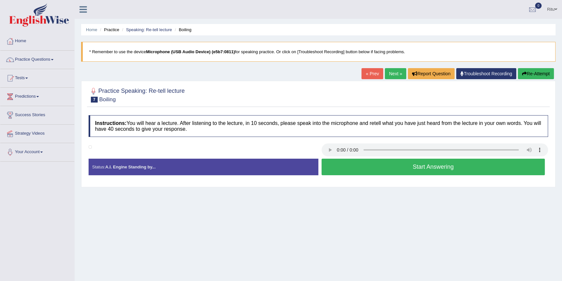
scroll to position [59, 0]
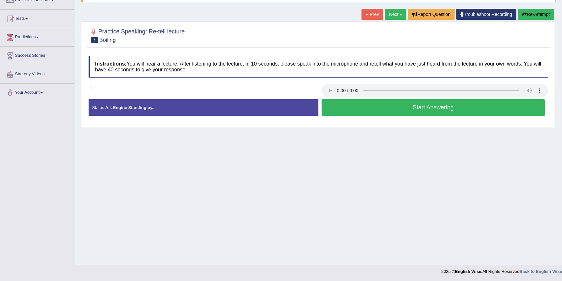
click at [389, 16] on link "Next »" at bounding box center [395, 14] width 21 height 11
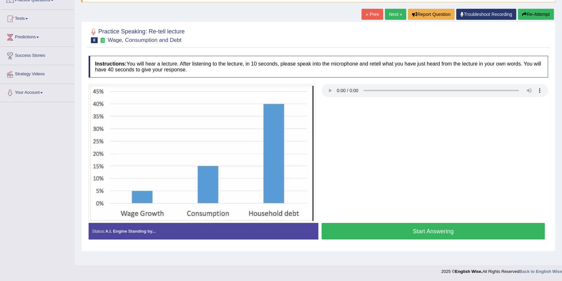
click at [286, 78] on div "Instructions: You will hear a lecture. After listening to the lecture, in 10 se…" at bounding box center [318, 150] width 462 height 195
click at [392, 13] on link "Next »" at bounding box center [395, 14] width 21 height 11
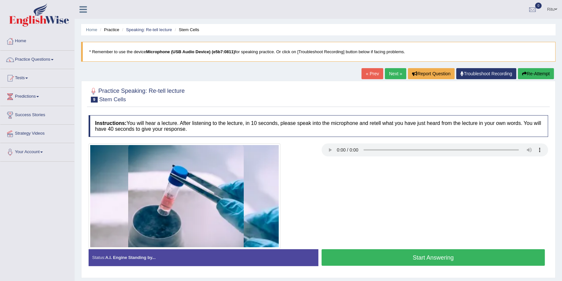
click at [389, 73] on link "Next »" at bounding box center [395, 73] width 21 height 11
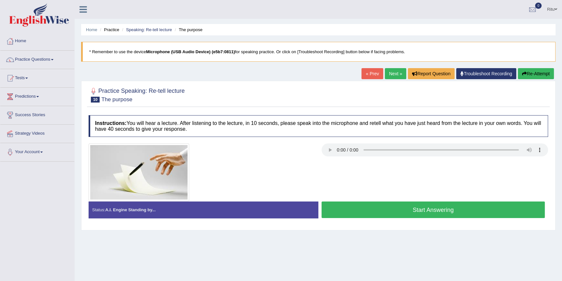
click at [390, 71] on link "Next »" at bounding box center [395, 73] width 21 height 11
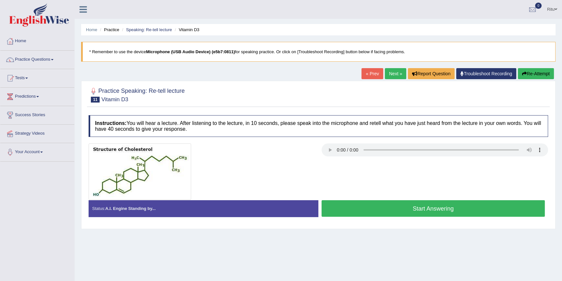
click at [394, 74] on link "Next »" at bounding box center [395, 73] width 21 height 11
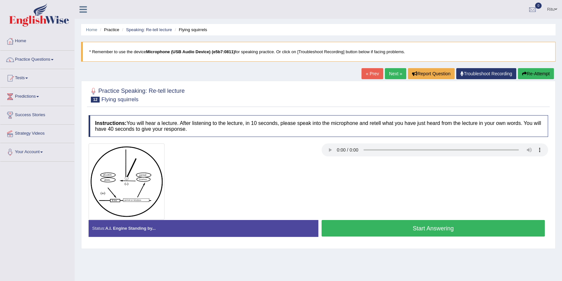
click at [392, 73] on link "Next »" at bounding box center [395, 73] width 21 height 11
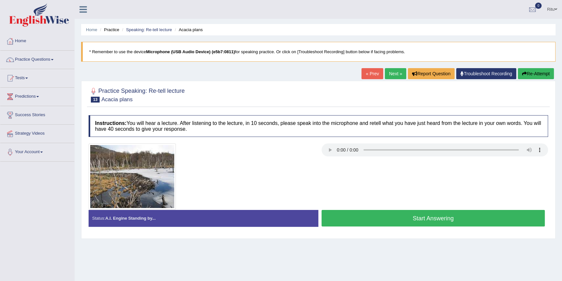
click at [394, 74] on link "Next »" at bounding box center [395, 73] width 21 height 11
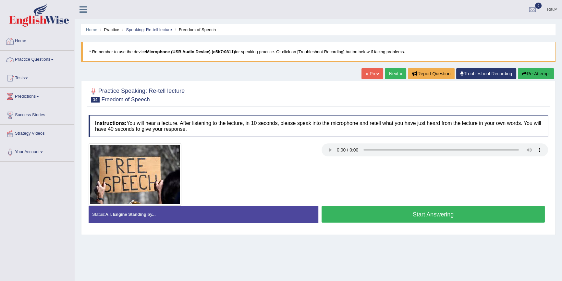
click at [37, 59] on link "Practice Questions" at bounding box center [37, 59] width 74 height 16
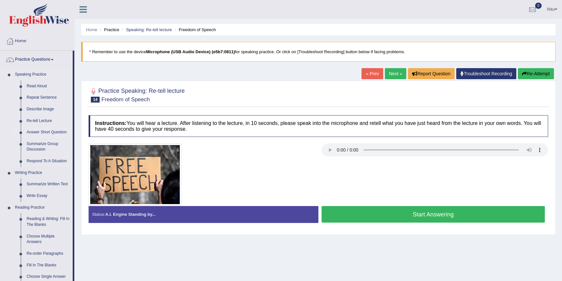
click at [48, 133] on link "Answer Short Question" at bounding box center [48, 132] width 49 height 12
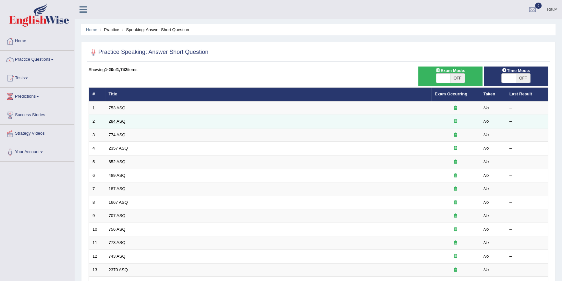
click at [110, 120] on link "284 ASQ" at bounding box center [117, 121] width 17 height 5
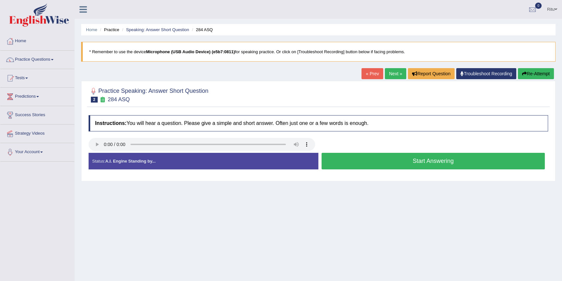
click at [435, 159] on button "Start Answering" at bounding box center [432, 161] width 223 height 17
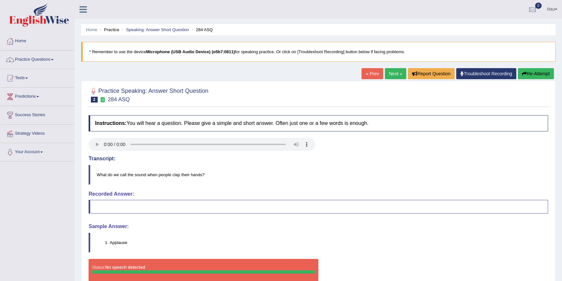
click at [390, 74] on link "Next »" at bounding box center [395, 73] width 21 height 11
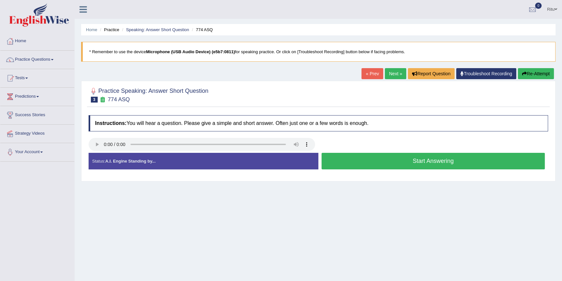
click at [423, 160] on button "Start Answering" at bounding box center [432, 161] width 223 height 17
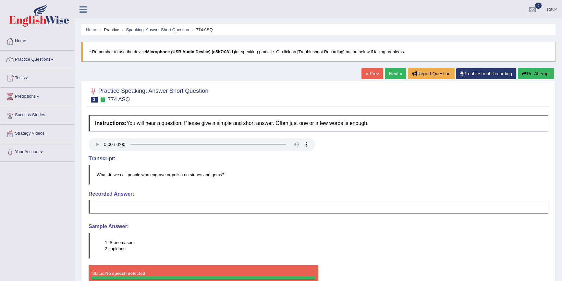
click at [394, 72] on link "Next »" at bounding box center [395, 73] width 21 height 11
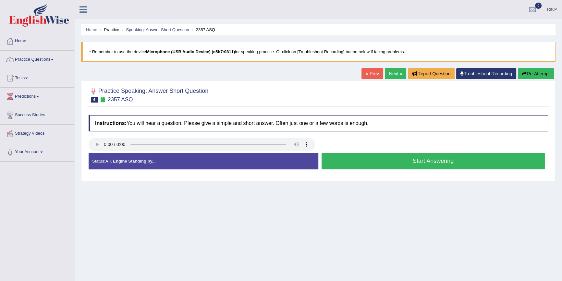
click at [427, 158] on button "Start Answering" at bounding box center [432, 161] width 223 height 17
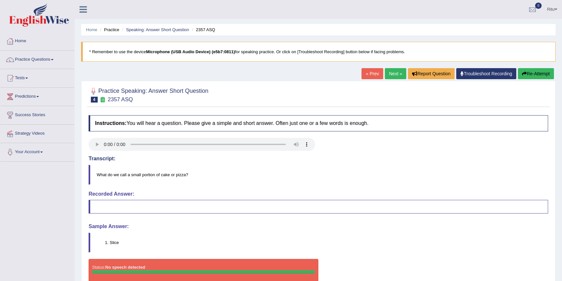
click at [390, 74] on link "Next »" at bounding box center [395, 73] width 21 height 11
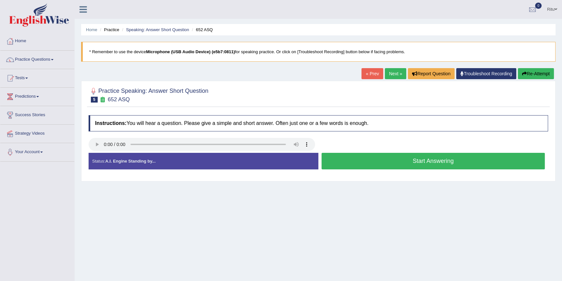
click at [421, 164] on button "Start Answering" at bounding box center [432, 161] width 223 height 17
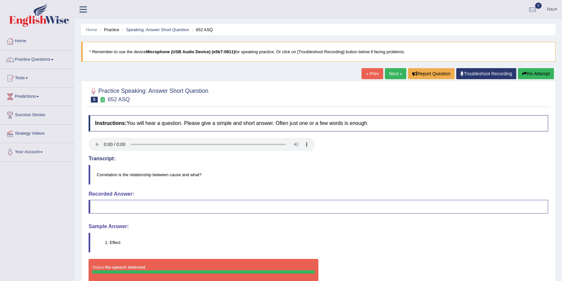
click at [397, 73] on link "Next »" at bounding box center [395, 73] width 21 height 11
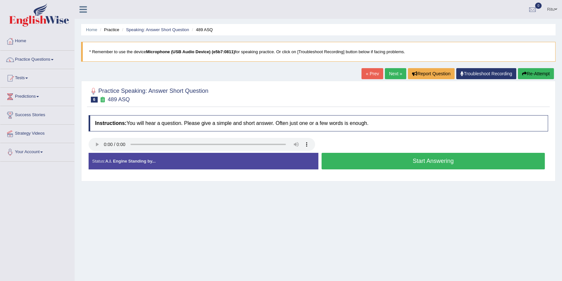
click at [422, 165] on button "Start Answering" at bounding box center [432, 161] width 223 height 17
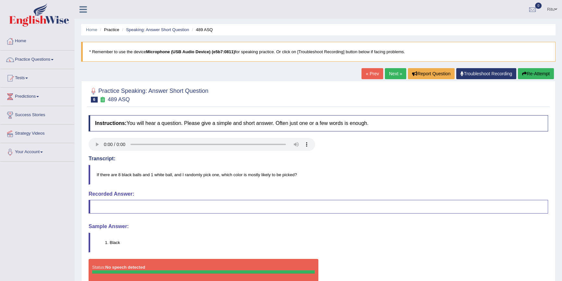
click at [390, 74] on link "Next »" at bounding box center [395, 73] width 21 height 11
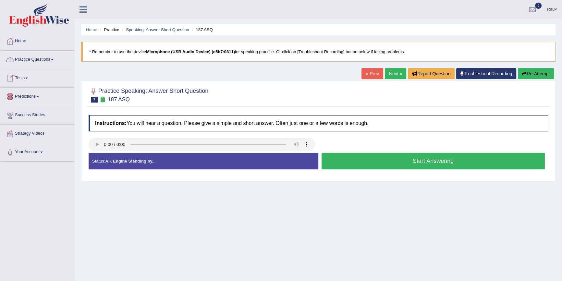
click at [47, 60] on link "Practice Questions" at bounding box center [37, 59] width 74 height 16
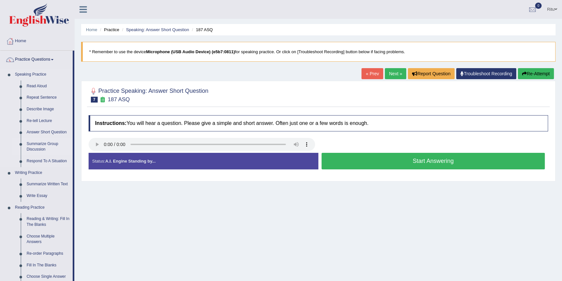
click at [48, 144] on link "Summarize Group Discussion" at bounding box center [48, 146] width 49 height 17
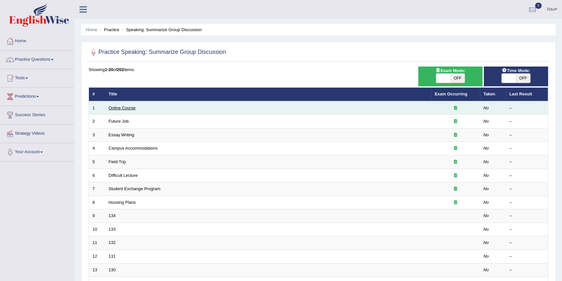
click at [117, 107] on link "Online Course" at bounding box center [122, 107] width 27 height 5
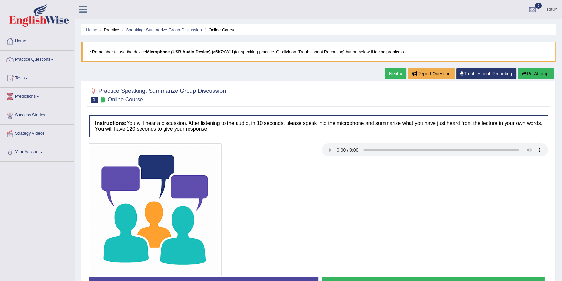
scroll to position [59, 0]
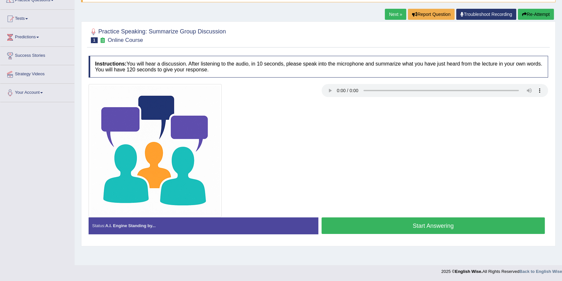
click at [394, 15] on link "Next »" at bounding box center [395, 14] width 21 height 11
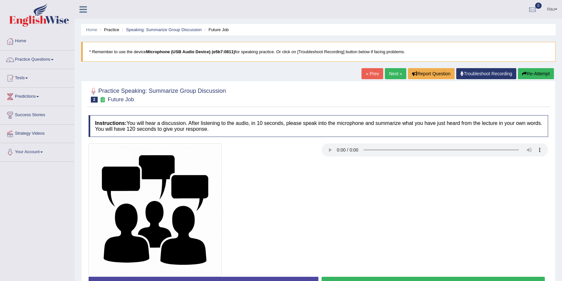
click at [392, 74] on link "Next »" at bounding box center [395, 73] width 21 height 11
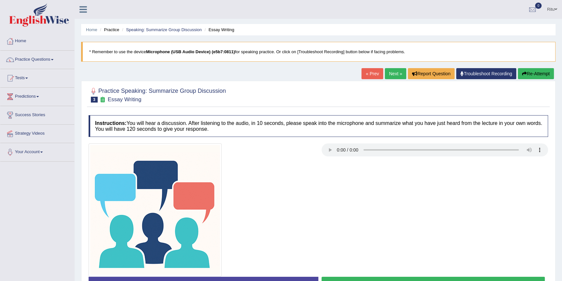
click at [393, 75] on link "Next »" at bounding box center [395, 73] width 21 height 11
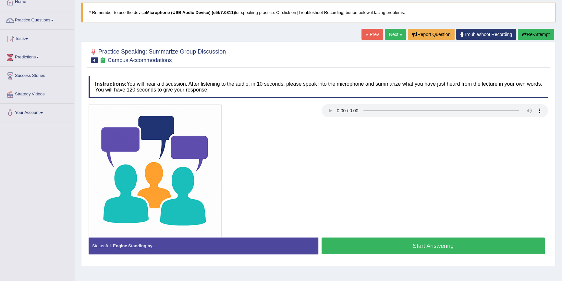
scroll to position [59, 0]
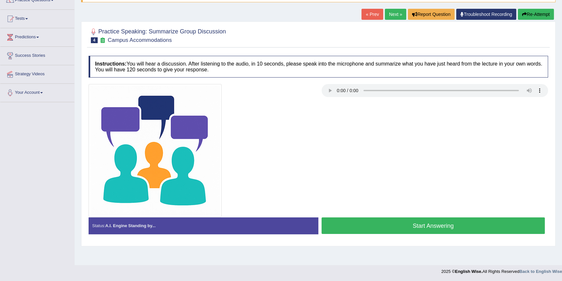
click at [391, 14] on link "Next »" at bounding box center [395, 14] width 21 height 11
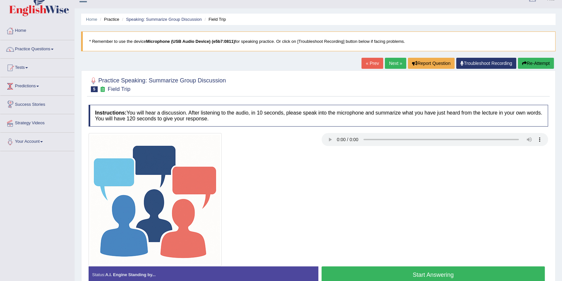
scroll to position [0, 0]
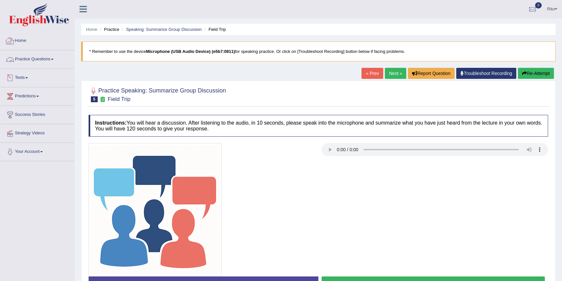
click at [53, 55] on link "Practice Questions" at bounding box center [37, 58] width 74 height 16
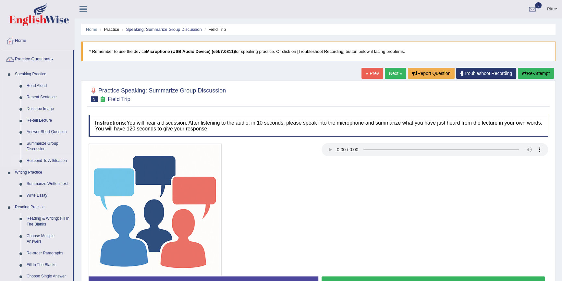
click at [49, 160] on link "Respond To A Situation" at bounding box center [48, 161] width 49 height 12
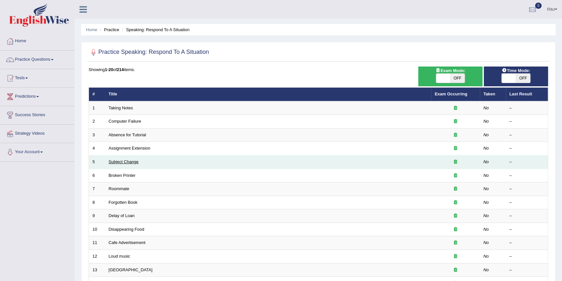
click at [113, 161] on link "Subject Change" at bounding box center [124, 161] width 30 height 5
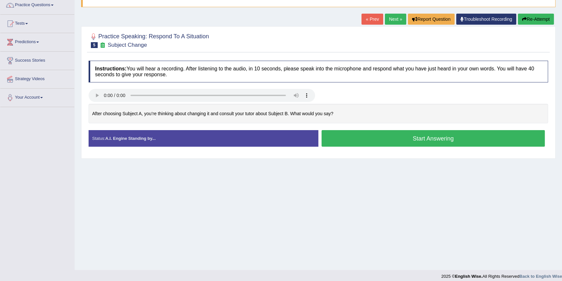
scroll to position [59, 0]
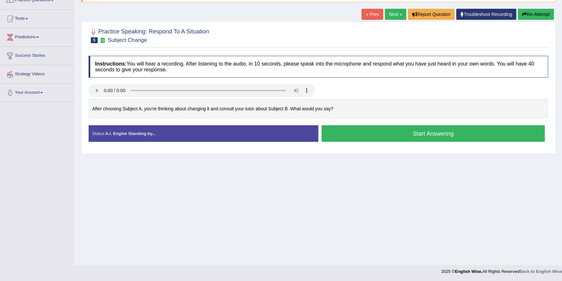
drag, startPoint x: 298, startPoint y: 191, endPoint x: 294, endPoint y: 191, distance: 3.6
click at [298, 191] on div "Home Practice Speaking: Respond To A Situation Subject Change * Remember to use…" at bounding box center [318, 103] width 487 height 324
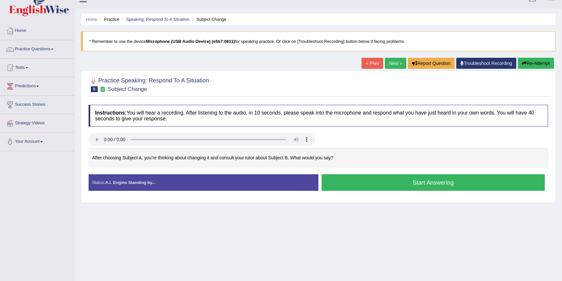
scroll to position [0, 0]
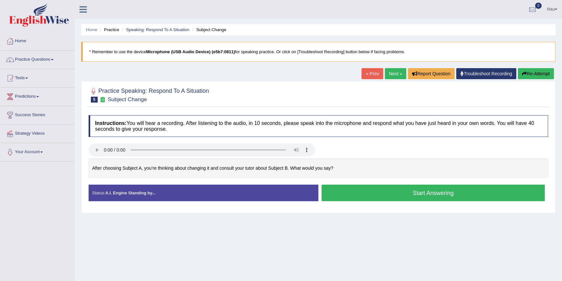
click at [460, 195] on button "Start Answering" at bounding box center [432, 192] width 223 height 17
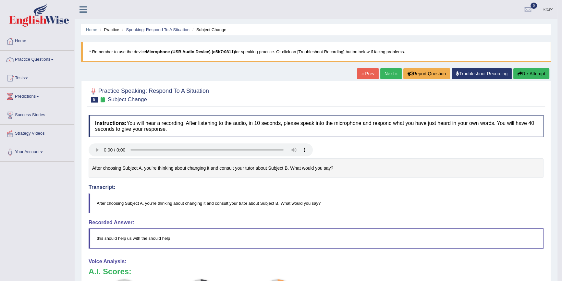
click at [387, 72] on link "Next »" at bounding box center [390, 73] width 21 height 11
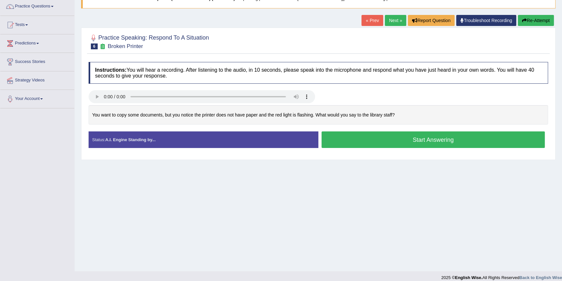
scroll to position [59, 0]
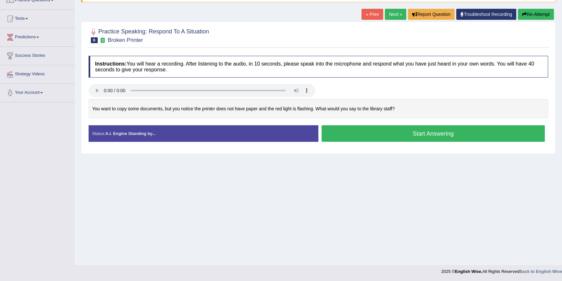
drag, startPoint x: 349, startPoint y: 228, endPoint x: 324, endPoint y: 225, distance: 25.2
click at [349, 229] on div "Home Practice Speaking: Respond To A Situation Broken Printer * Remember to use…" at bounding box center [318, 103] width 487 height 324
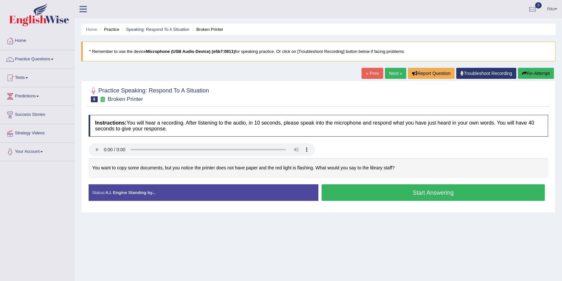
scroll to position [0, 0]
drag, startPoint x: 336, startPoint y: 245, endPoint x: 318, endPoint y: 246, distance: 17.2
click at [335, 245] on div "Home Practice Speaking: Respond To A Situation Broken Printer * Remember to use…" at bounding box center [318, 162] width 487 height 324
click at [350, 245] on div "Home Practice Speaking: Respond To A Situation Broken Printer * Remember to use…" at bounding box center [318, 162] width 487 height 324
click at [390, 74] on link "Next »" at bounding box center [395, 73] width 21 height 11
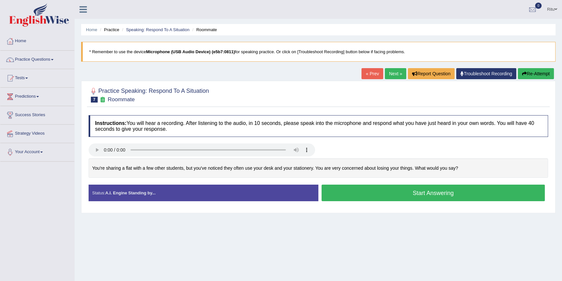
click at [47, 58] on link "Practice Questions" at bounding box center [37, 59] width 74 height 16
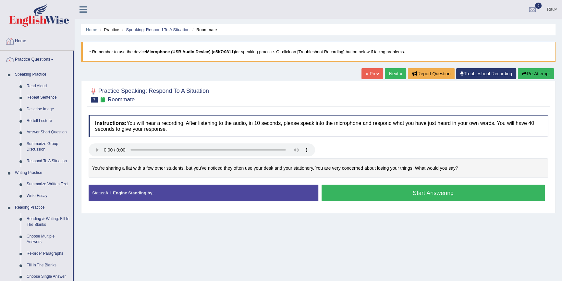
click at [26, 39] on link "Home" at bounding box center [37, 40] width 74 height 16
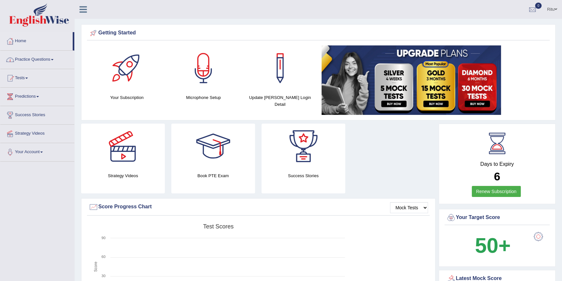
click at [46, 59] on link "Practice Questions" at bounding box center [37, 59] width 74 height 16
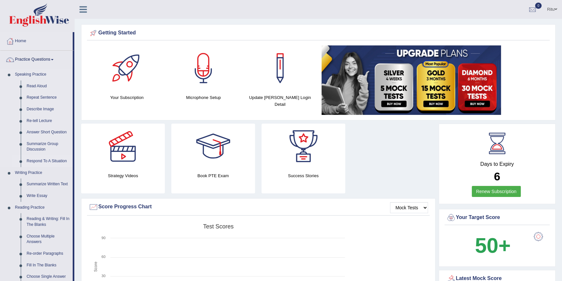
click at [39, 159] on link "Respond To A Situation" at bounding box center [48, 161] width 49 height 12
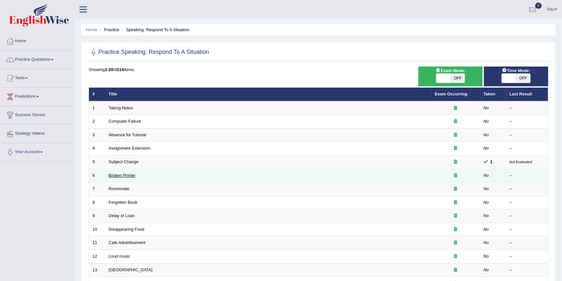
click at [126, 175] on link "Broken Printer" at bounding box center [122, 175] width 27 height 5
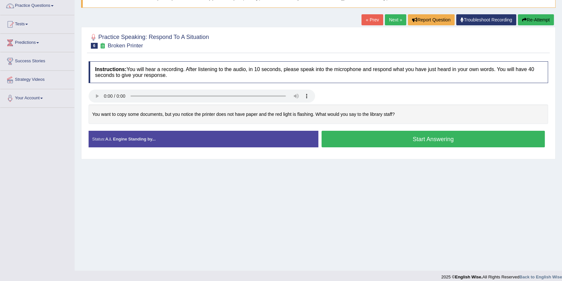
scroll to position [59, 0]
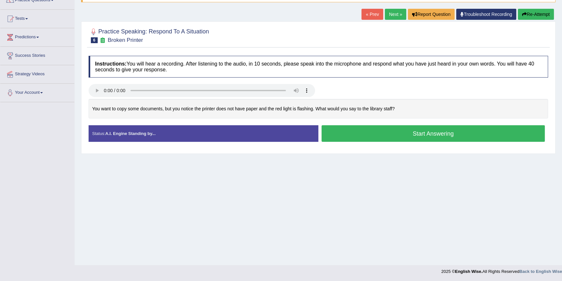
click at [392, 17] on link "Next »" at bounding box center [395, 14] width 21 height 11
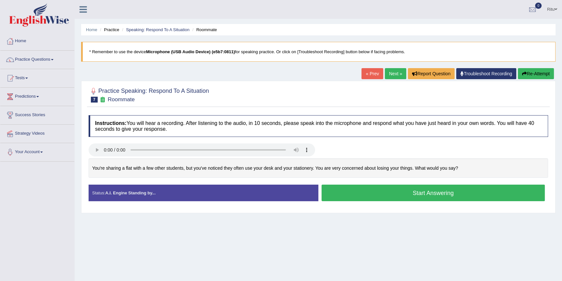
click at [389, 73] on link "Next »" at bounding box center [395, 73] width 21 height 11
click at [29, 59] on link "Practice Questions" at bounding box center [37, 59] width 74 height 16
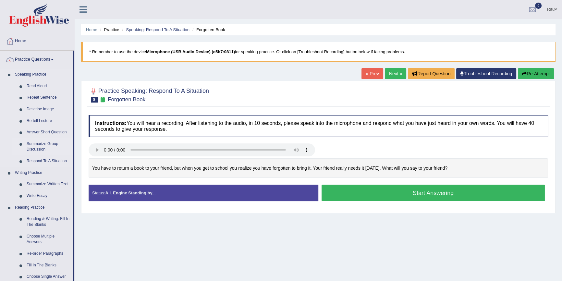
click at [47, 142] on link "Summarize Group Discussion" at bounding box center [48, 146] width 49 height 17
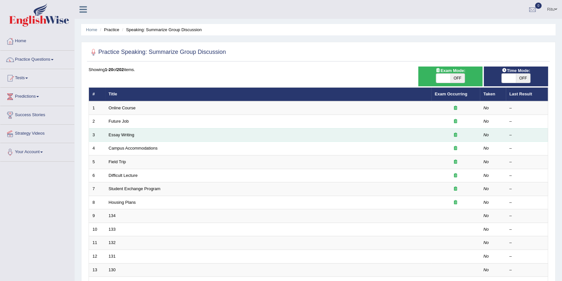
click at [161, 137] on td "Essay Writing" at bounding box center [268, 135] width 326 height 14
click at [123, 133] on link "Essay Writing" at bounding box center [122, 134] width 26 height 5
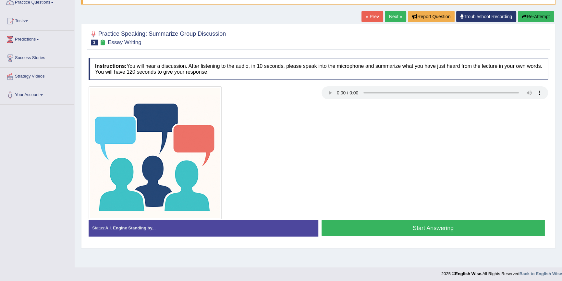
scroll to position [59, 0]
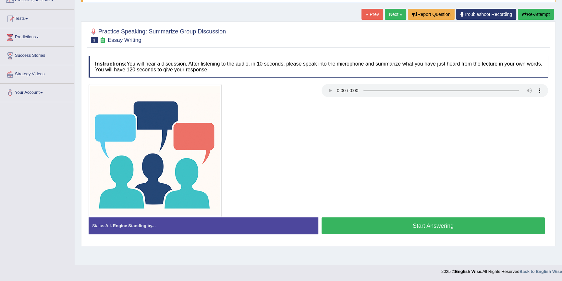
click at [387, 12] on link "Next »" at bounding box center [395, 14] width 21 height 11
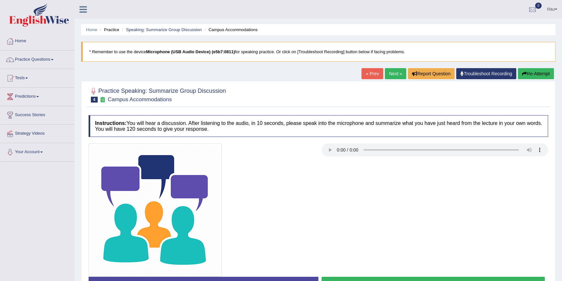
click at [26, 60] on link "Practice Questions" at bounding box center [37, 59] width 74 height 16
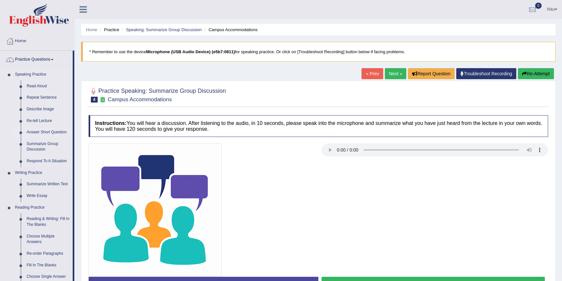
click at [46, 132] on link "Answer Short Question" at bounding box center [48, 132] width 49 height 12
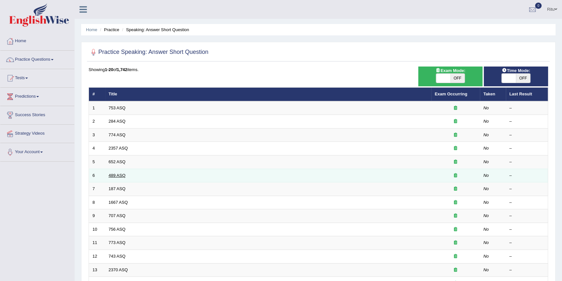
click at [112, 173] on link "489 ASQ" at bounding box center [117, 175] width 17 height 5
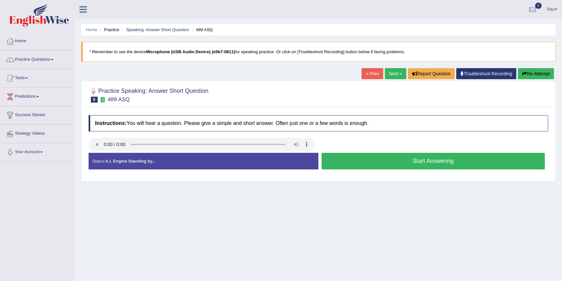
click at [392, 74] on link "Next »" at bounding box center [395, 73] width 21 height 11
click at [389, 74] on link "Next »" at bounding box center [395, 73] width 21 height 11
click at [425, 159] on button "Start Answering" at bounding box center [432, 161] width 223 height 17
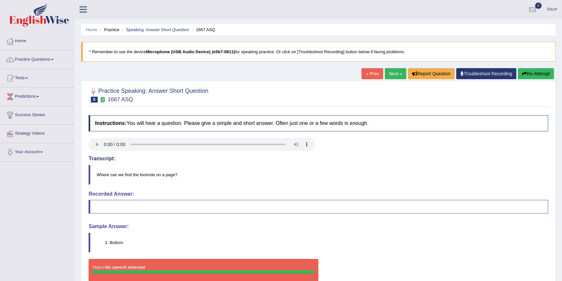
click at [390, 72] on link "Next »" at bounding box center [395, 73] width 21 height 11
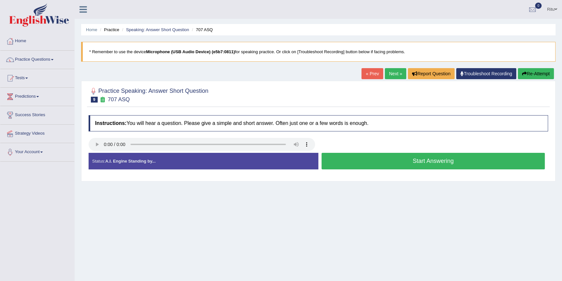
click at [34, 57] on link "Practice Questions" at bounding box center [37, 59] width 74 height 16
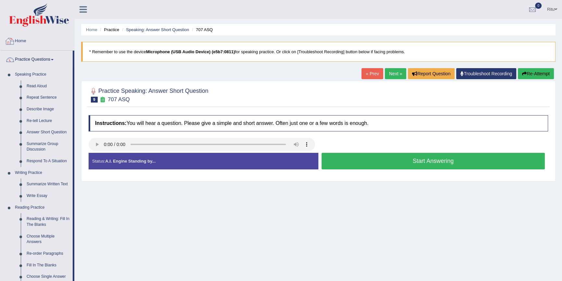
click at [28, 40] on link "Home" at bounding box center [37, 40] width 74 height 16
